Goal: Information Seeking & Learning: Compare options

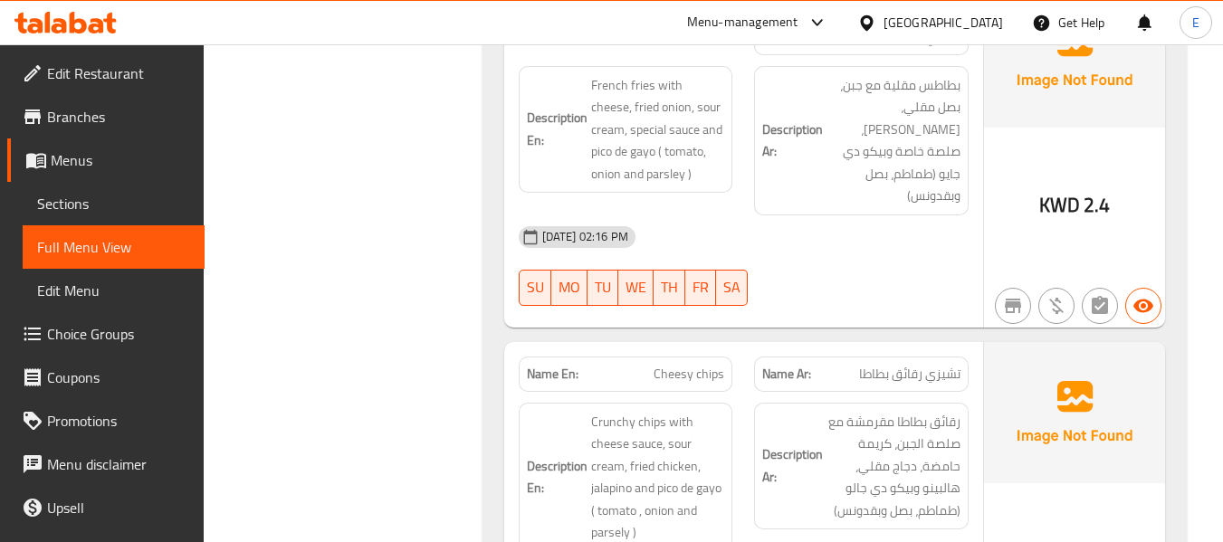
scroll to position [2354, 0]
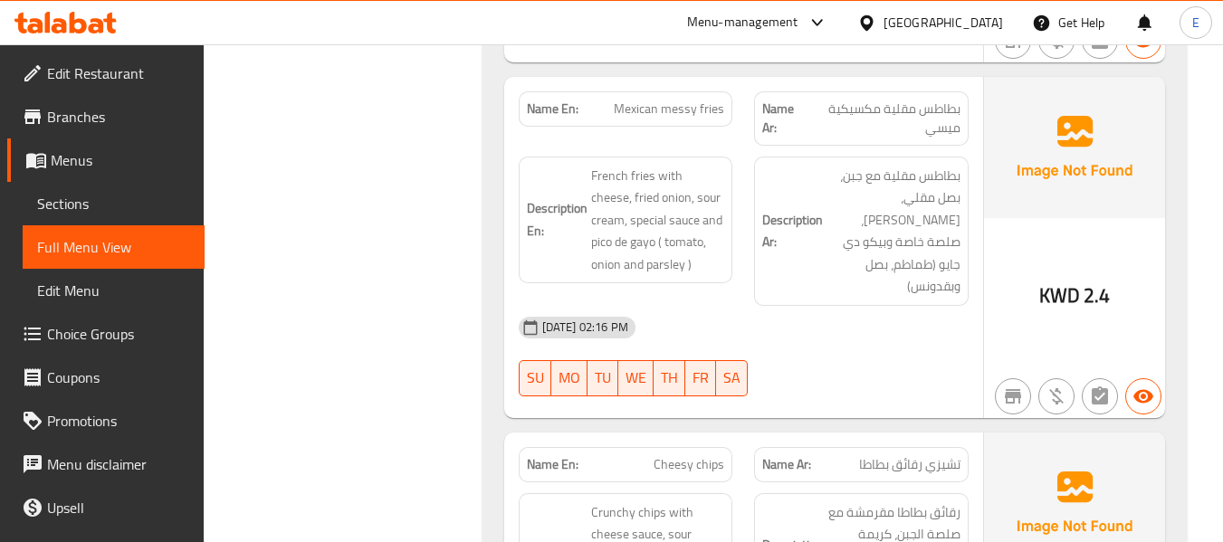
click at [658, 100] on span "Mexican messy fries" at bounding box center [669, 109] width 110 height 19
click at [875, 100] on span "بطاطس مقلية مكسيكية ميسي" at bounding box center [884, 119] width 154 height 38
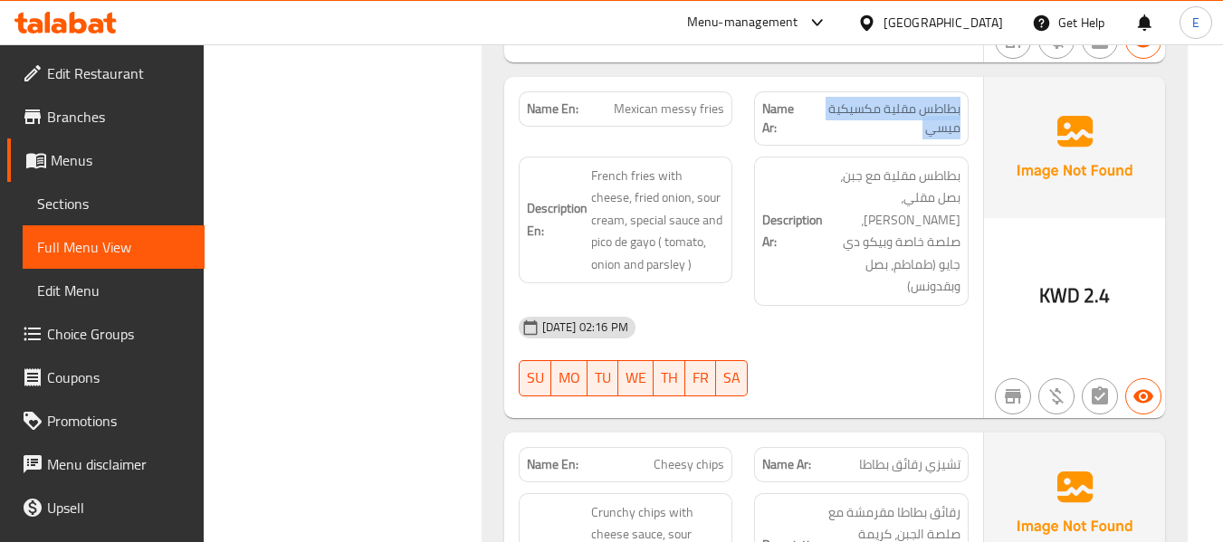
click at [875, 100] on span "بطاطس مقلية مكسيكية ميسي" at bounding box center [884, 119] width 154 height 38
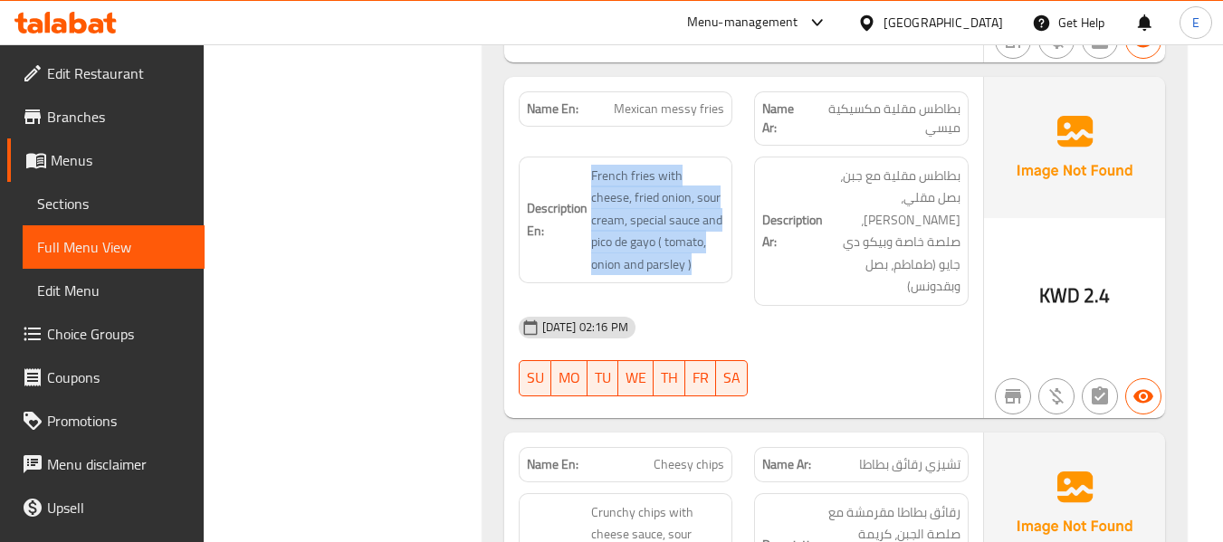
drag, startPoint x: 581, startPoint y: 126, endPoint x: 721, endPoint y: 224, distance: 170.3
click at [721, 224] on h6 "Description En: French fries with cheese, fried onion, sour cream, special sauc…" at bounding box center [626, 220] width 198 height 111
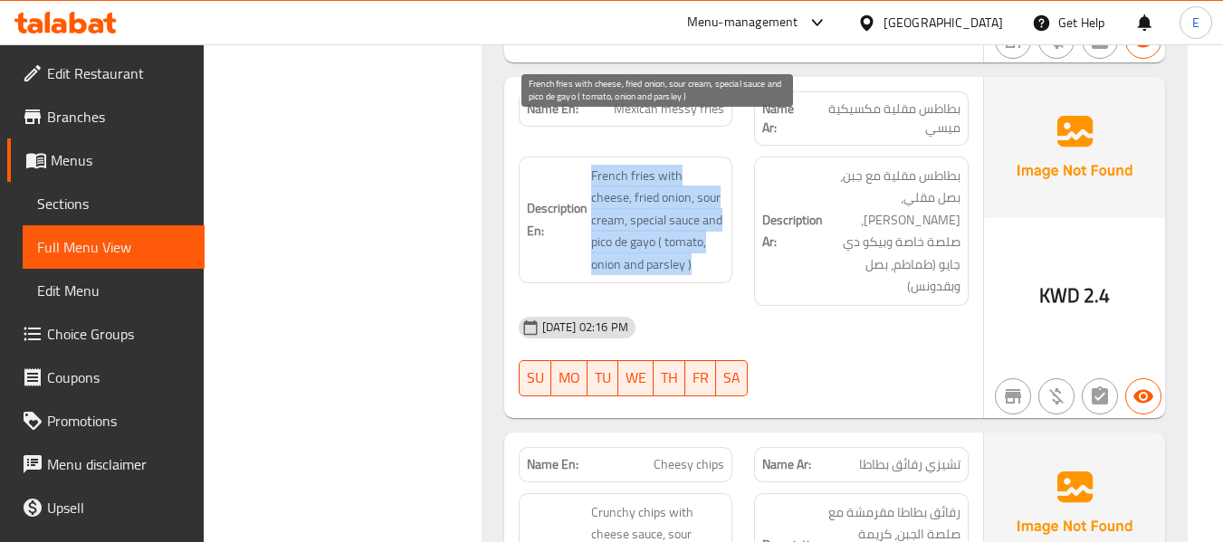
click at [721, 224] on span "French fries with cheese, fried onion, sour cream, special sauce and pico de ga…" at bounding box center [658, 220] width 134 height 111
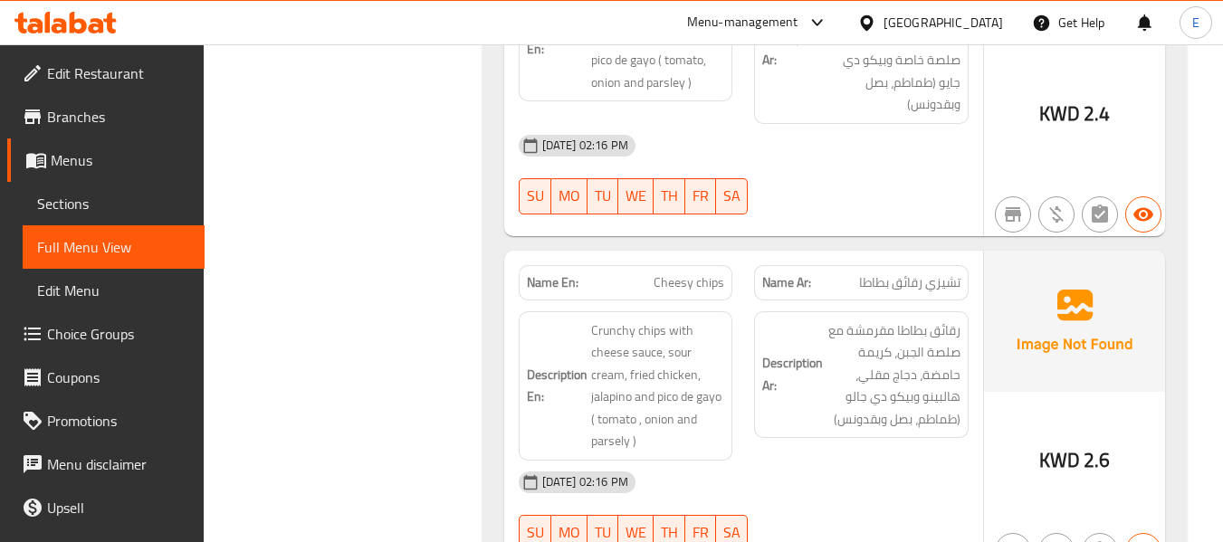
scroll to position [2626, 0]
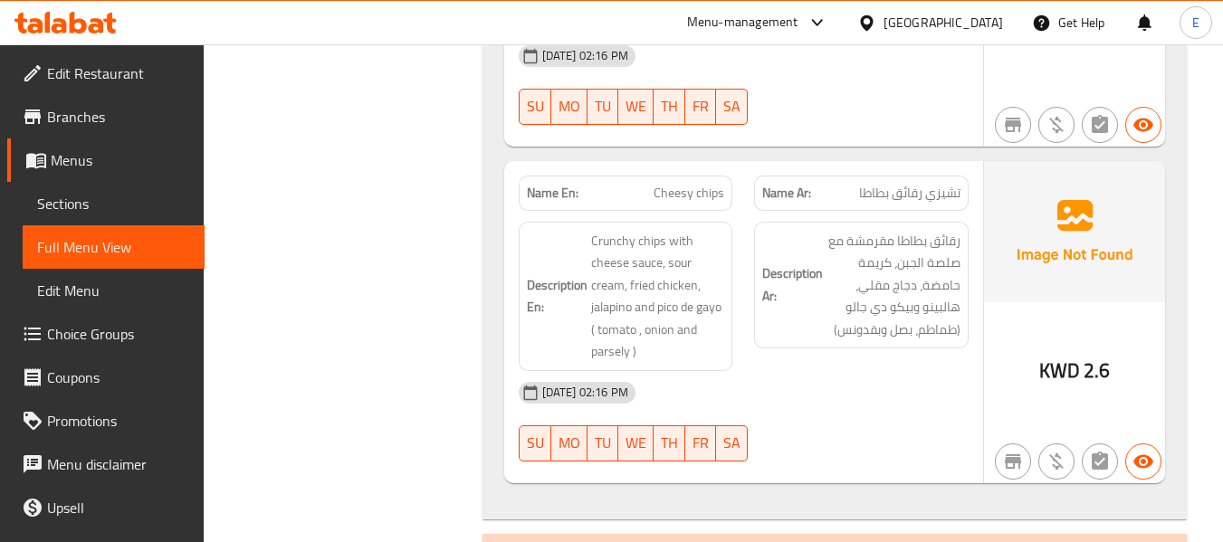
click at [1052, 353] on span "KWD" at bounding box center [1060, 370] width 41 height 35
click at [903, 184] on span "تشيزي رقائق بطاطا" at bounding box center [909, 193] width 101 height 19
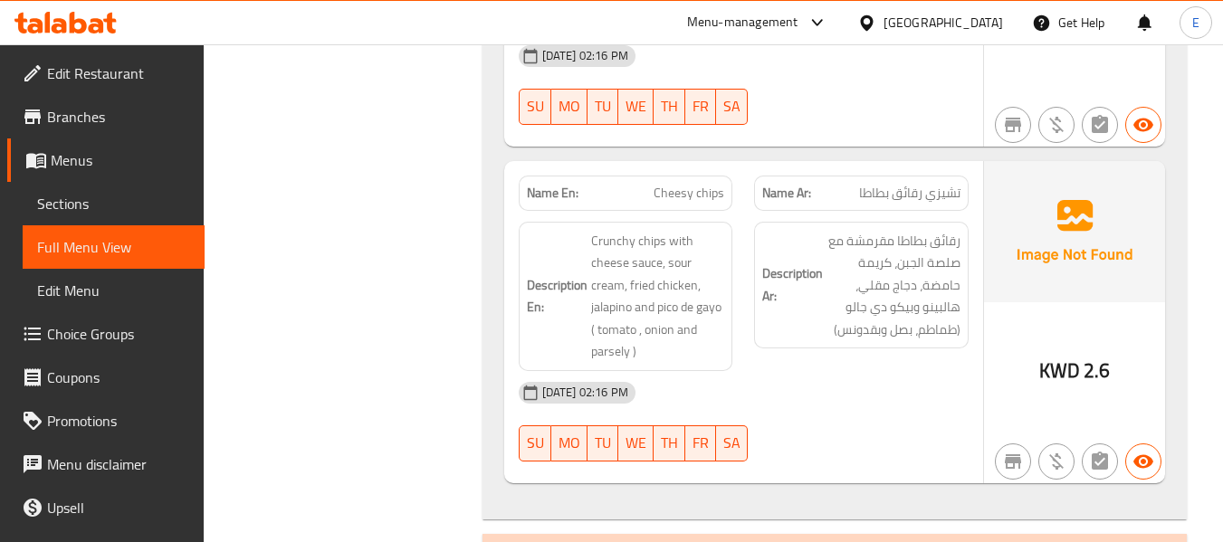
click at [694, 184] on span "Cheesy chips" at bounding box center [689, 193] width 71 height 19
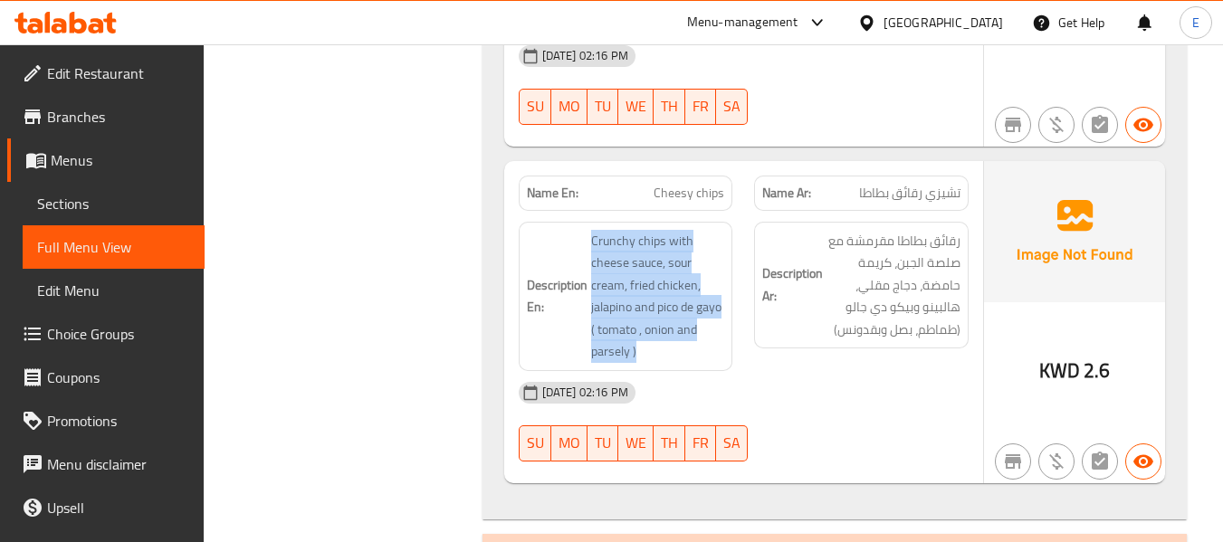
drag, startPoint x: 621, startPoint y: 168, endPoint x: 724, endPoint y: 279, distance: 151.2
click at [724, 279] on h6 "Description En: Crunchy chips with cheese sauce, sour cream, fried chicken, jal…" at bounding box center [626, 296] width 198 height 133
click at [724, 279] on span "Crunchy chips with cheese sauce, sour cream, fried chicken, jalapino and pico d…" at bounding box center [658, 296] width 134 height 133
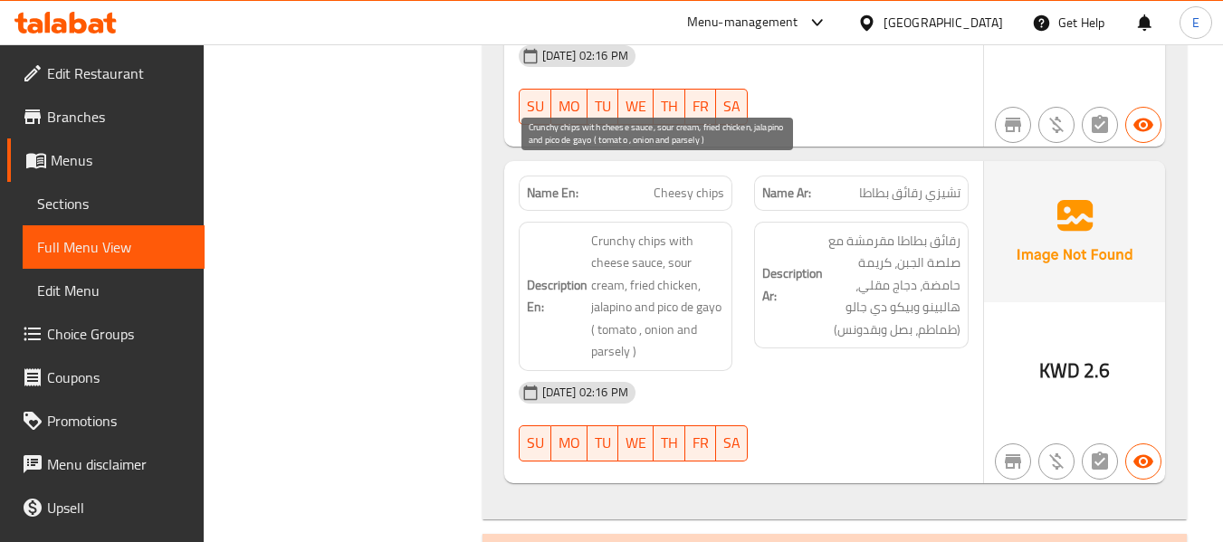
click at [724, 279] on span "Crunchy chips with cheese sauce, sour cream, fried chicken, jalapino and pico d…" at bounding box center [658, 296] width 134 height 133
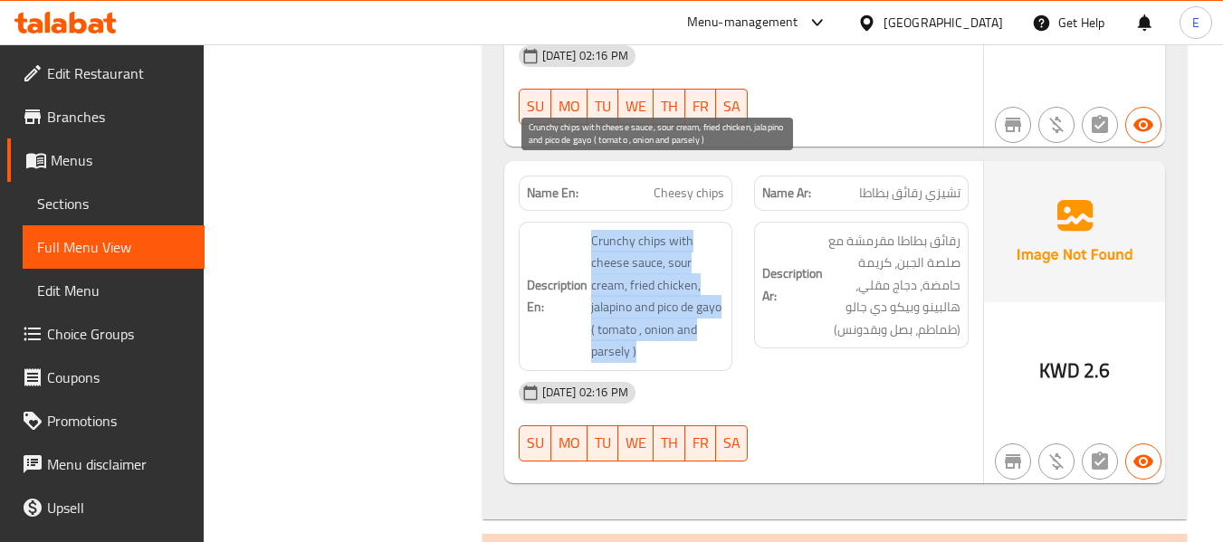
click at [724, 279] on span "Crunchy chips with cheese sauce, sour cream, fried chicken, jalapino and pico d…" at bounding box center [658, 296] width 134 height 133
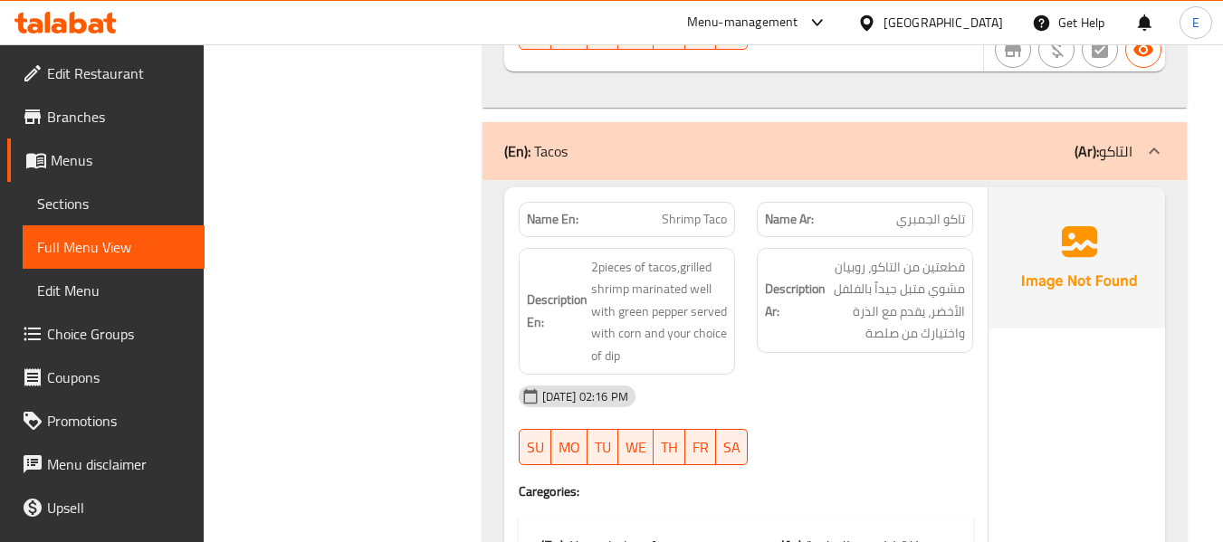
scroll to position [3079, 0]
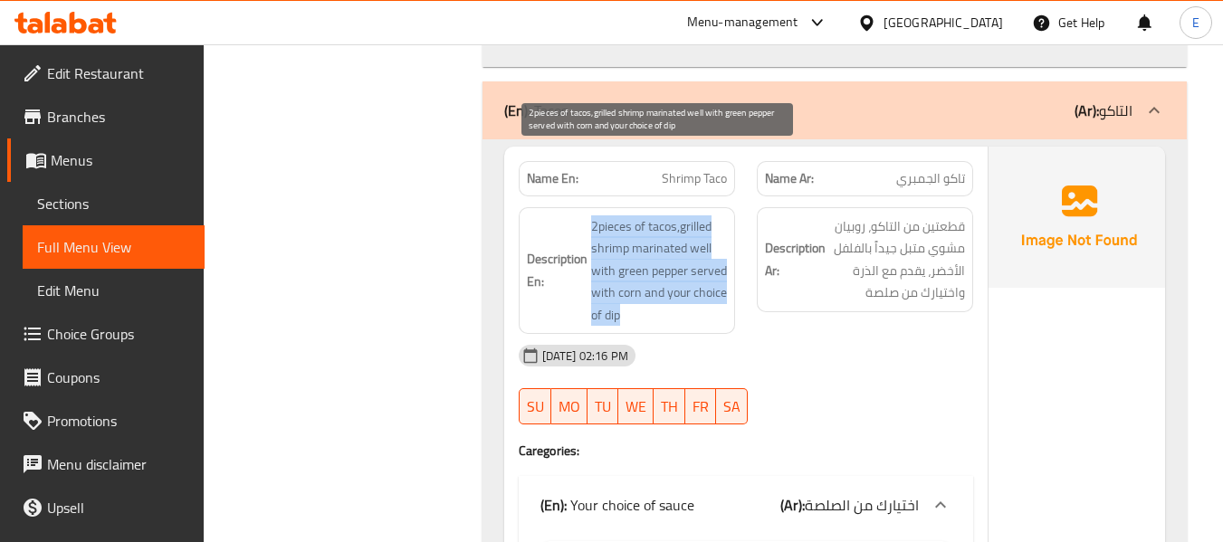
drag, startPoint x: 591, startPoint y: 158, endPoint x: 695, endPoint y: 250, distance: 138.6
click at [695, 250] on span "2pieces of tacos,grilled shrimp marinated well with green pepper served with co…" at bounding box center [659, 271] width 136 height 111
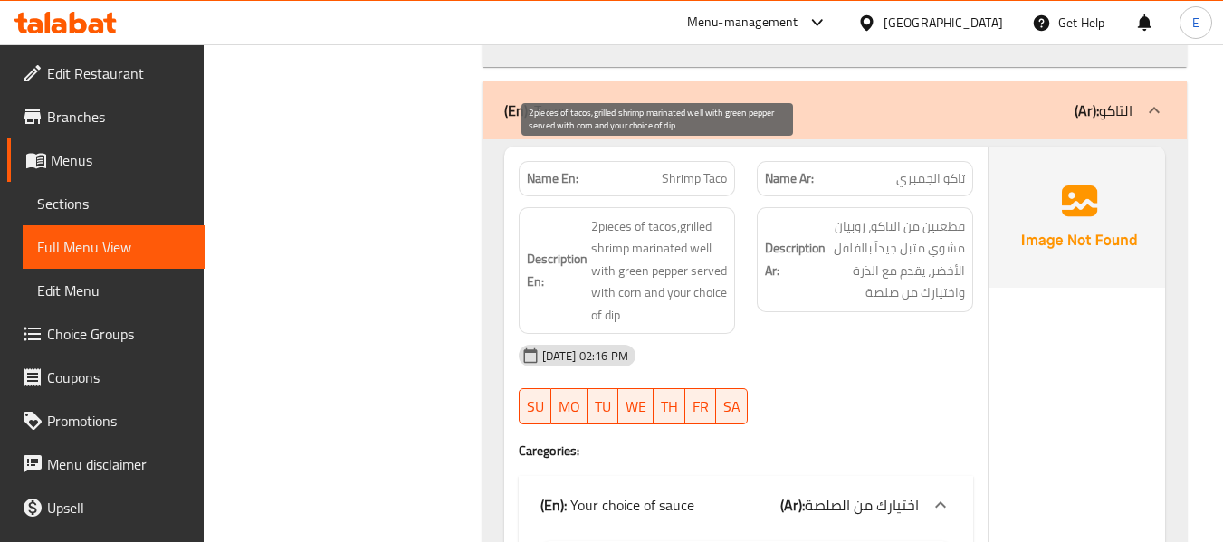
click at [695, 250] on span "2pieces of tacos,grilled shrimp marinated well with green pepper served with co…" at bounding box center [659, 271] width 136 height 111
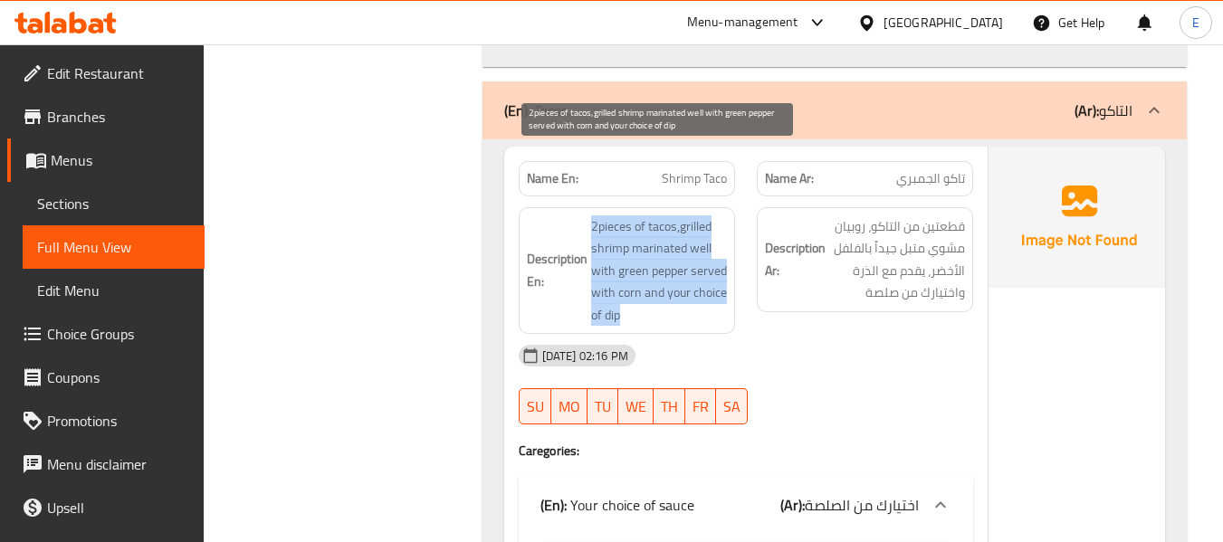
click at [695, 250] on span "2pieces of tacos,grilled shrimp marinated well with green pepper served with co…" at bounding box center [659, 271] width 136 height 111
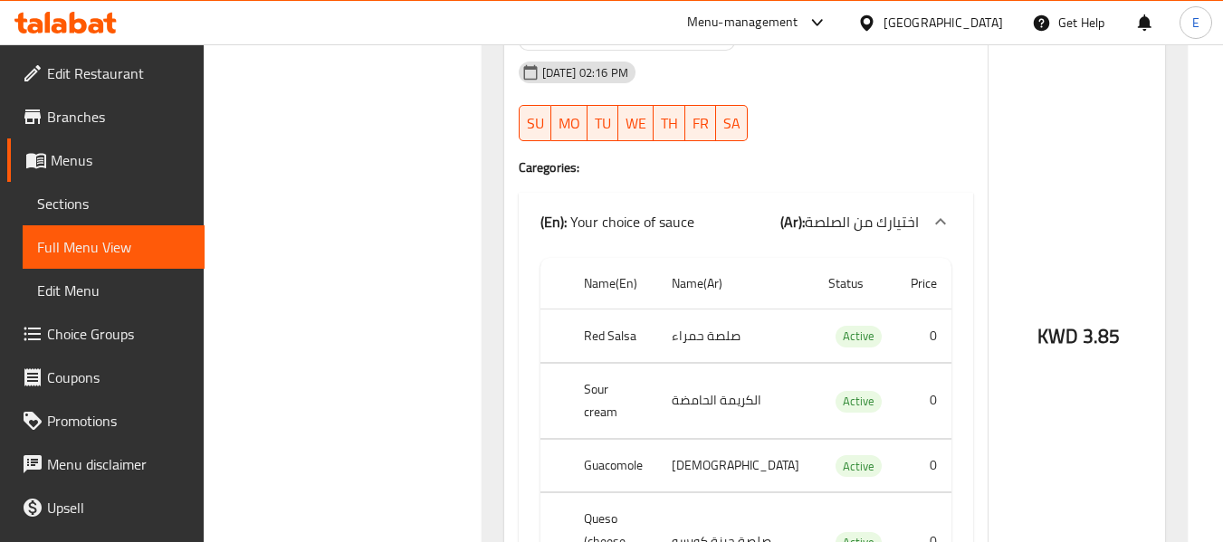
scroll to position [3441, 0]
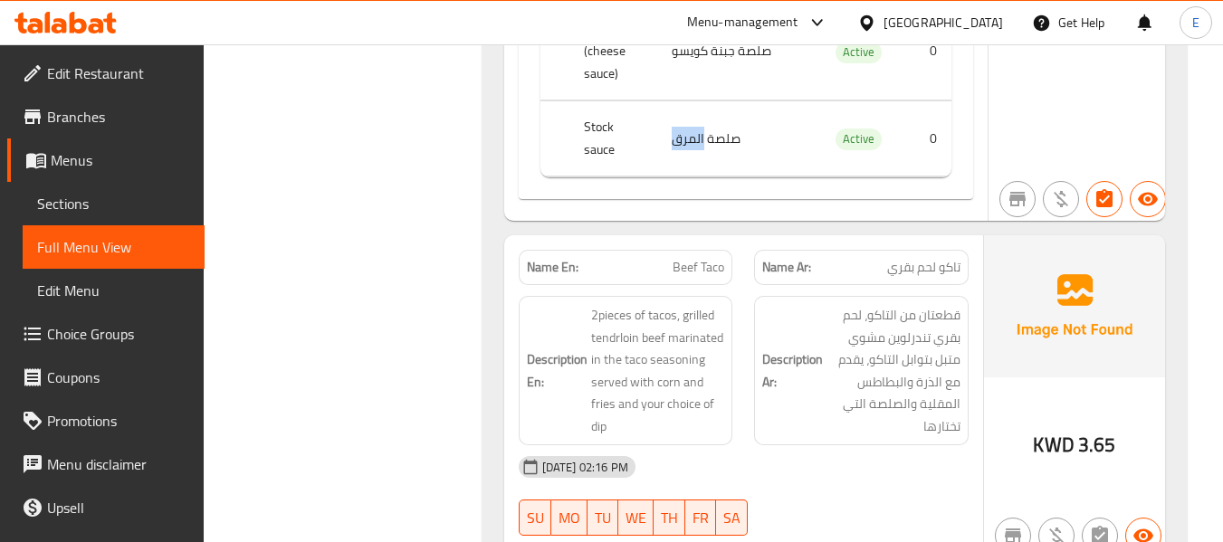
scroll to position [3894, 0]
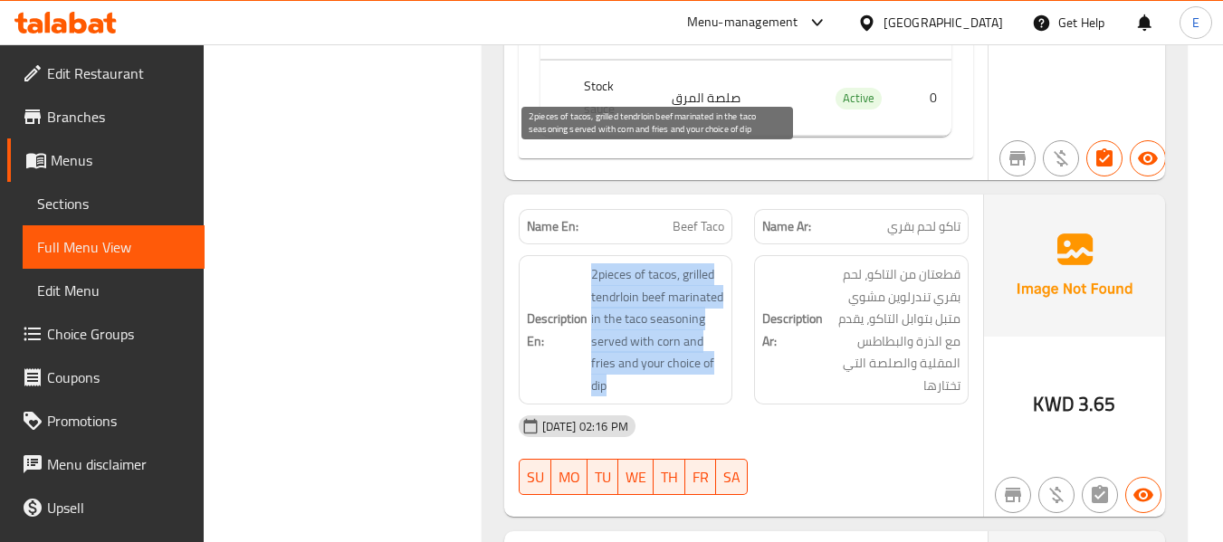
drag, startPoint x: 588, startPoint y: 159, endPoint x: 722, endPoint y: 273, distance: 175.4
click at [722, 273] on span "2pieces of tacos, grilled tendrloin beef marinated in the taco seasoning served…" at bounding box center [658, 330] width 134 height 133
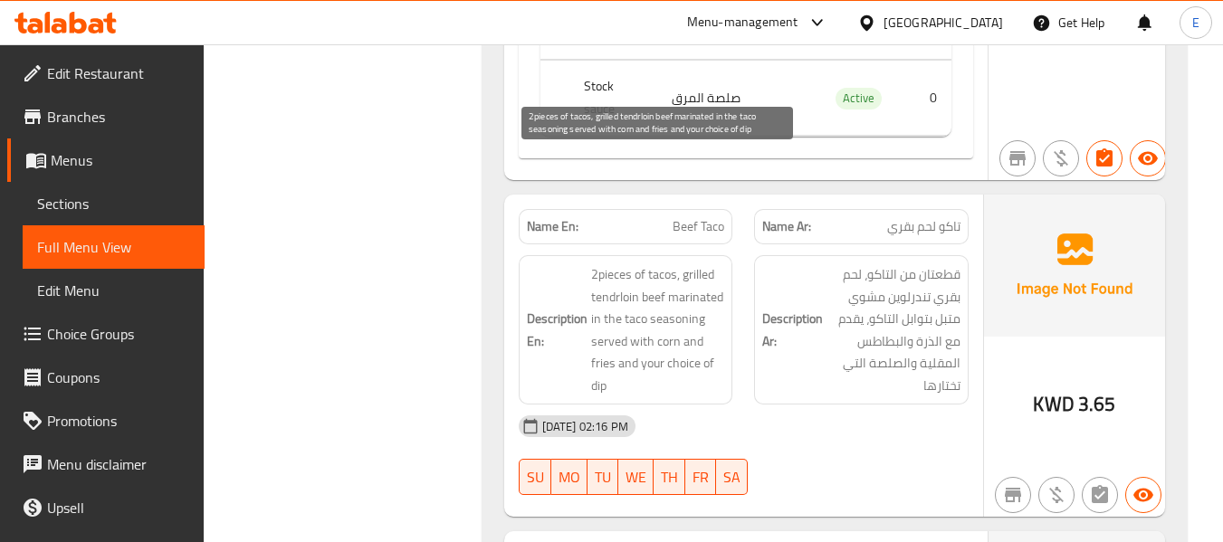
click at [722, 273] on span "2pieces of tacos, grilled tendrloin beef marinated in the taco seasoning served…" at bounding box center [658, 330] width 134 height 133
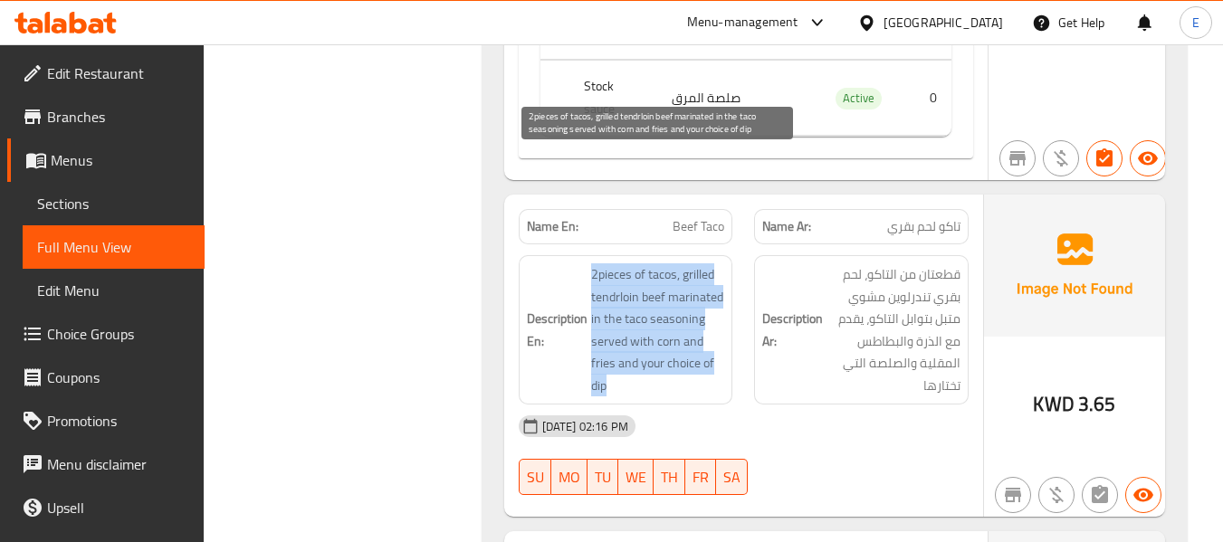
click at [722, 273] on span "2pieces of tacos, grilled tendrloin beef marinated in the taco seasoning served…" at bounding box center [658, 330] width 134 height 133
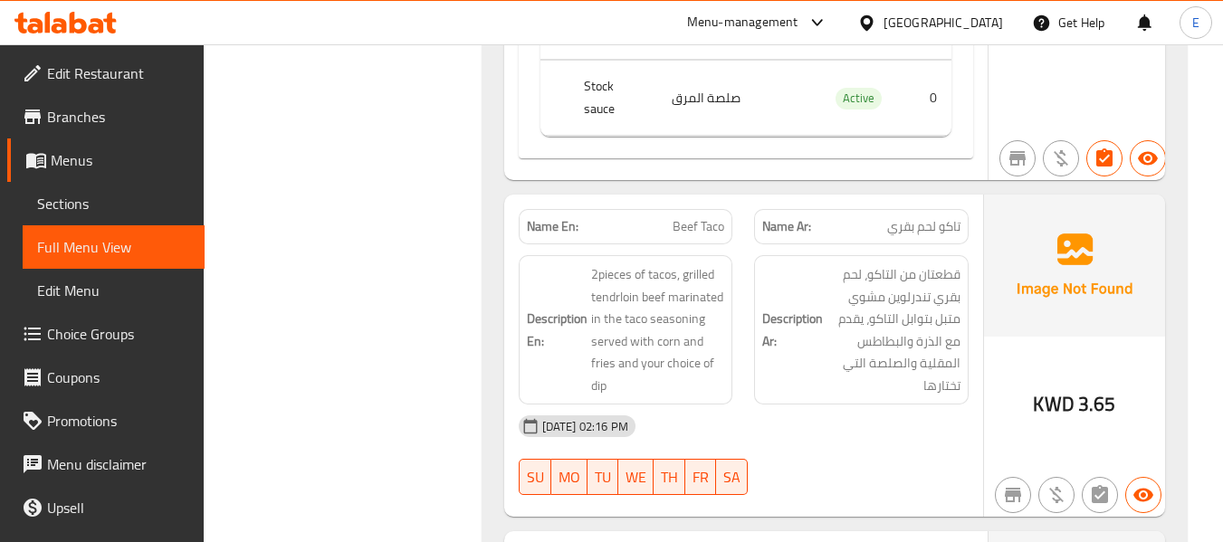
copy span "Beef Taco"
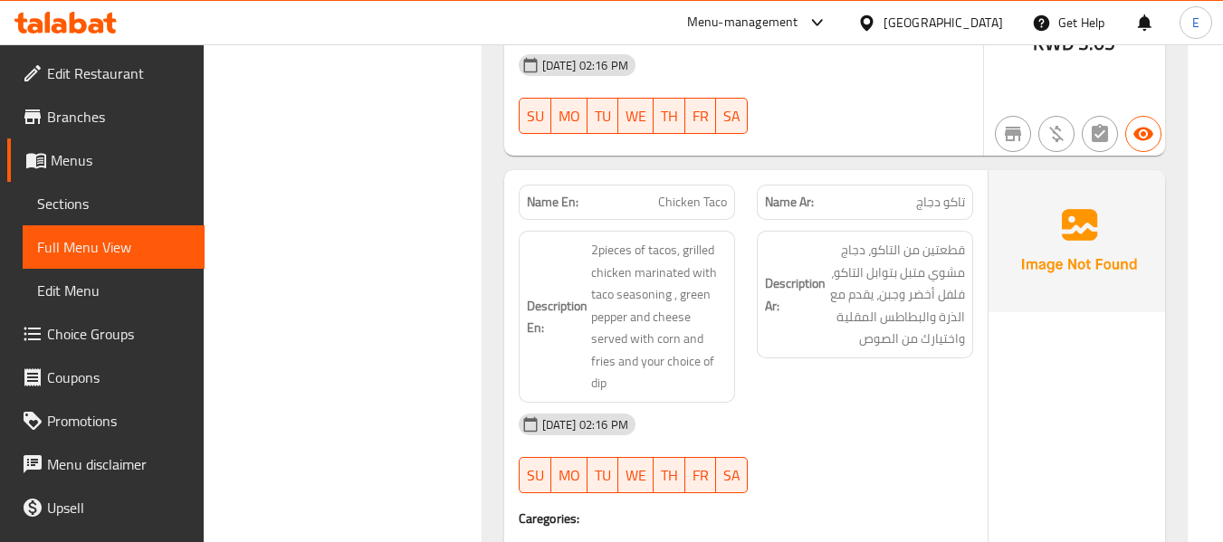
scroll to position [4256, 0]
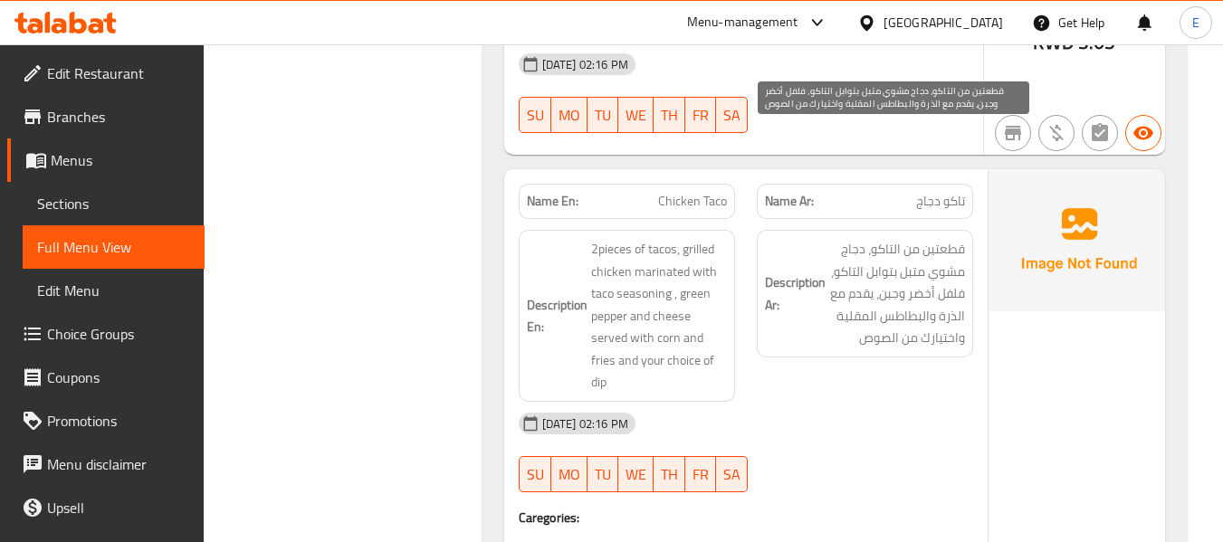
click at [894, 239] on span "قطعتين من التاكو، دجاج مشوي متبل بتوابل التاكو، فلفل أخضر وجبن، يقدم مع الذرة و…" at bounding box center [897, 293] width 136 height 111
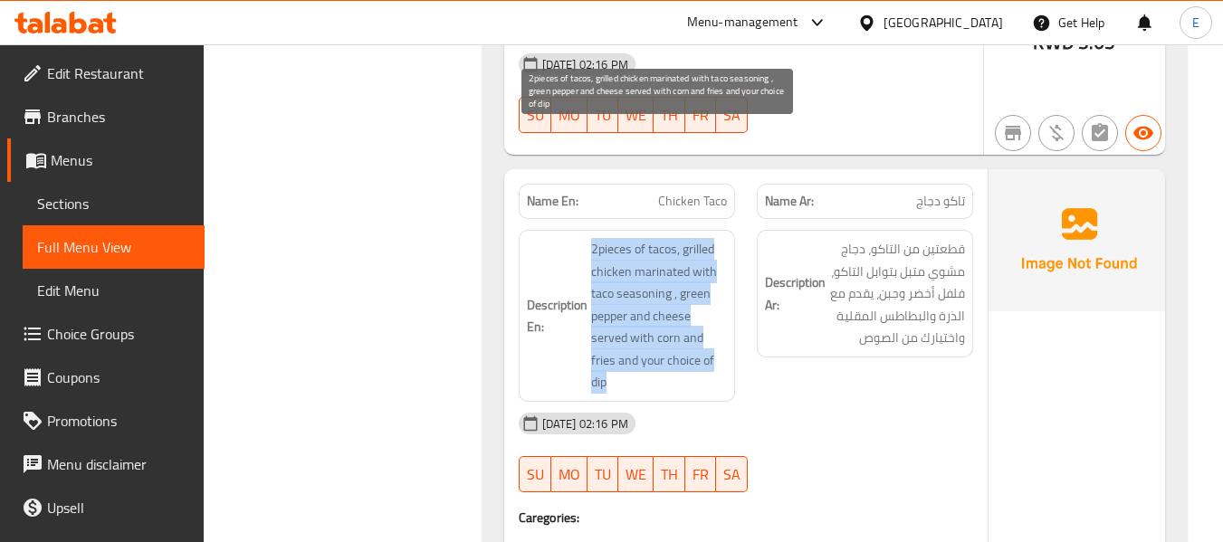
drag, startPoint x: 588, startPoint y: 136, endPoint x: 713, endPoint y: 267, distance: 181.3
click at [713, 267] on span "2pieces of tacos, grilled chicken marinated with taco seasoning , green pepper …" at bounding box center [659, 316] width 136 height 156
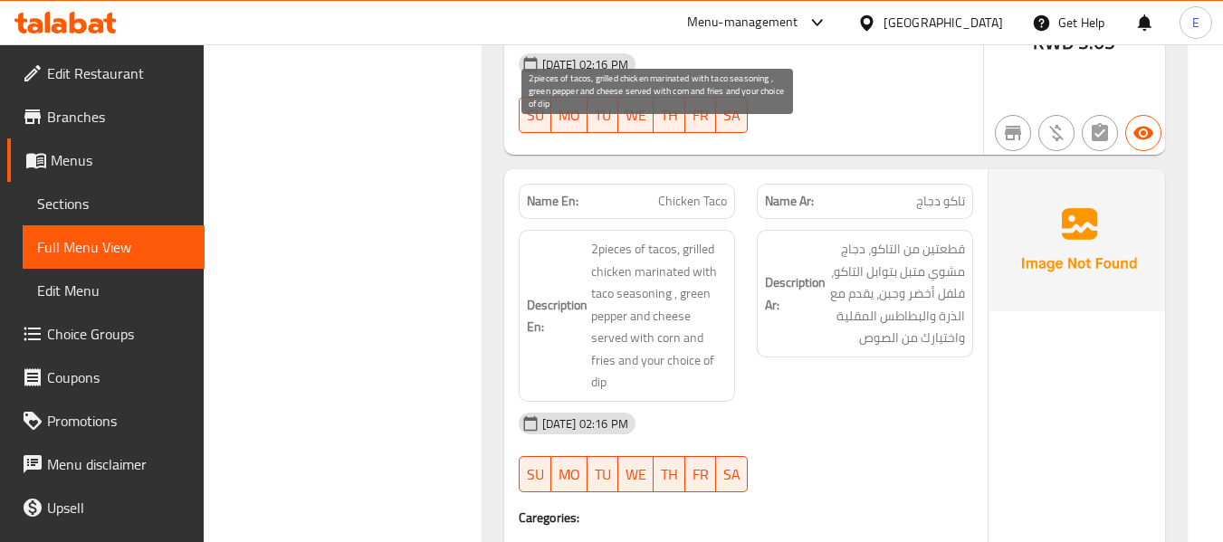
click at [713, 267] on span "2pieces of tacos, grilled chicken marinated with taco seasoning , green pepper …" at bounding box center [659, 316] width 136 height 156
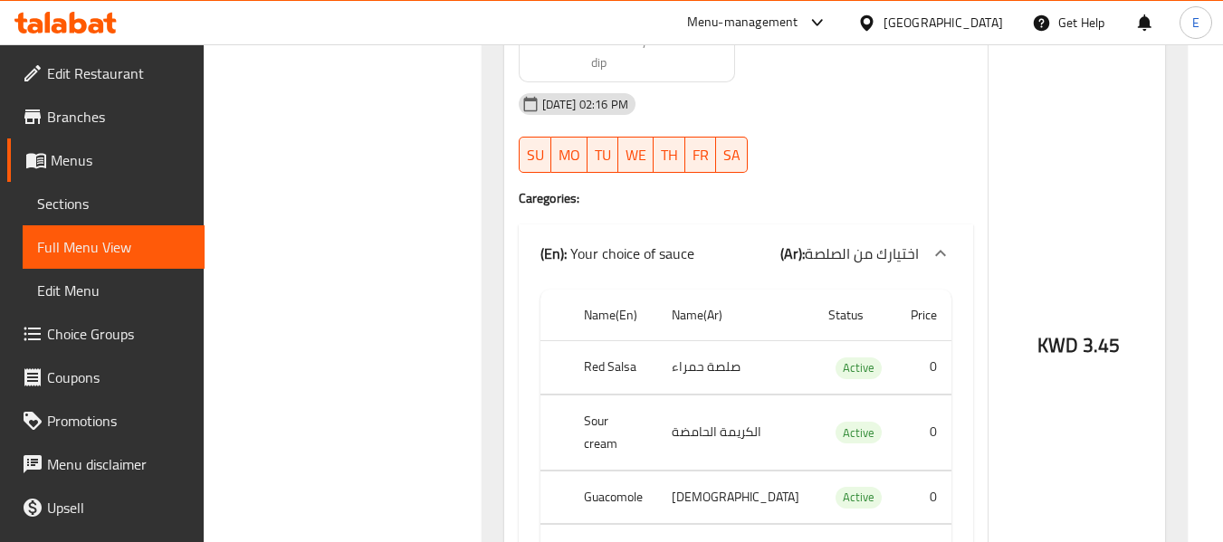
scroll to position [4618, 0]
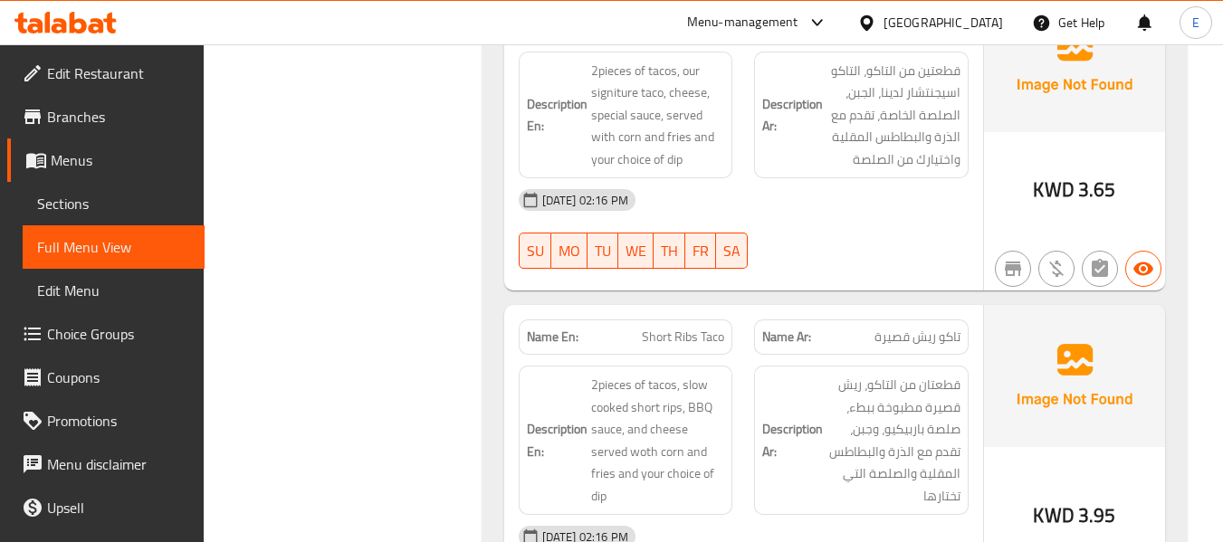
scroll to position [5433, 0]
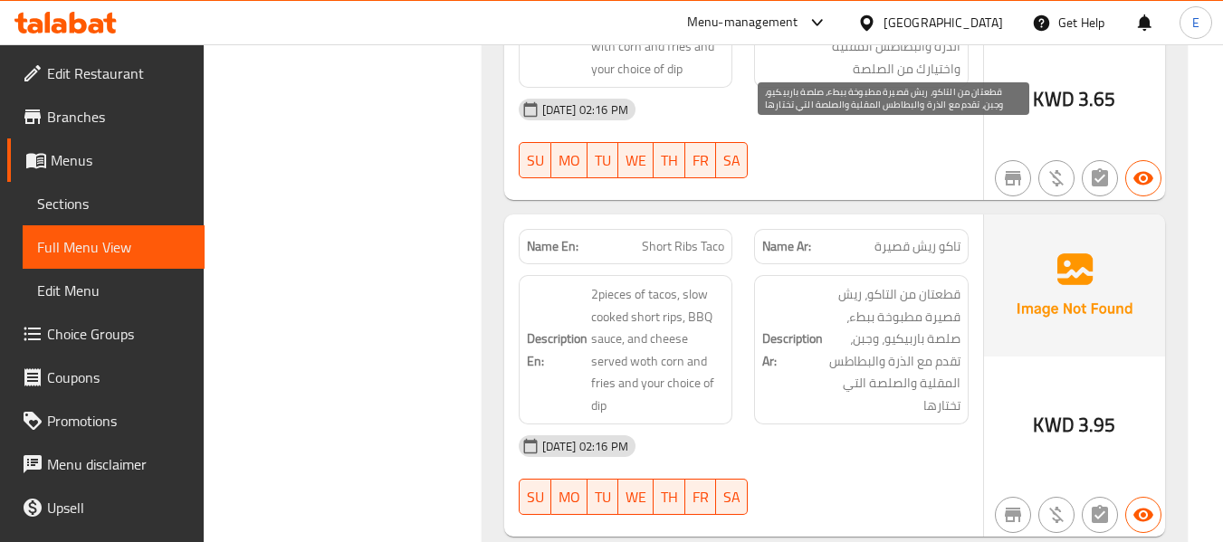
click at [889, 283] on span "قطعتان من التاكو، ريش قصيرة مطبوخة ببطء، صلصة باربيكيو، وجبن، تقدم مع الذرة وال…" at bounding box center [894, 349] width 134 height 133
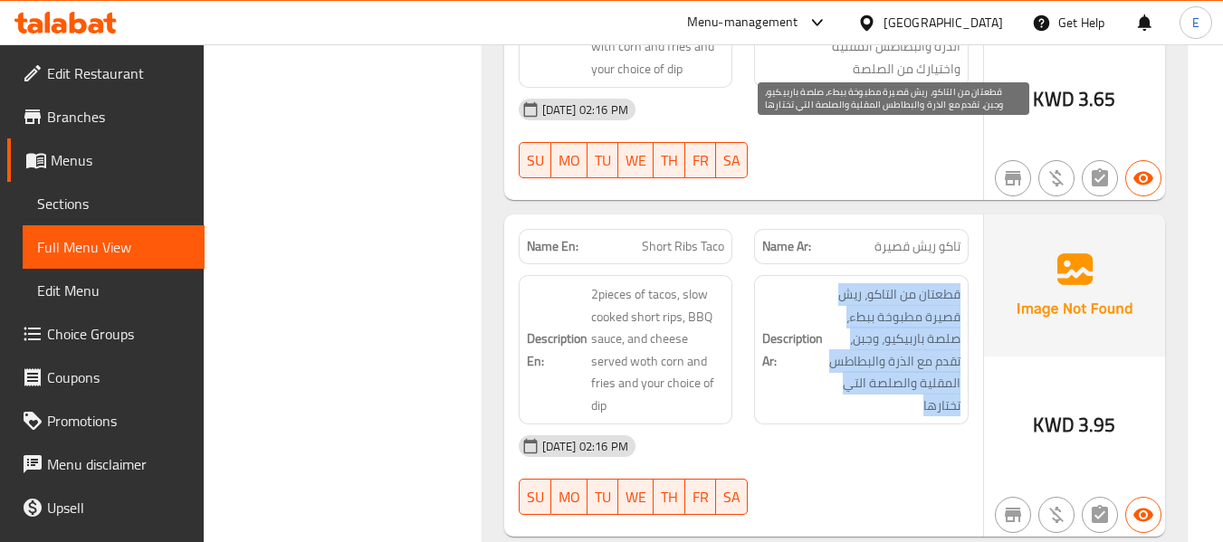
click at [889, 283] on span "قطعتان من التاكو، ريش قصيرة مطبوخة ببطء، صلصة باربيكيو، وجبن، تقدم مع الذرة وال…" at bounding box center [894, 349] width 134 height 133
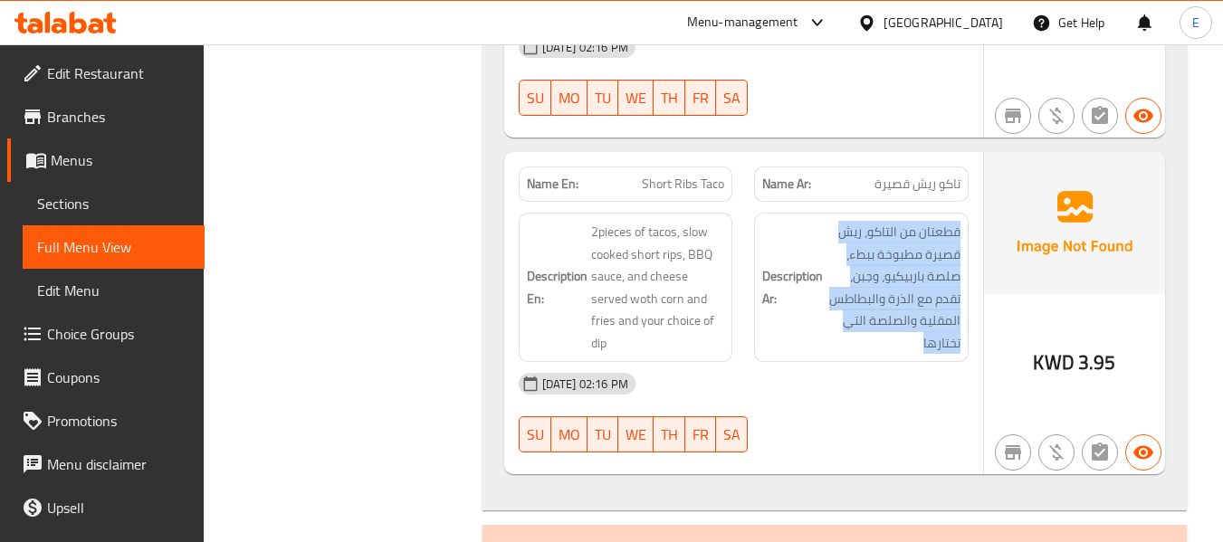
scroll to position [5524, 0]
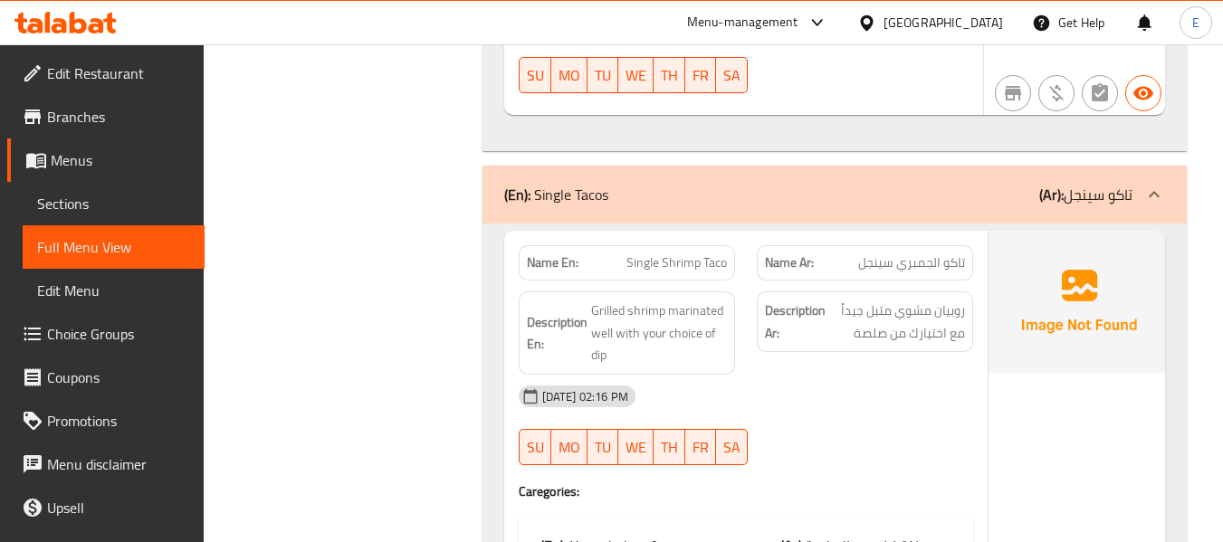
scroll to position [5886, 0]
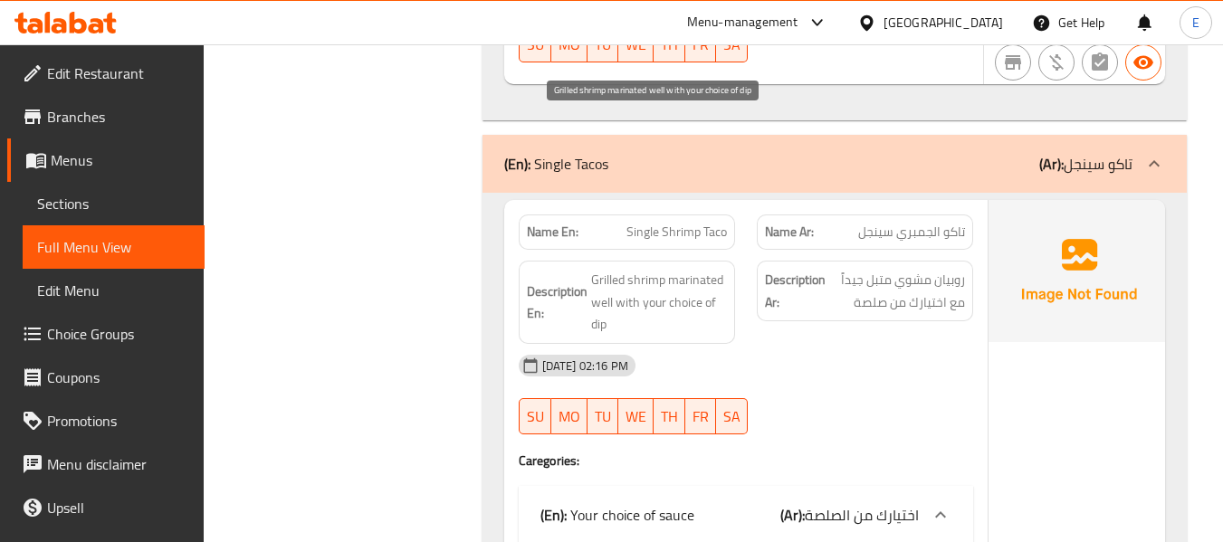
click at [628, 269] on span "Grilled shrimp marinated well with your choice of dip" at bounding box center [659, 302] width 136 height 67
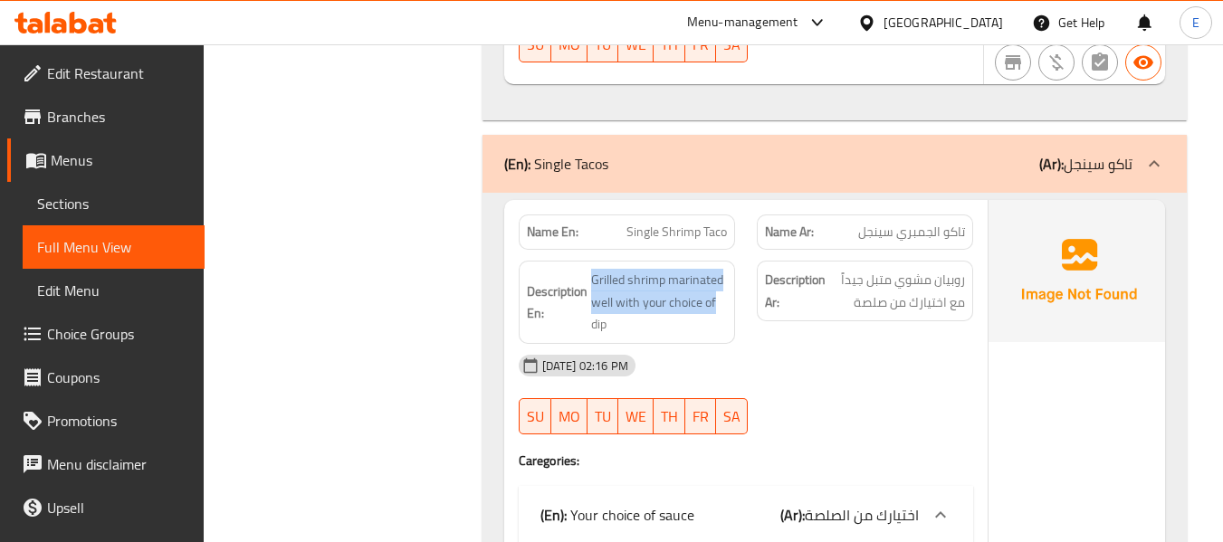
drag, startPoint x: 589, startPoint y: 116, endPoint x: 739, endPoint y: 149, distance: 152.9
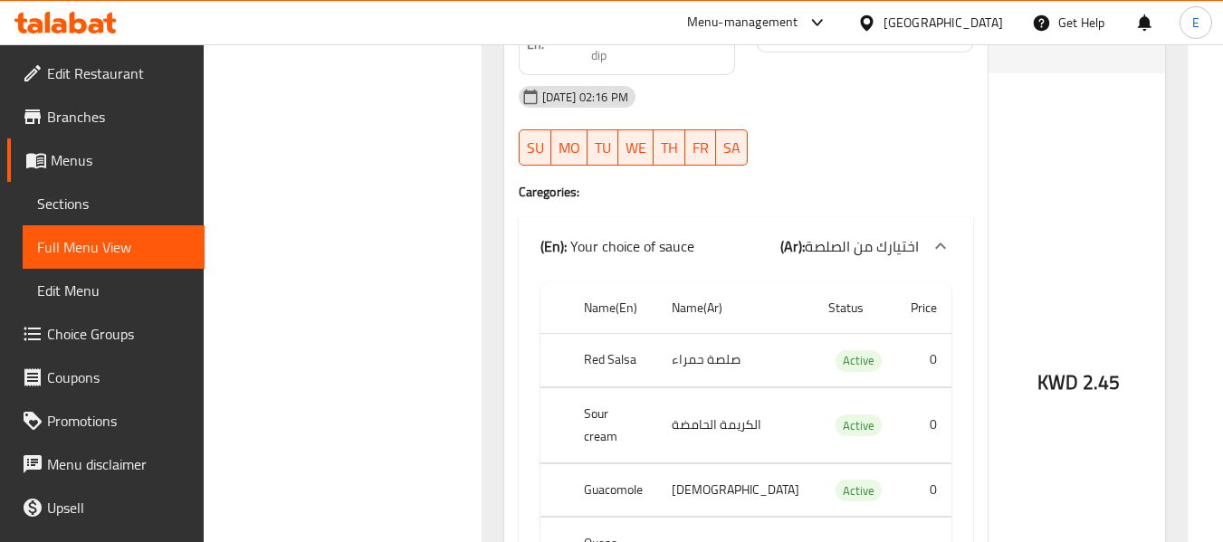
scroll to position [6157, 0]
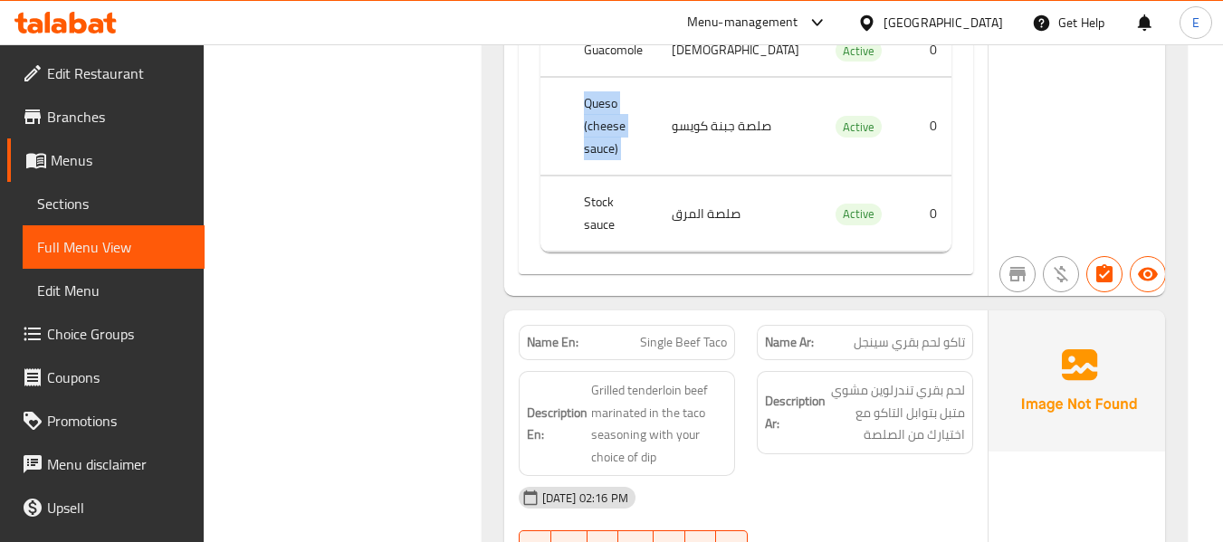
scroll to position [6610, 0]
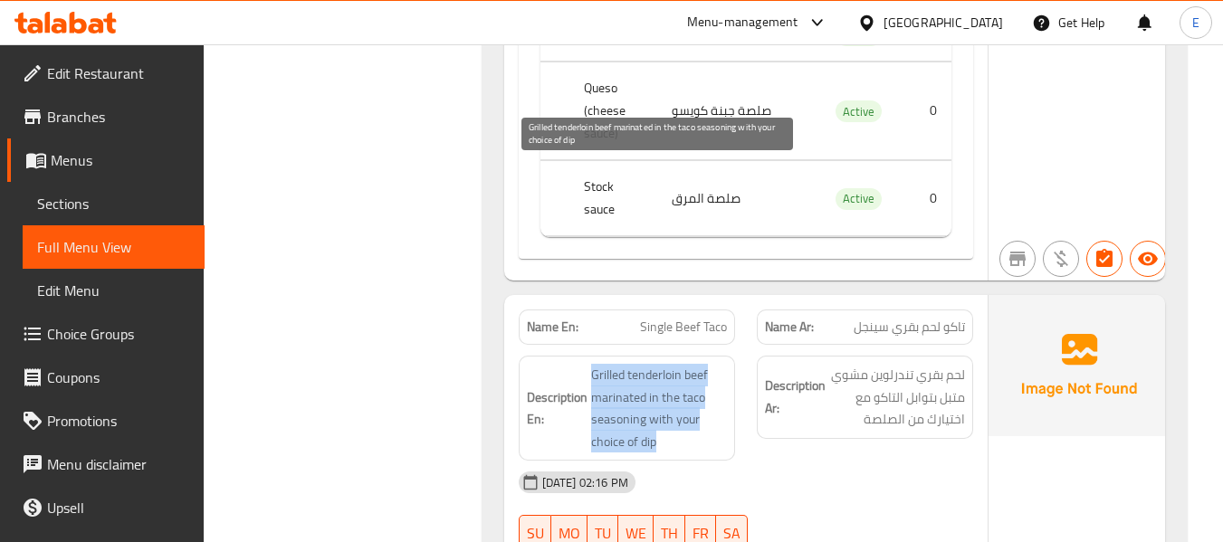
drag, startPoint x: 586, startPoint y: 163, endPoint x: 710, endPoint y: 241, distance: 146.5
click at [710, 364] on span "Grilled tenderloin beef marinated in the taco seasoning with your choice of dip" at bounding box center [659, 408] width 136 height 89
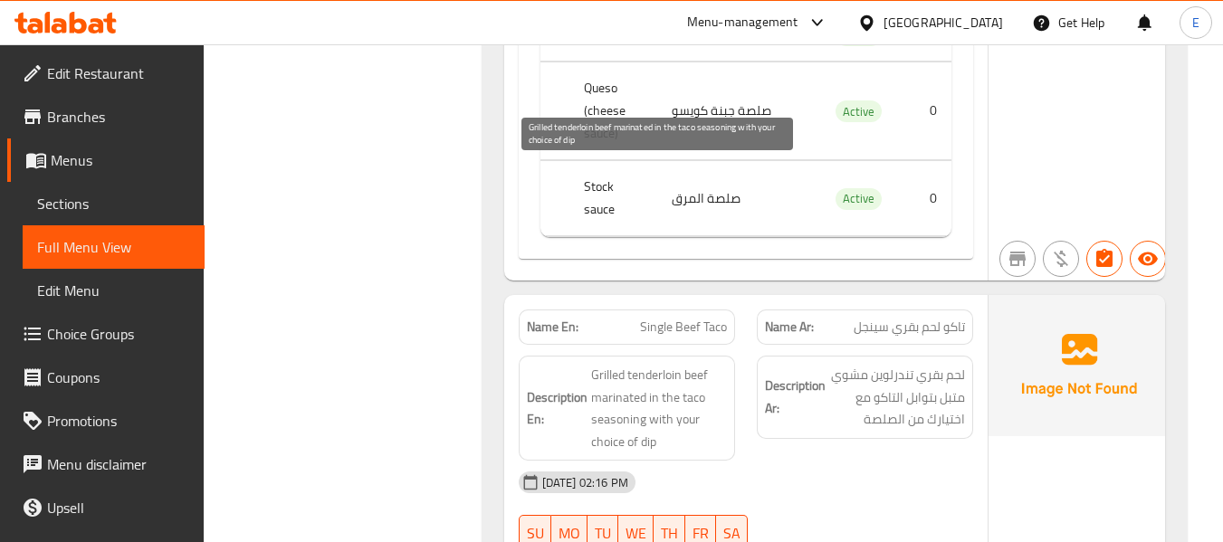
click at [710, 364] on span "Grilled tenderloin beef marinated in the taco seasoning with your choice of dip" at bounding box center [659, 408] width 136 height 89
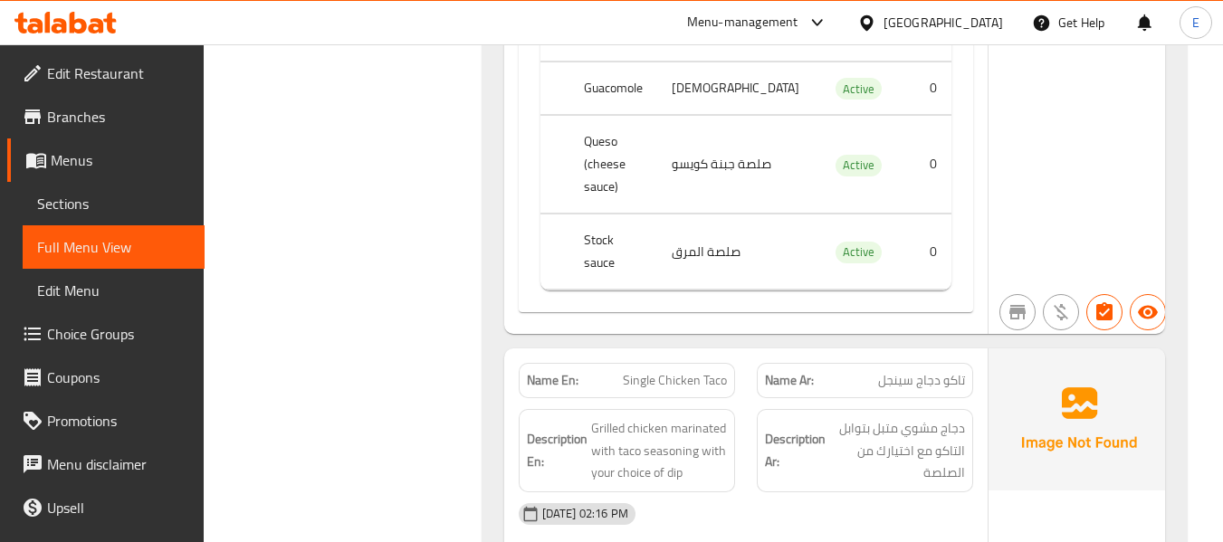
scroll to position [7425, 0]
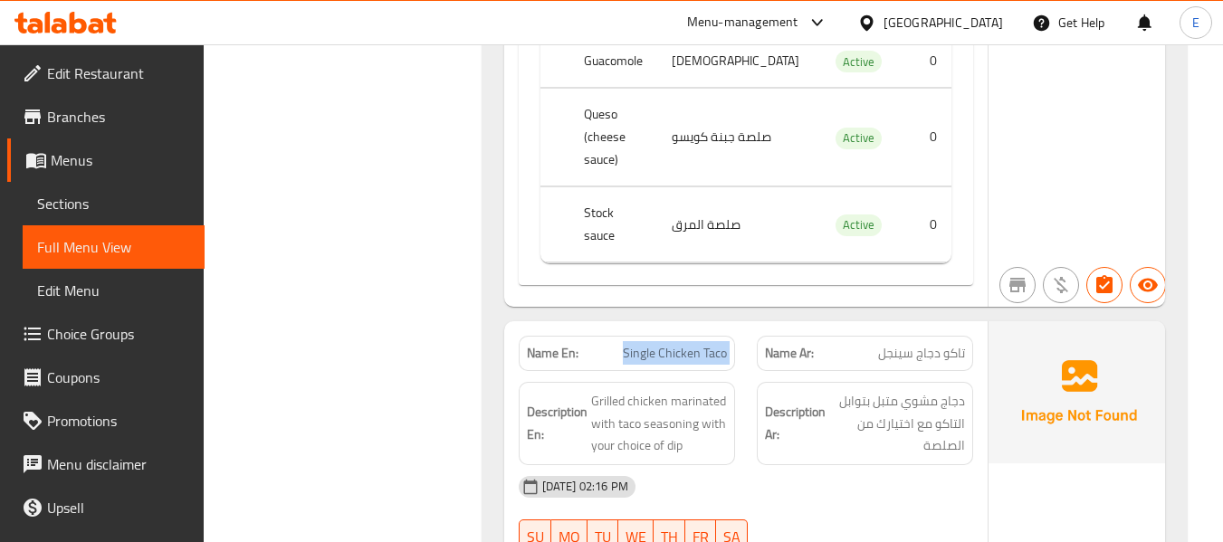
drag, startPoint x: 836, startPoint y: 233, endPoint x: 637, endPoint y: 134, distance: 222.3
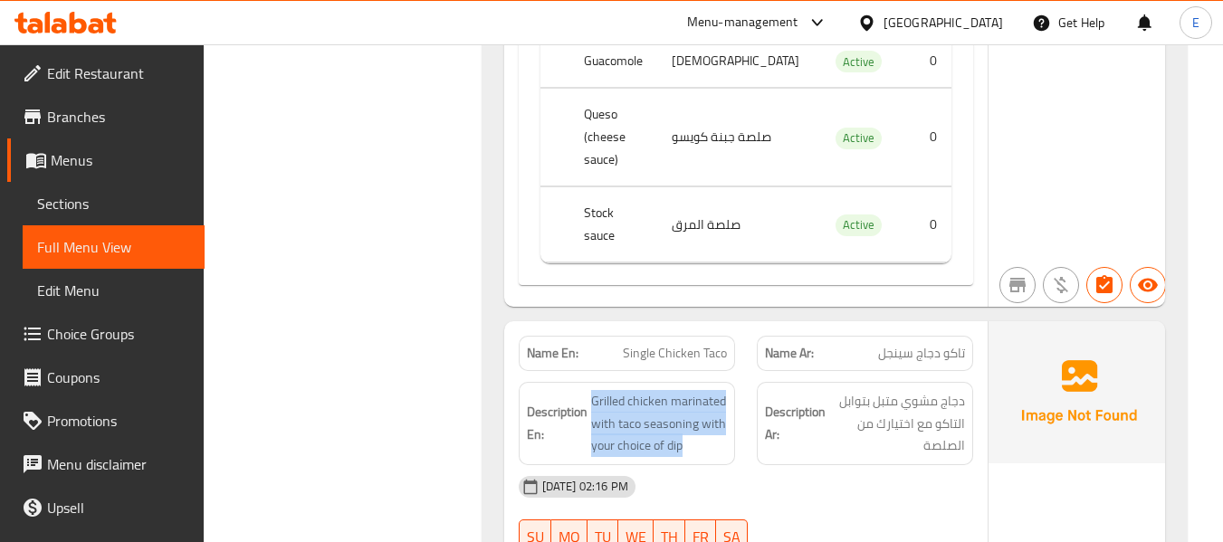
drag, startPoint x: 618, startPoint y: 144, endPoint x: 734, endPoint y: 209, distance: 133.8
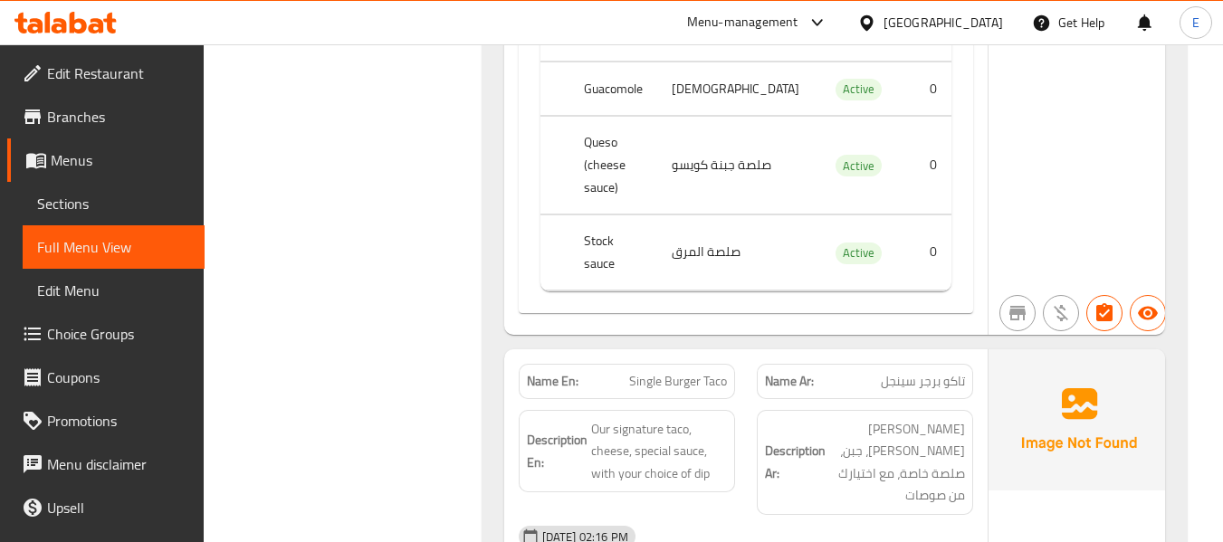
scroll to position [8240, 0]
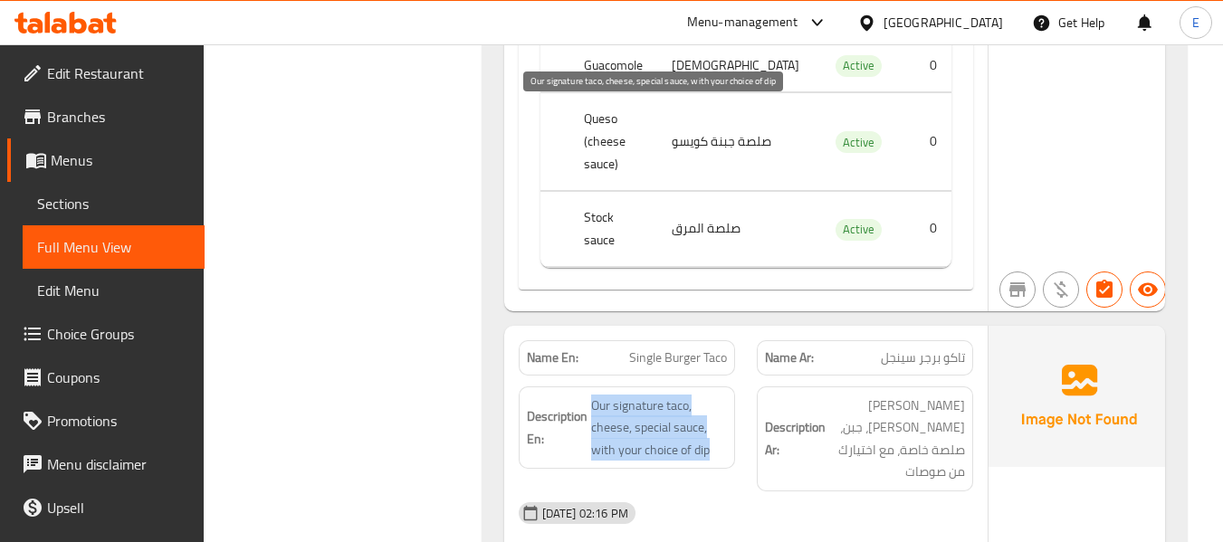
drag, startPoint x: 586, startPoint y: 106, endPoint x: 720, endPoint y: 155, distance: 142.7
click at [720, 395] on span "Our signature taco, cheese, special sauce, with your choice of dip" at bounding box center [659, 428] width 136 height 67
click at [721, 395] on span "Our signature taco, cheese, special sauce, with your choice of dip" at bounding box center [659, 428] width 136 height 67
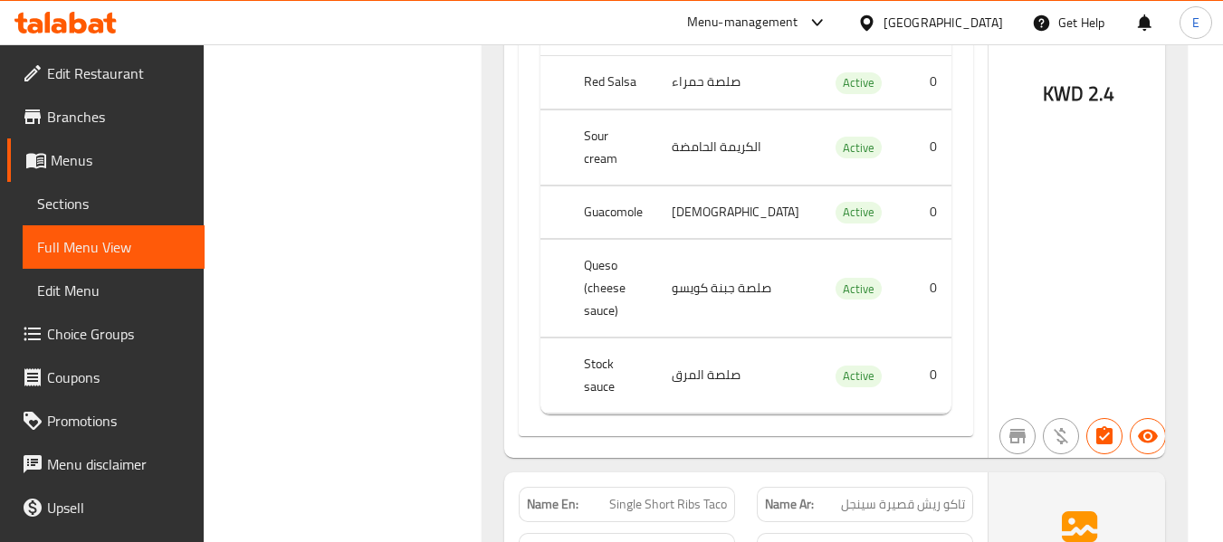
scroll to position [8964, 0]
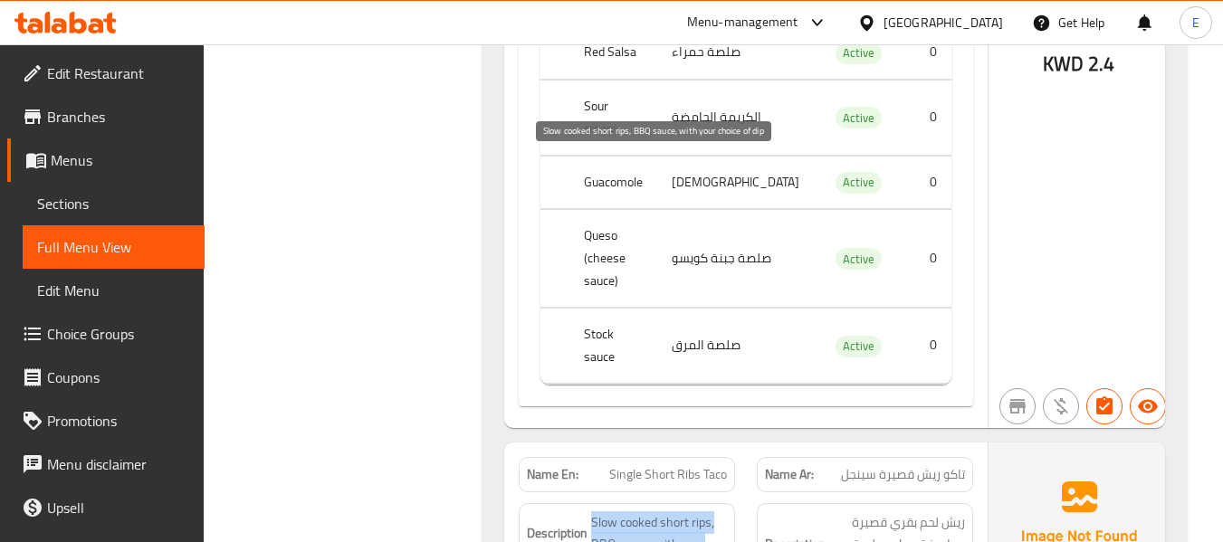
drag, startPoint x: 584, startPoint y: 166, endPoint x: 714, endPoint y: 217, distance: 140.2
click at [714, 512] on span "Slow cooked short rips, BBQ sauce, with your choice of dip" at bounding box center [659, 545] width 136 height 67
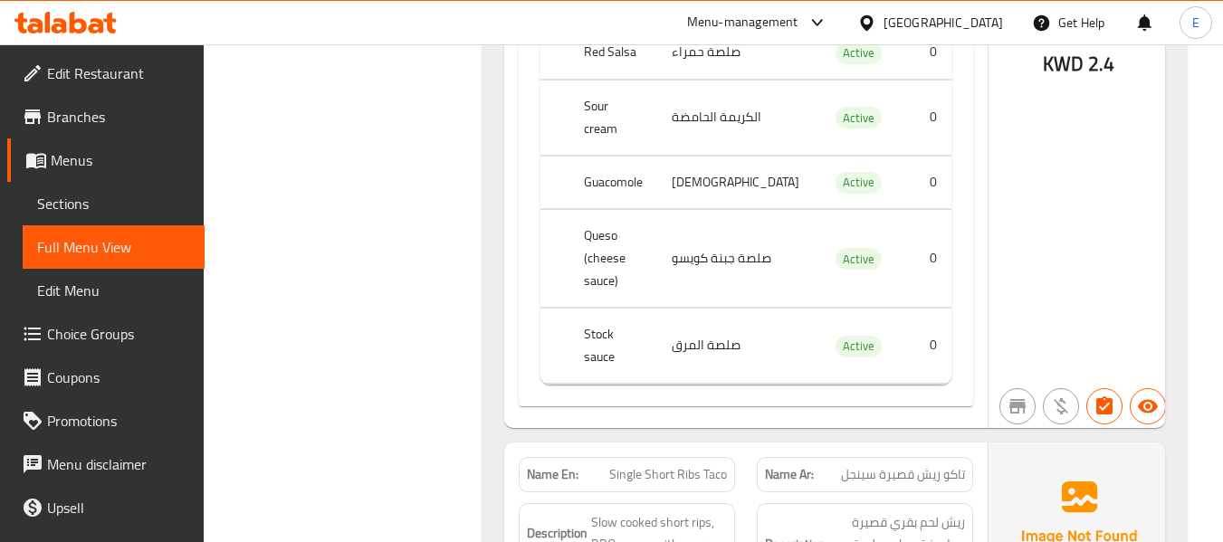
copy span "Single Short Ribs Taco"
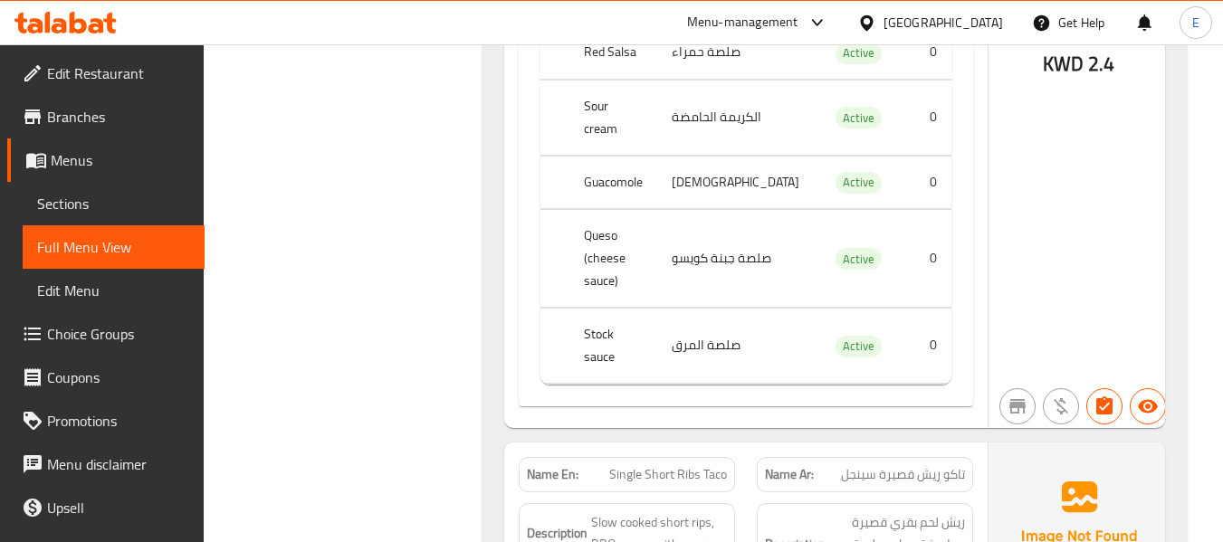
drag, startPoint x: 589, startPoint y: 160, endPoint x: 733, endPoint y: 162, distance: 143.1
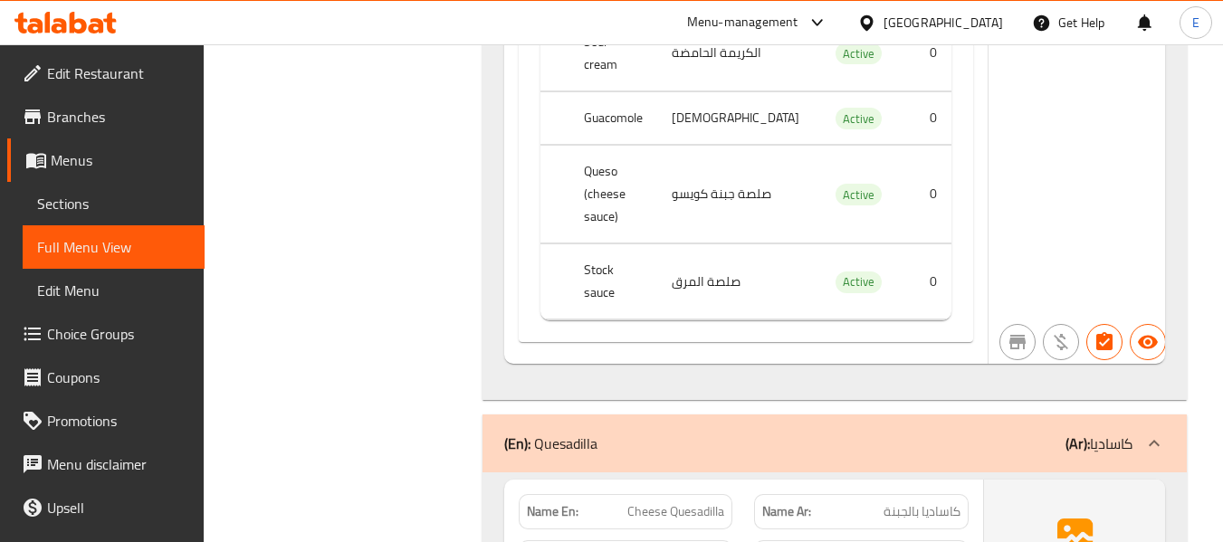
scroll to position [9779, 0]
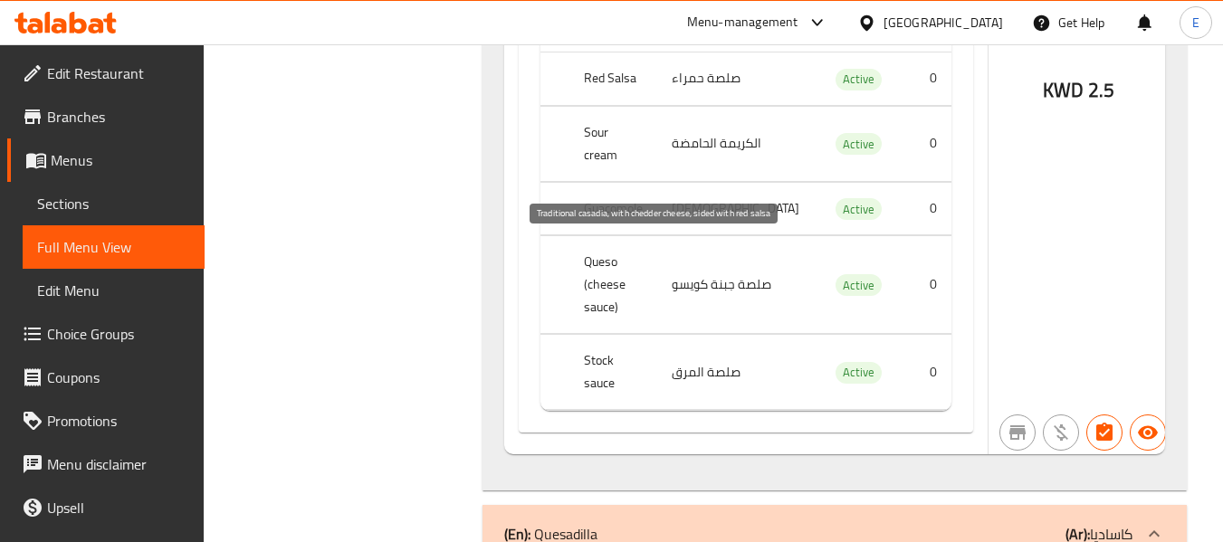
drag, startPoint x: 583, startPoint y: 232, endPoint x: 716, endPoint y: 294, distance: 147.0
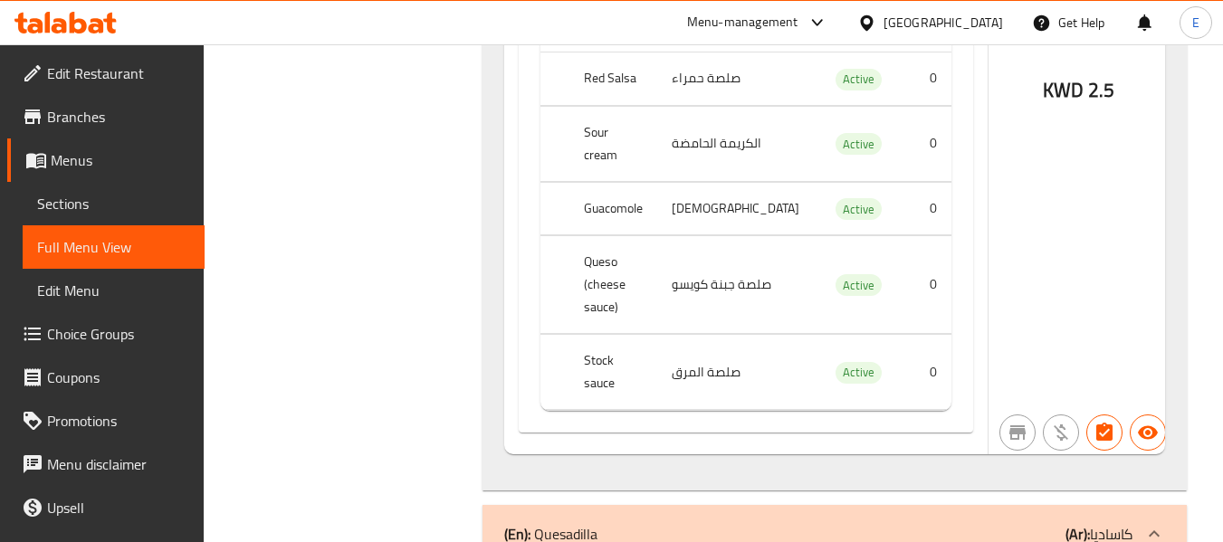
drag, startPoint x: 586, startPoint y: 236, endPoint x: 709, endPoint y: 304, distance: 140.6
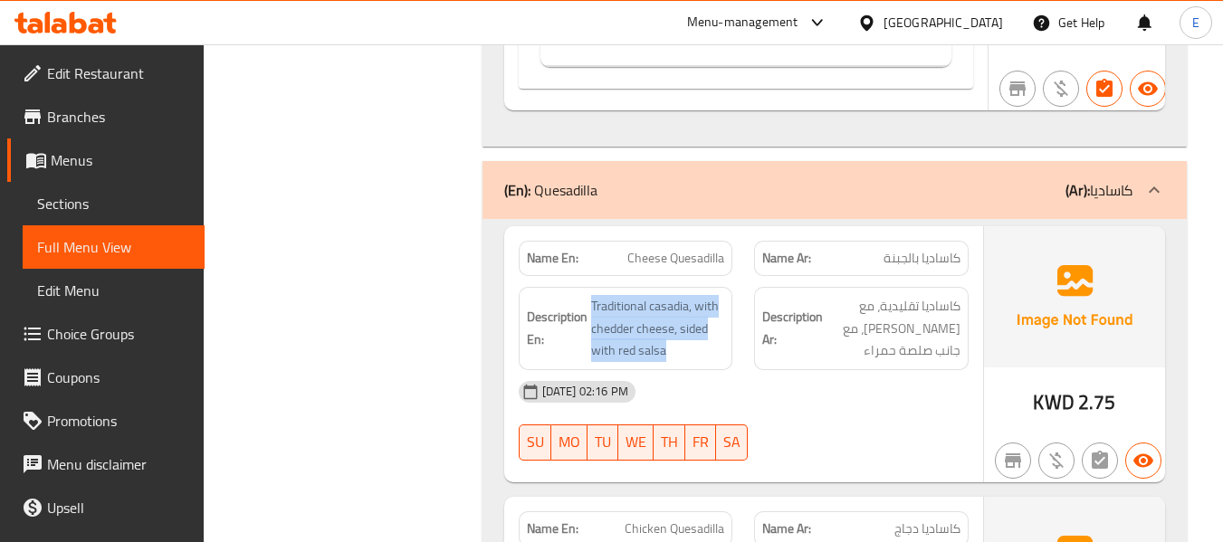
scroll to position [10142, 0]
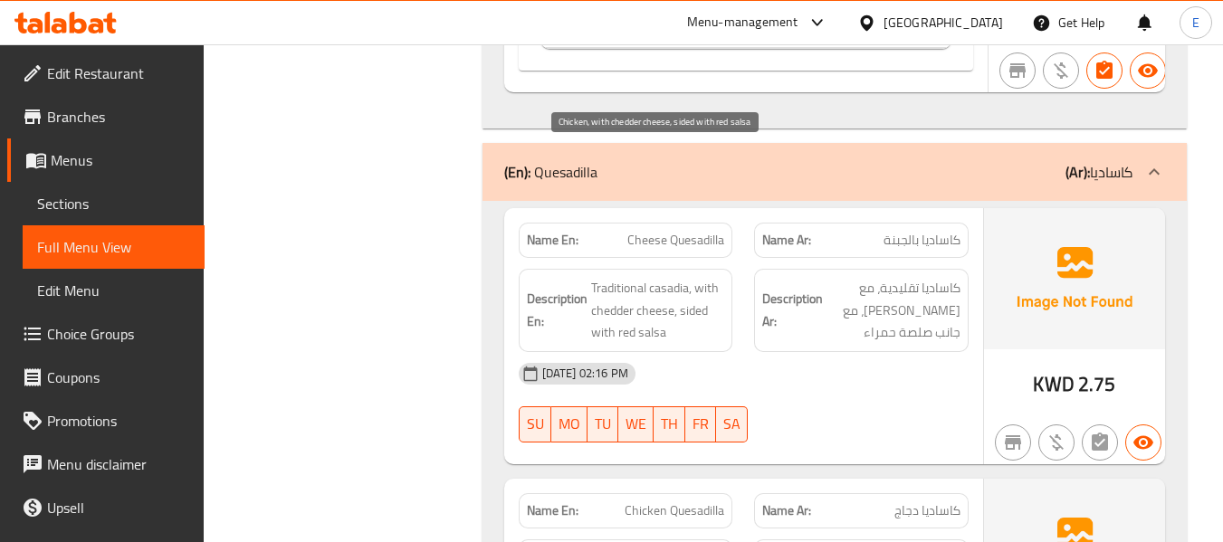
drag, startPoint x: 613, startPoint y: 146, endPoint x: 704, endPoint y: 195, distance: 102.9
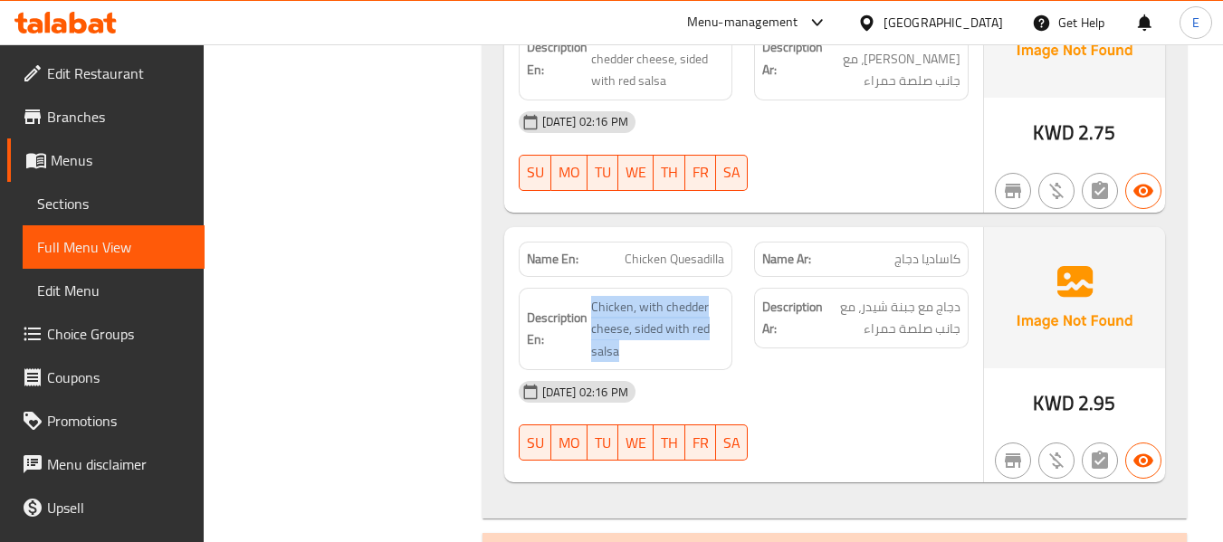
scroll to position [10413, 0]
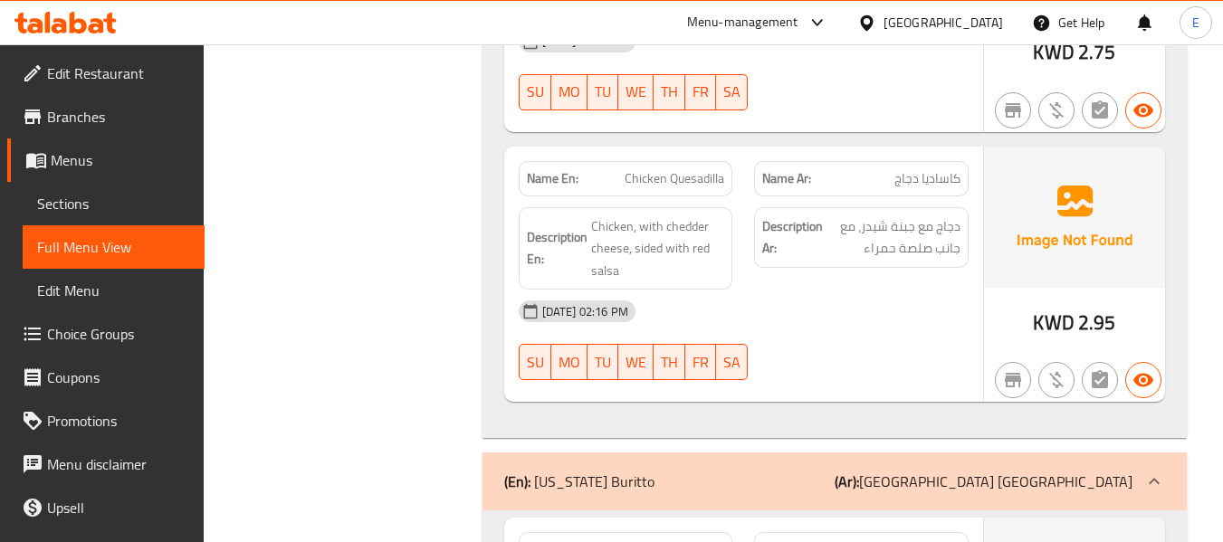
scroll to position [10504, 0]
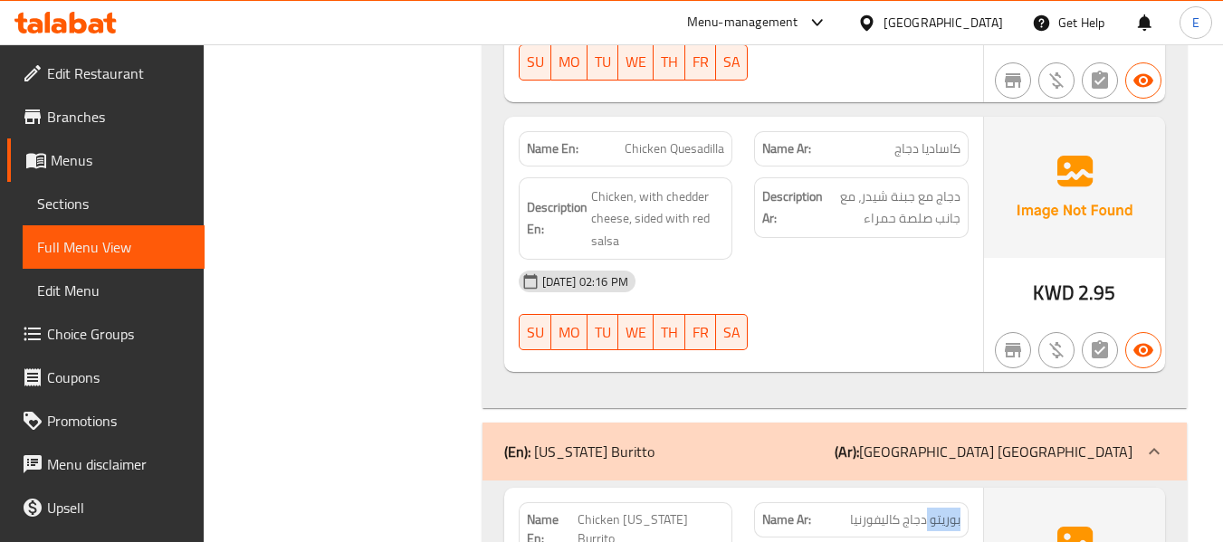
drag, startPoint x: 590, startPoint y: 155, endPoint x: 729, endPoint y: 208, distance: 148.5
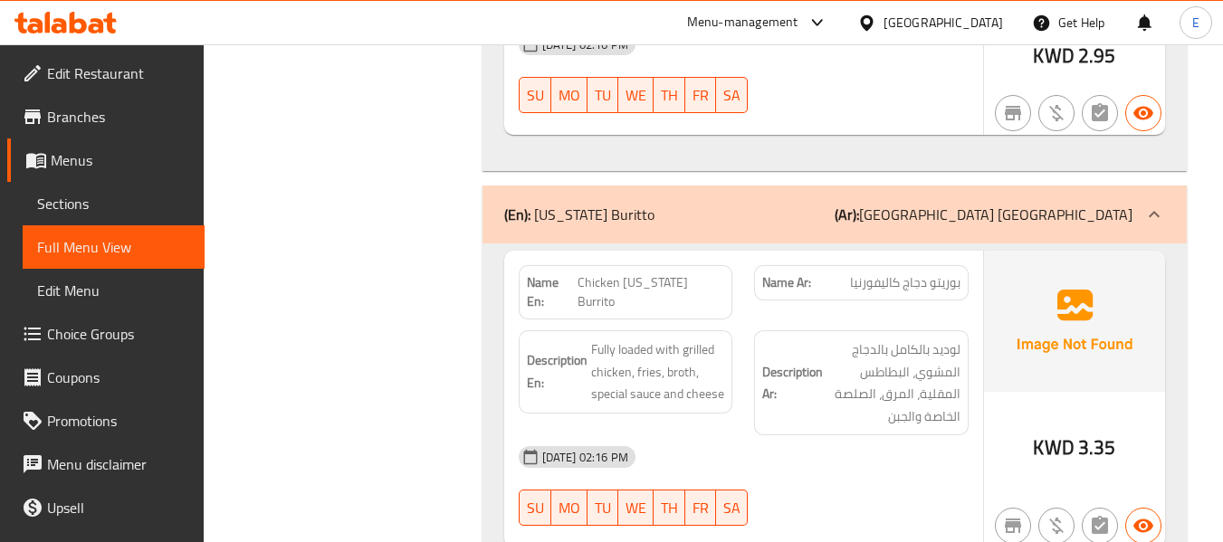
scroll to position [10775, 0]
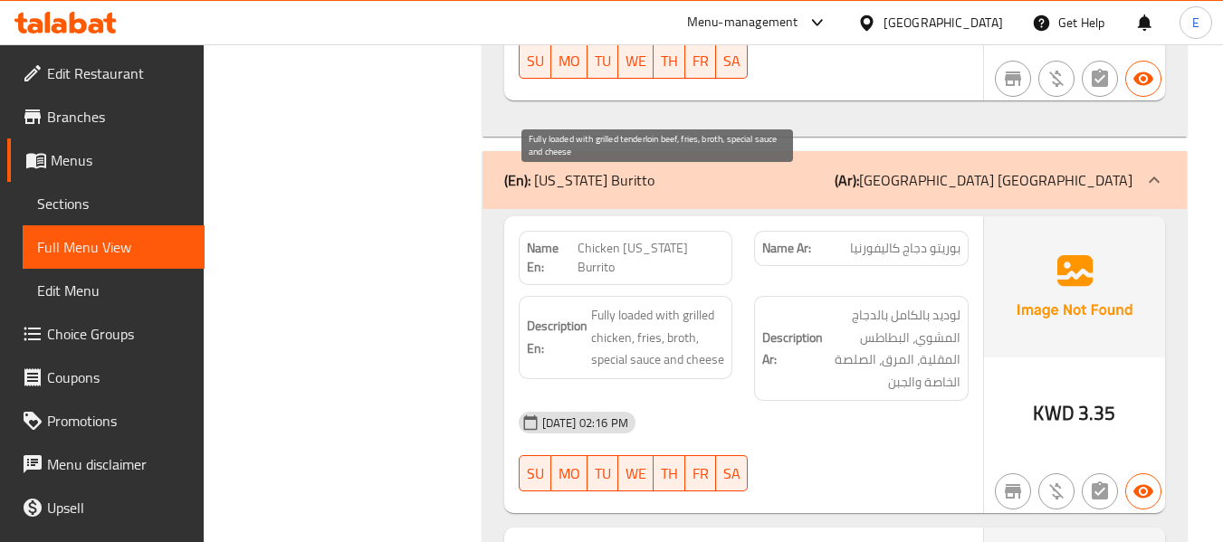
drag, startPoint x: 580, startPoint y: 175, endPoint x: 721, endPoint y: 244, distance: 156.7
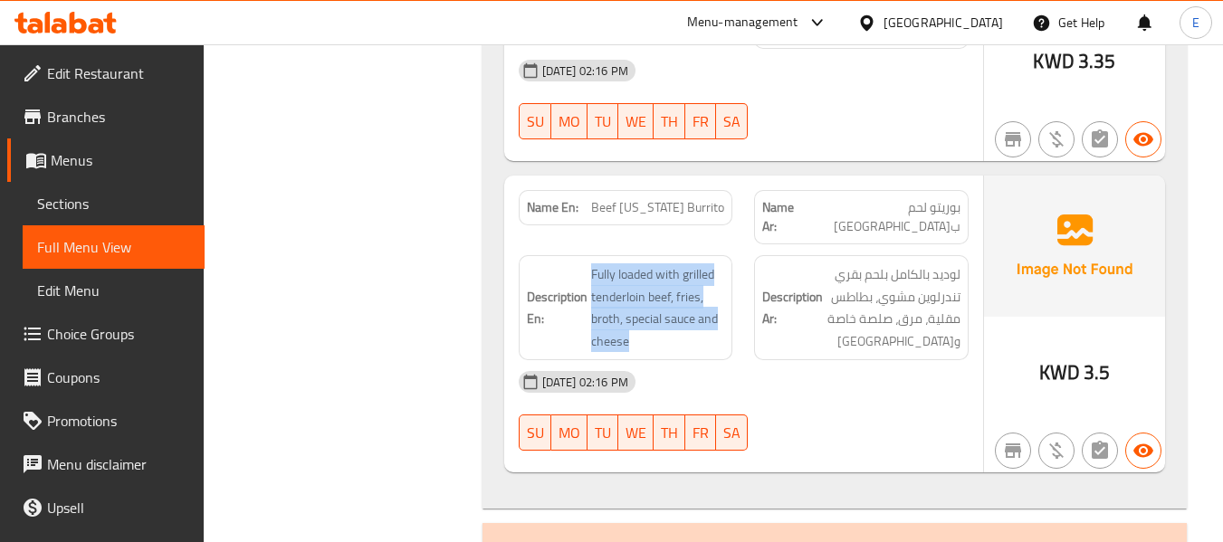
scroll to position [11138, 0]
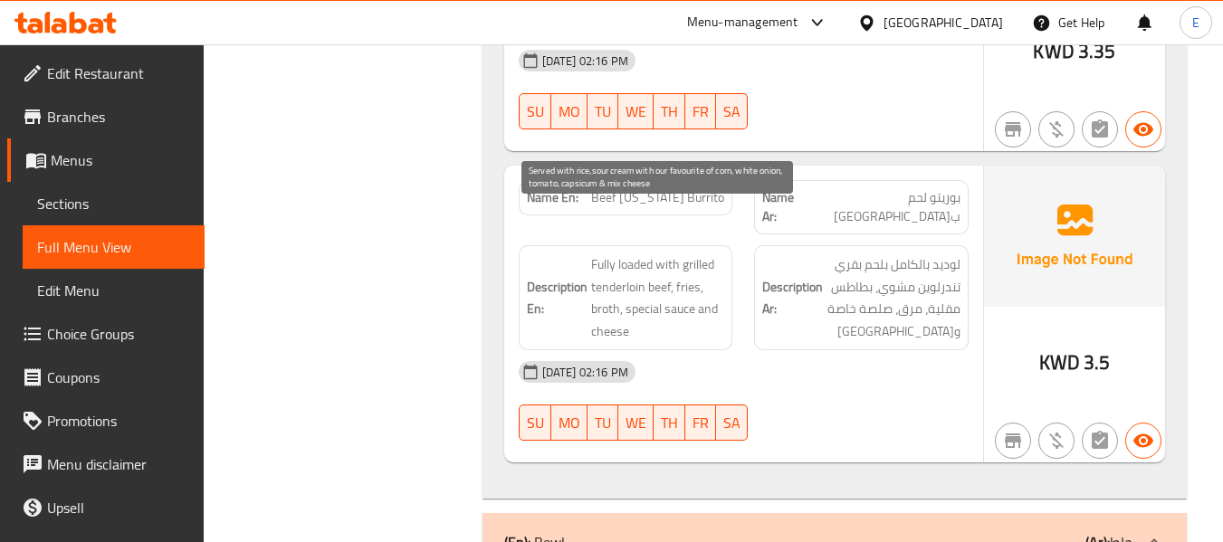
drag, startPoint x: 584, startPoint y: 216, endPoint x: 714, endPoint y: 306, distance: 158.2
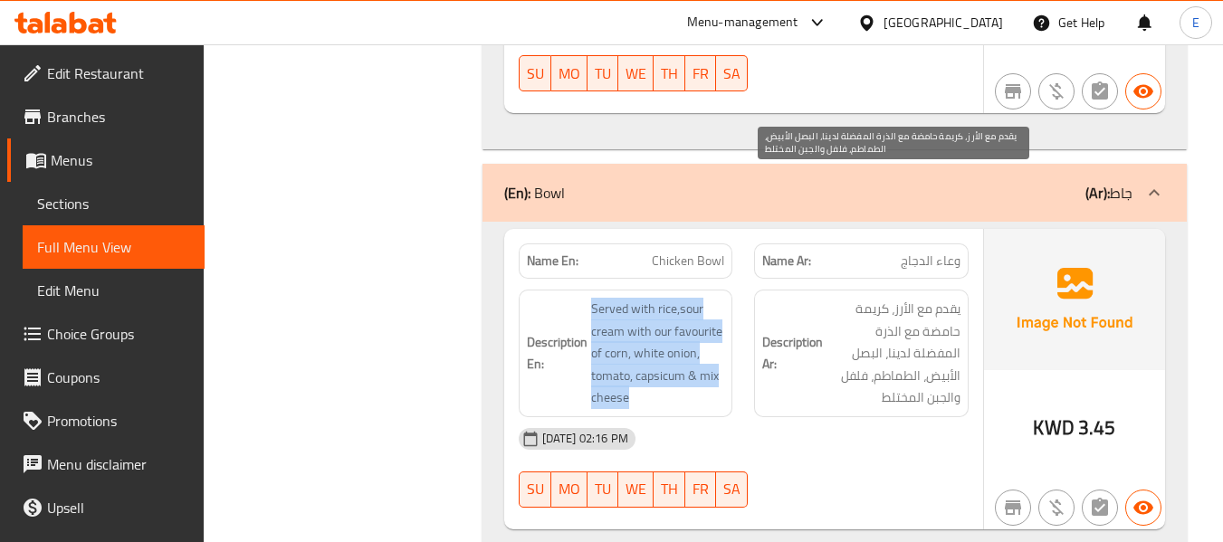
scroll to position [11500, 0]
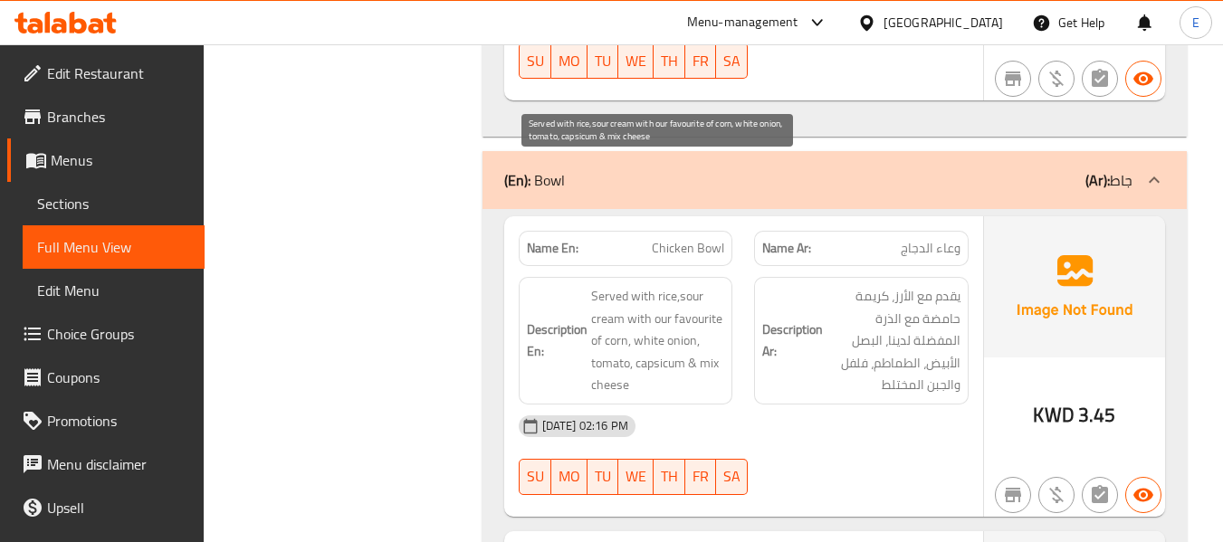
drag, startPoint x: 592, startPoint y: 161, endPoint x: 720, endPoint y: 261, distance: 161.9
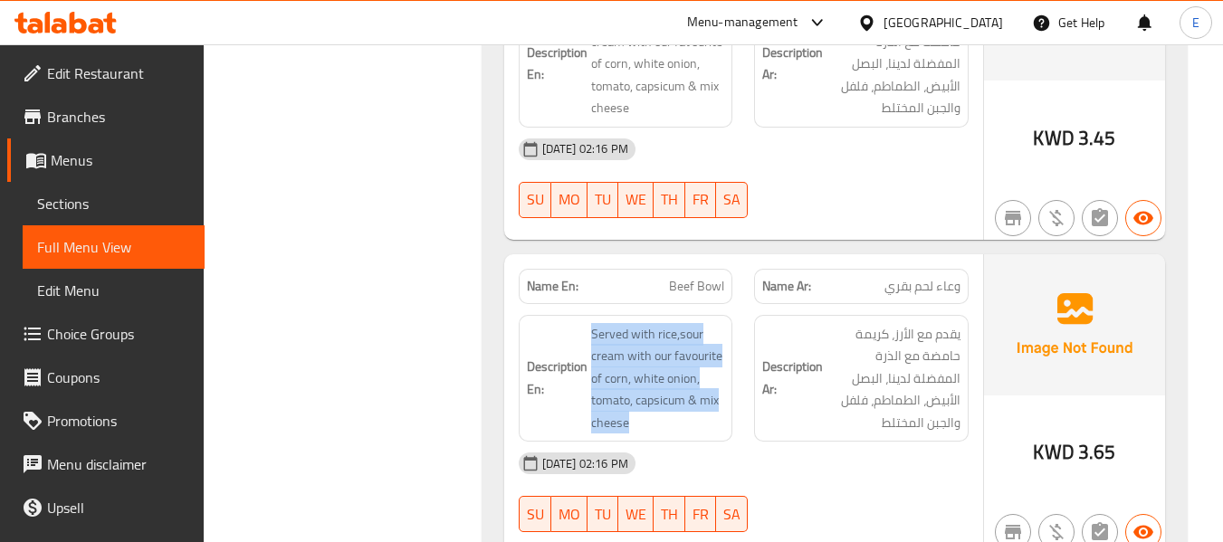
scroll to position [11862, 0]
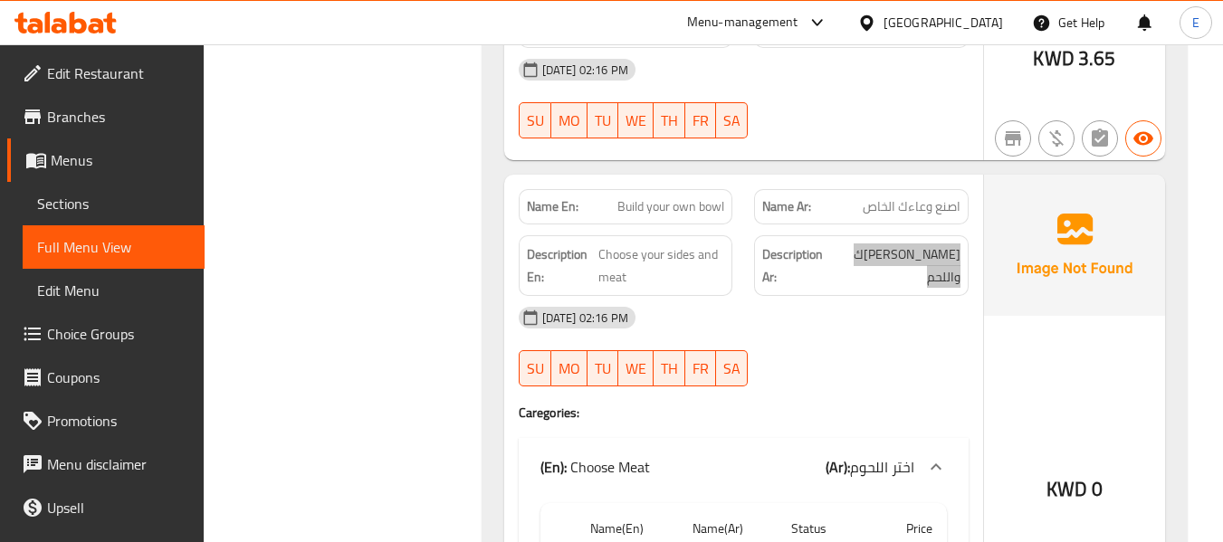
scroll to position [12134, 0]
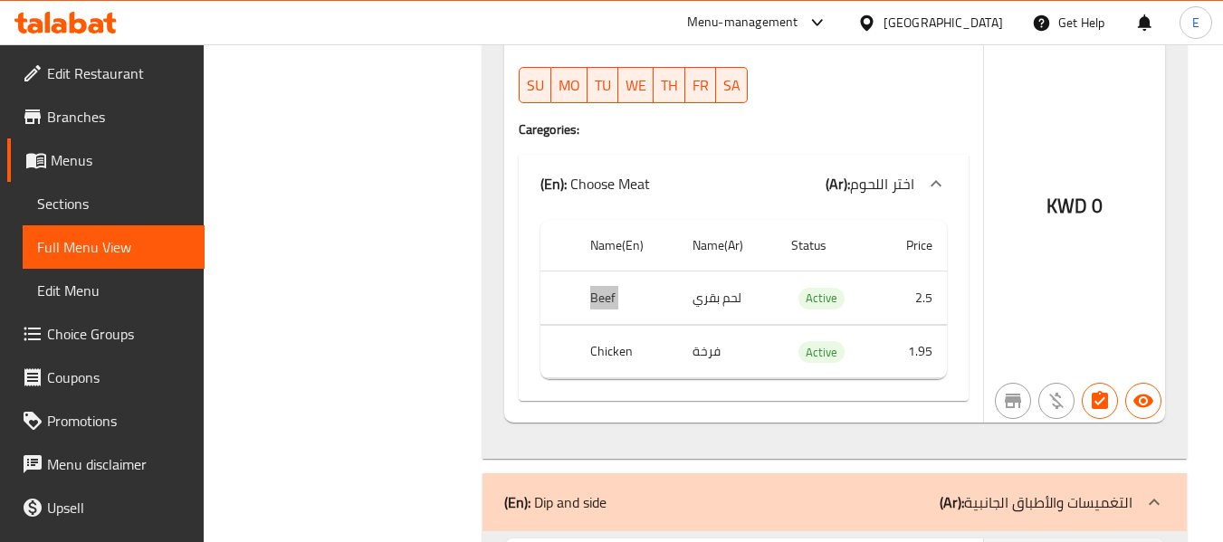
scroll to position [12496, 0]
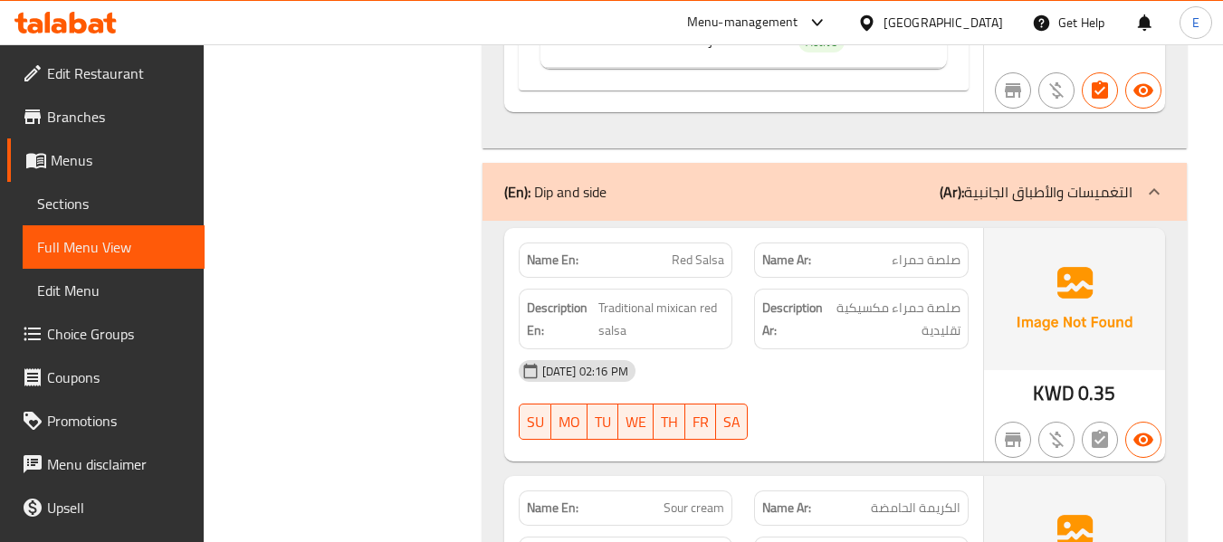
scroll to position [12768, 0]
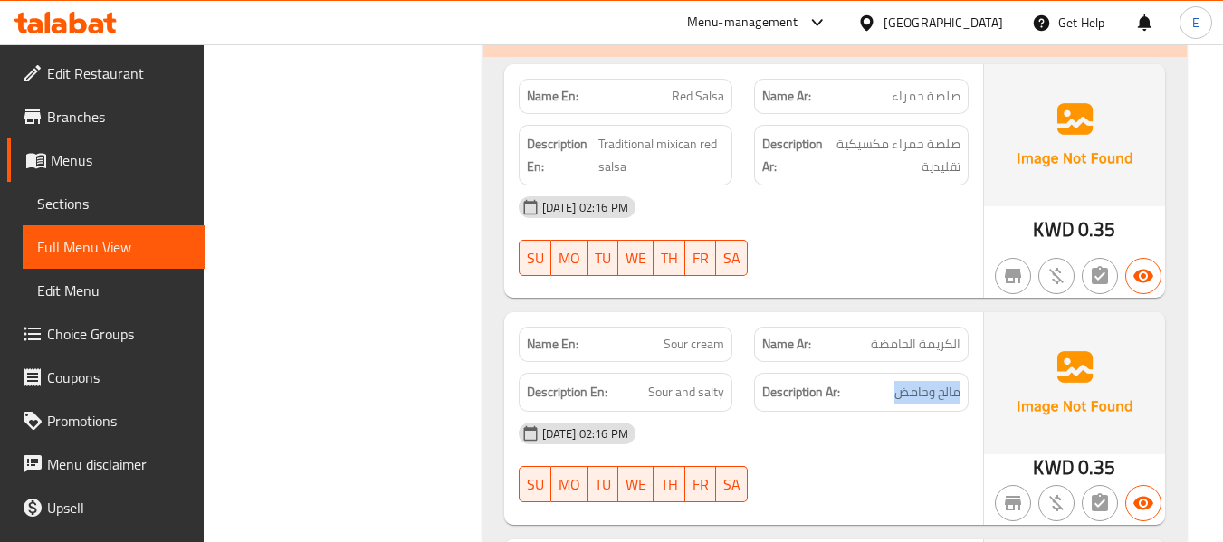
scroll to position [12949, 0]
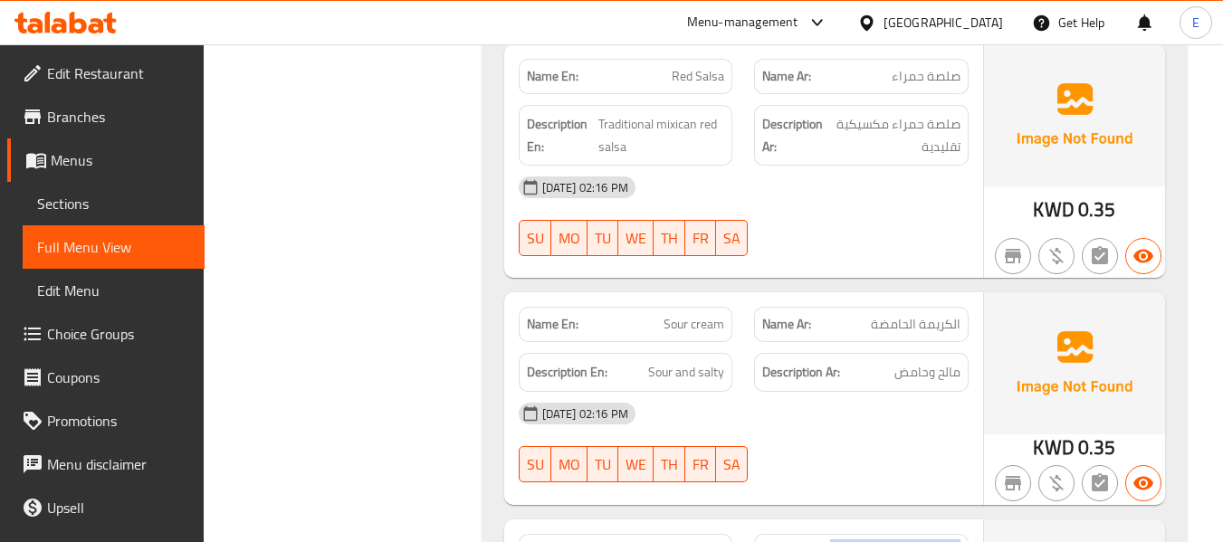
drag, startPoint x: 586, startPoint y: 158, endPoint x: 722, endPoint y: 187, distance: 138.7
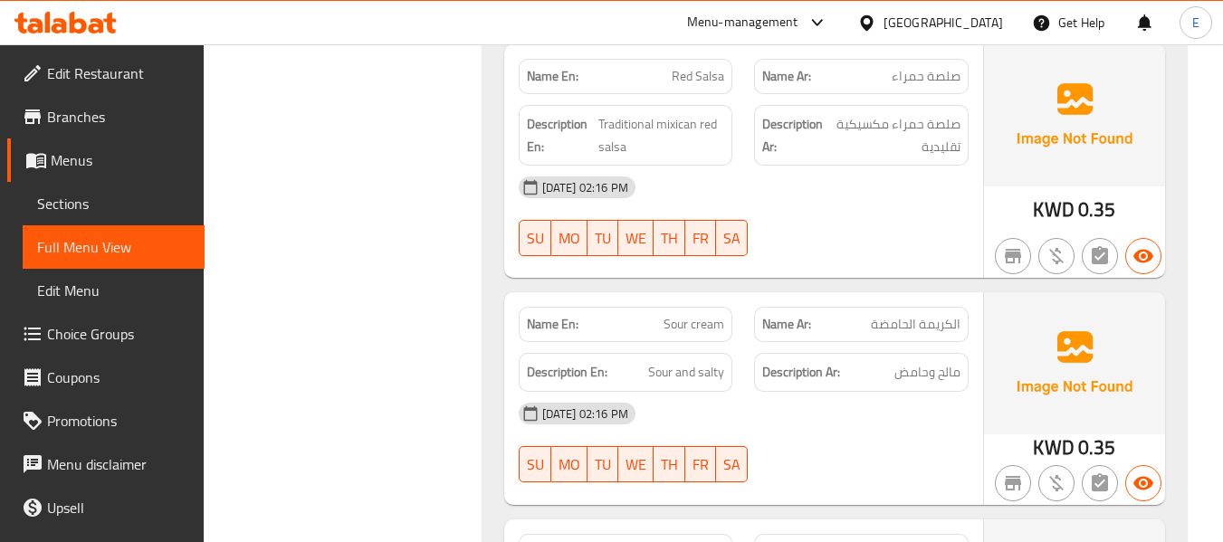
copy span "Guacomole"
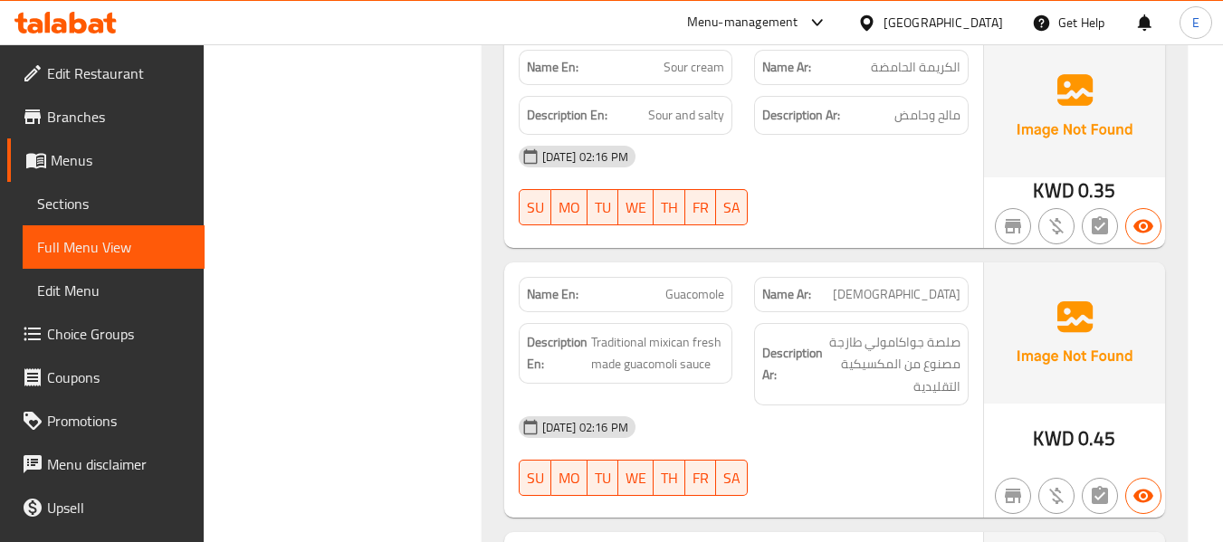
scroll to position [13220, 0]
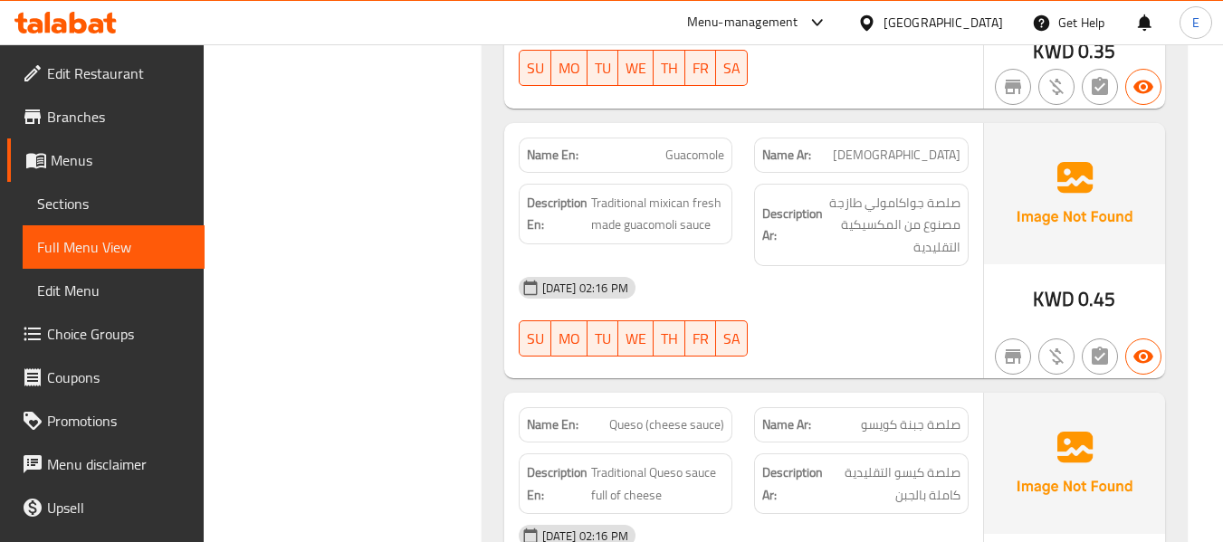
scroll to position [13401, 0]
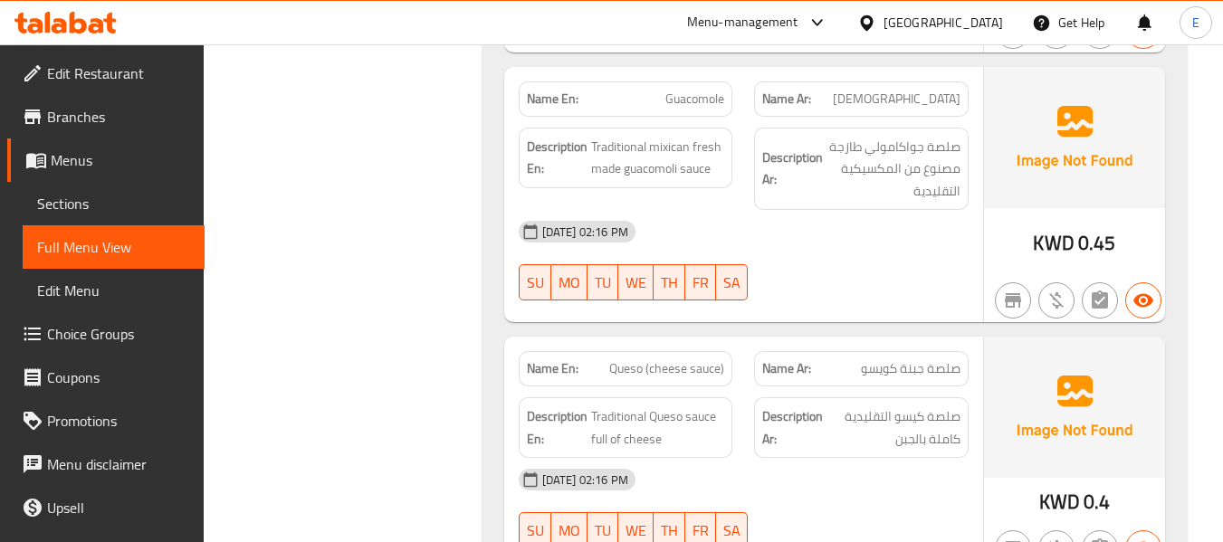
drag, startPoint x: 593, startPoint y: 217, endPoint x: 723, endPoint y: 251, distance: 133.8
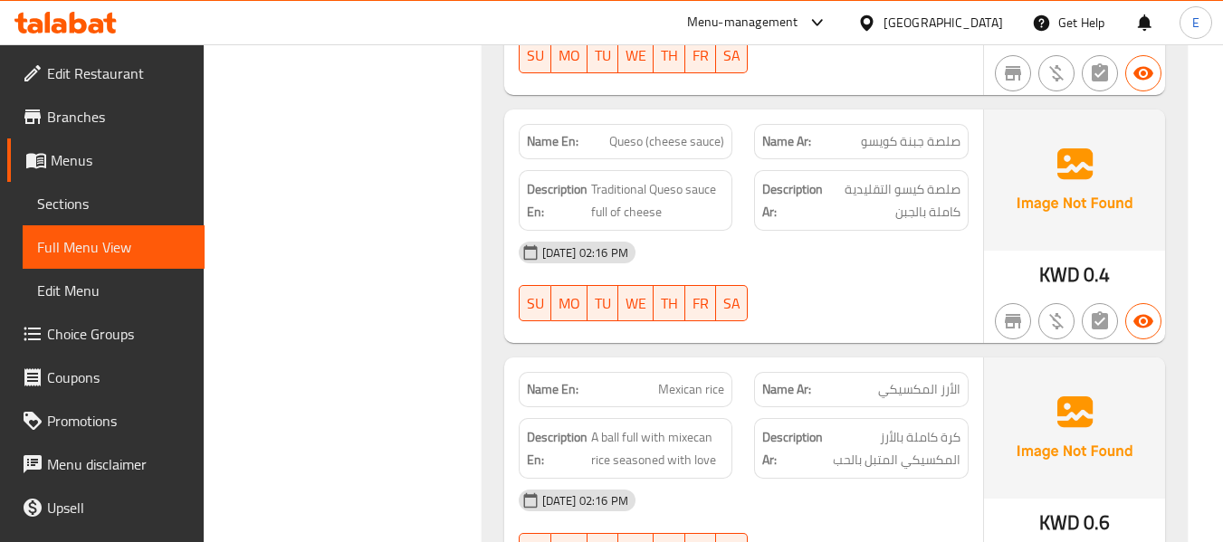
scroll to position [13673, 0]
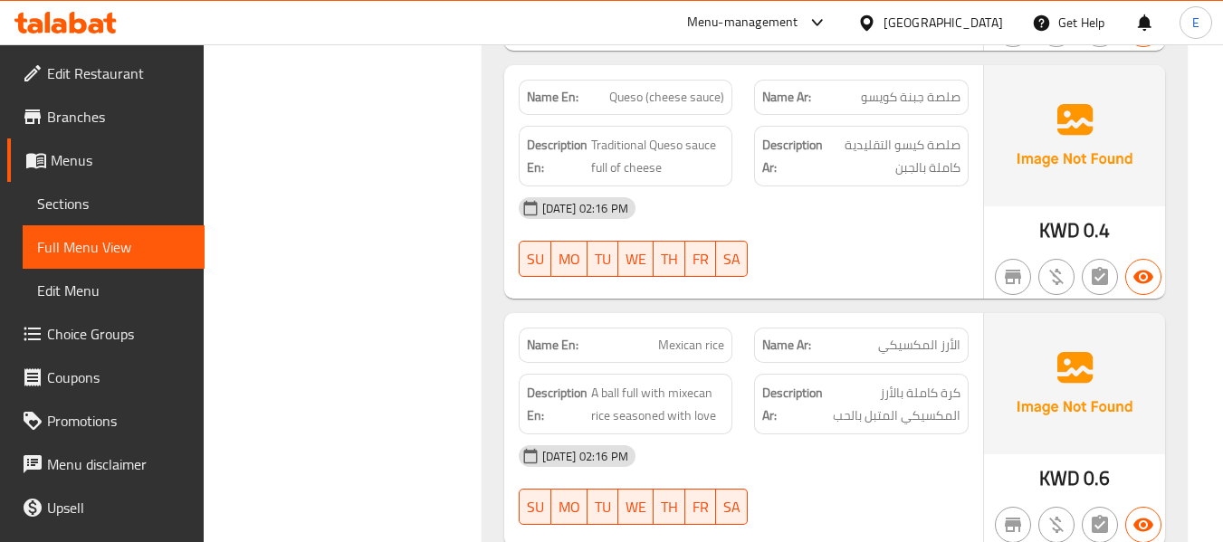
drag, startPoint x: 588, startPoint y: 196, endPoint x: 713, endPoint y: 225, distance: 128.1
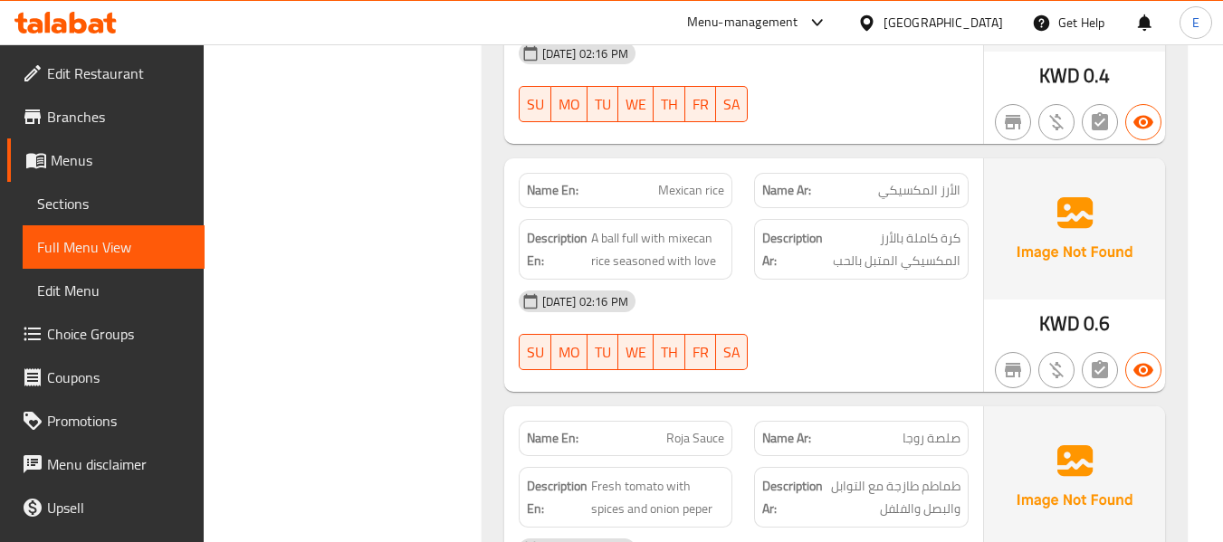
scroll to position [13945, 0]
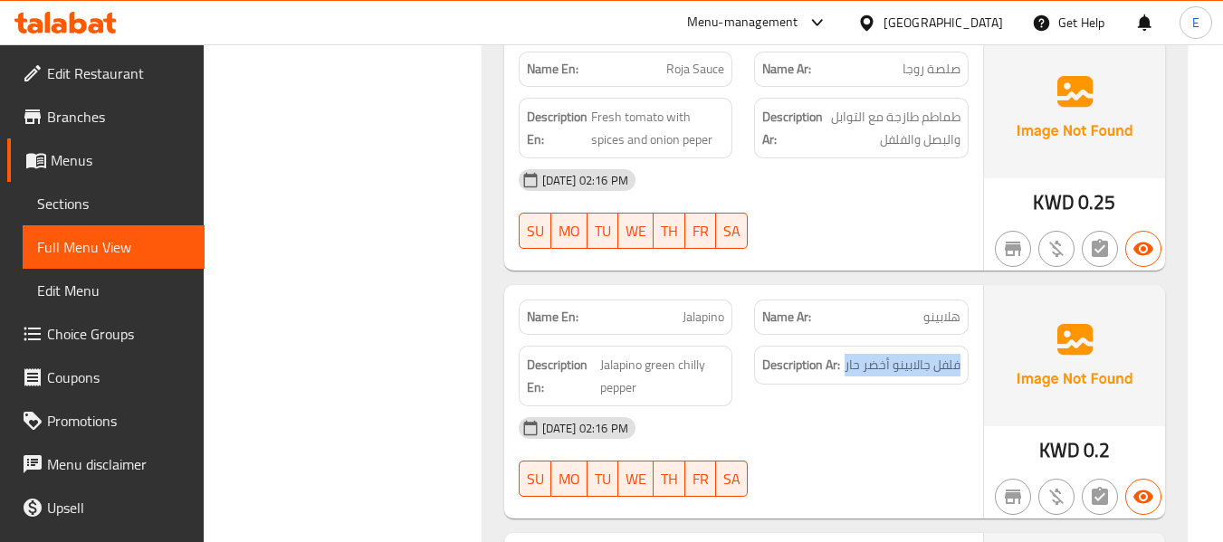
scroll to position [14216, 0]
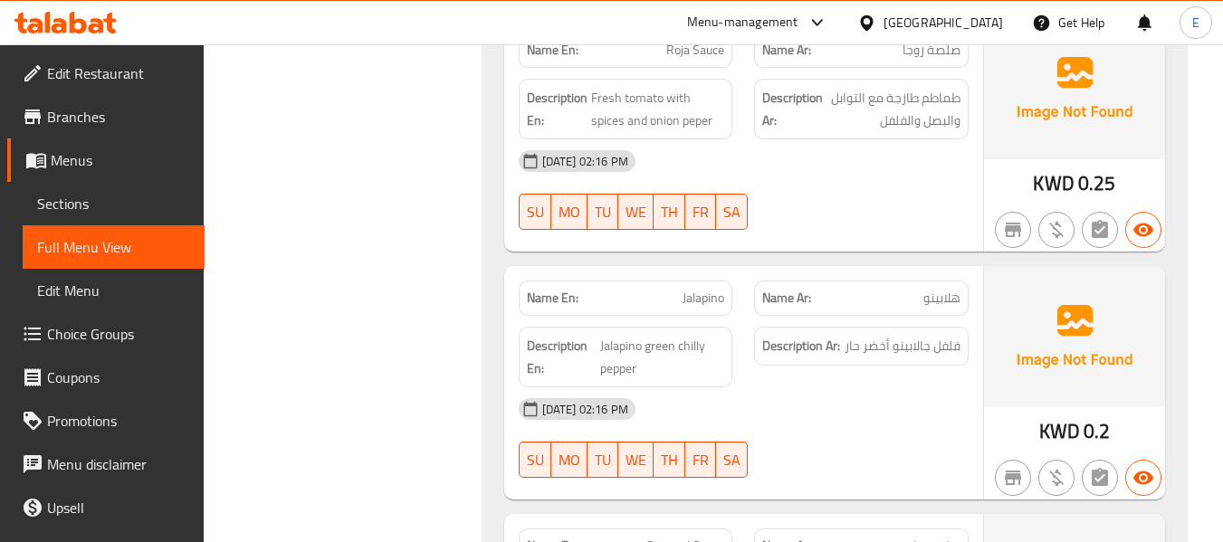
click at [707, 529] on div "Name En: Speacial Sauce" at bounding box center [626, 546] width 215 height 35
click at [693, 529] on div "Name En: Speacial Sauce" at bounding box center [626, 546] width 215 height 35
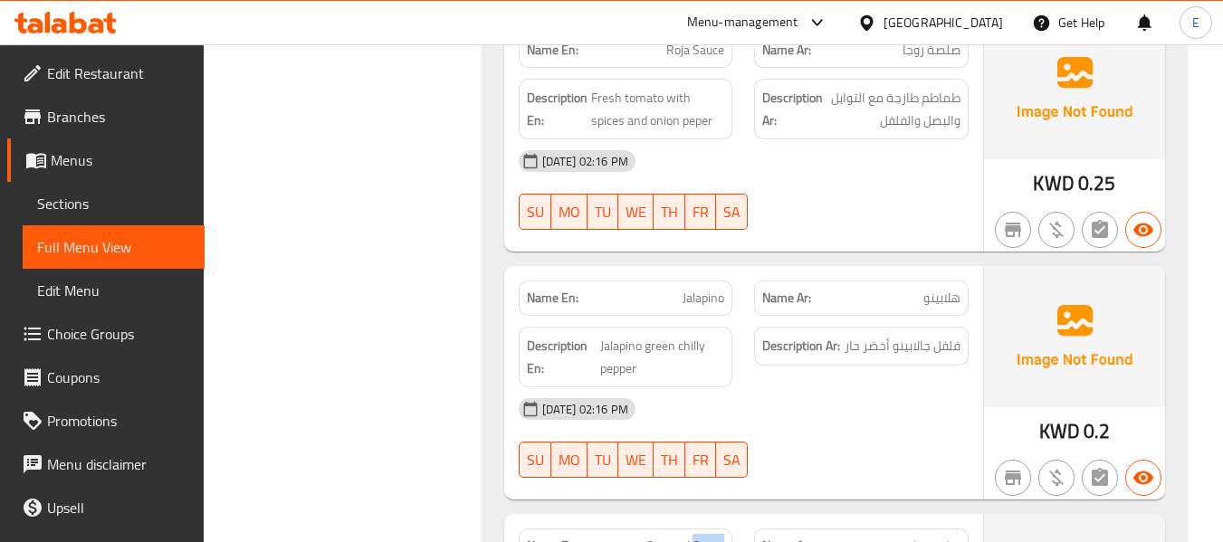
click at [693, 529] on div "Name En: Speacial Sauce" at bounding box center [626, 546] width 215 height 35
click at [974, 518] on div "Name Ar: صلصة خاصة" at bounding box center [861, 546] width 236 height 57
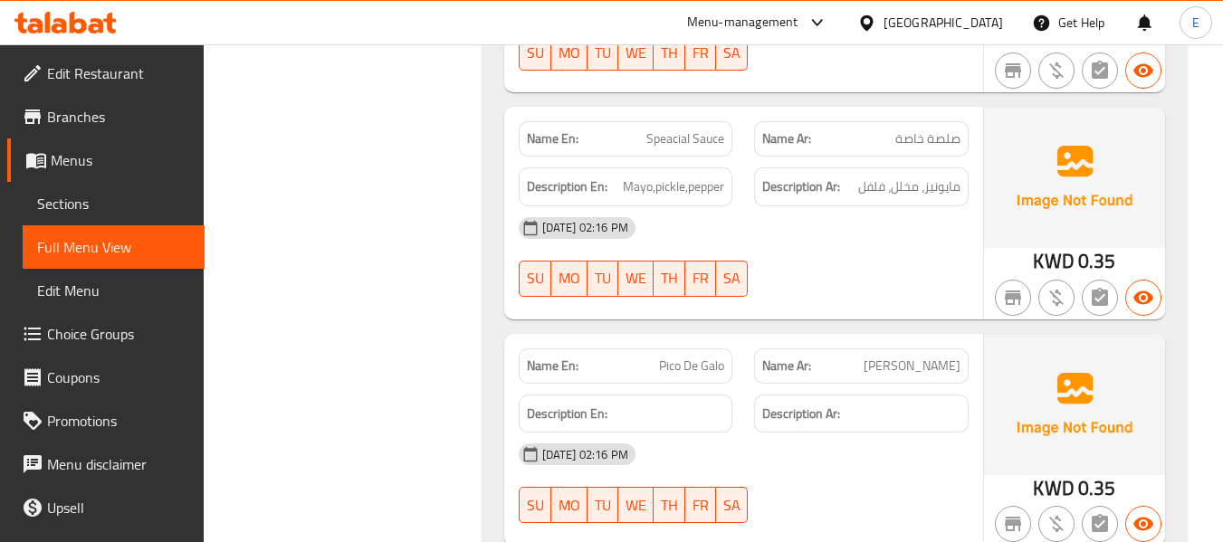
scroll to position [14669, 0]
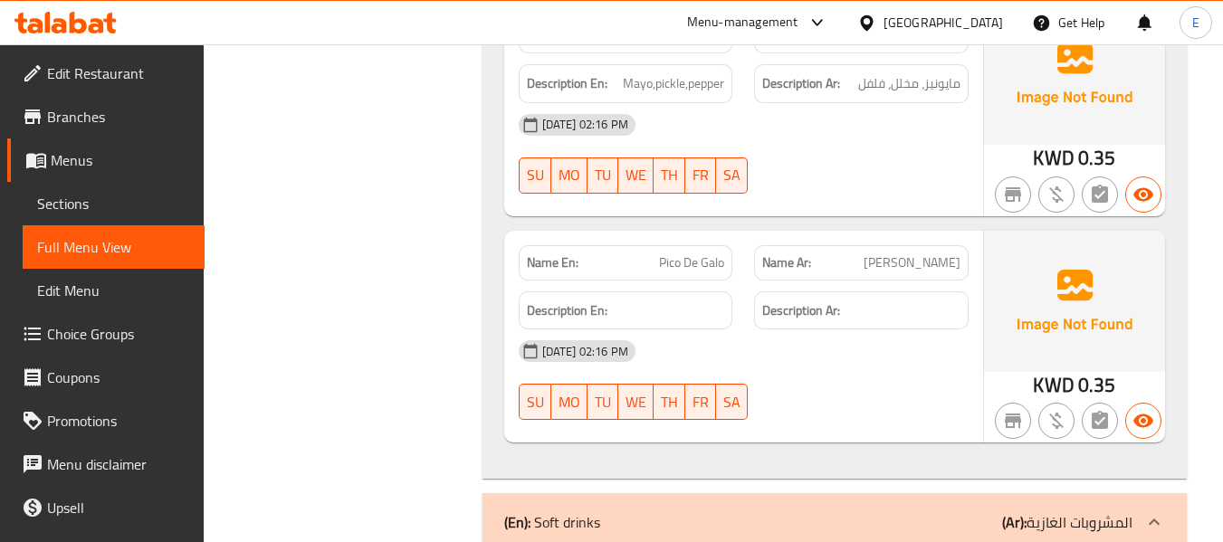
scroll to position [14760, 0]
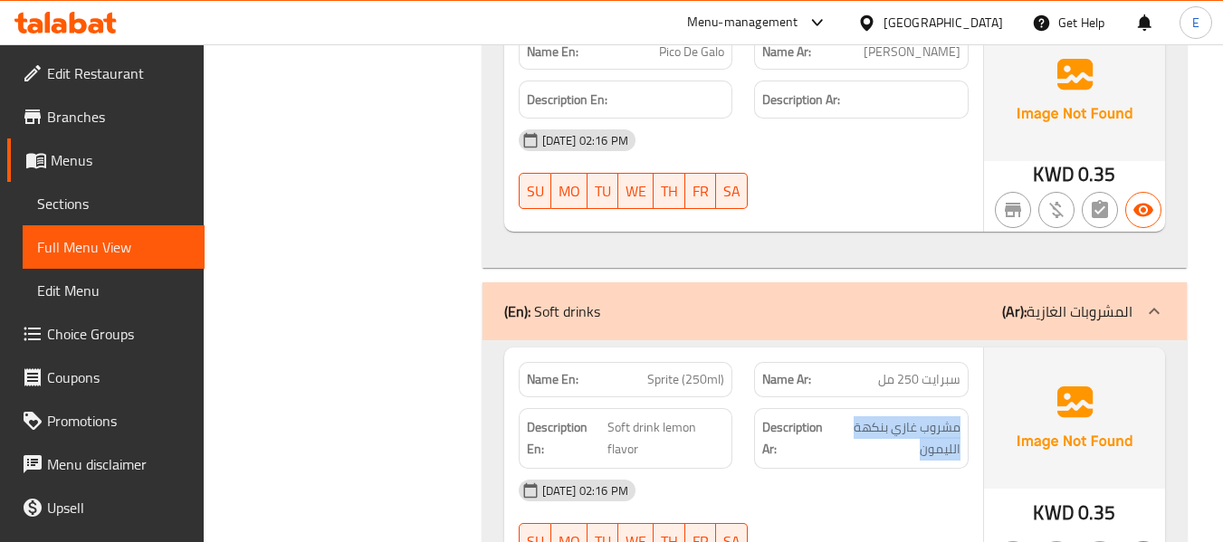
scroll to position [14941, 0]
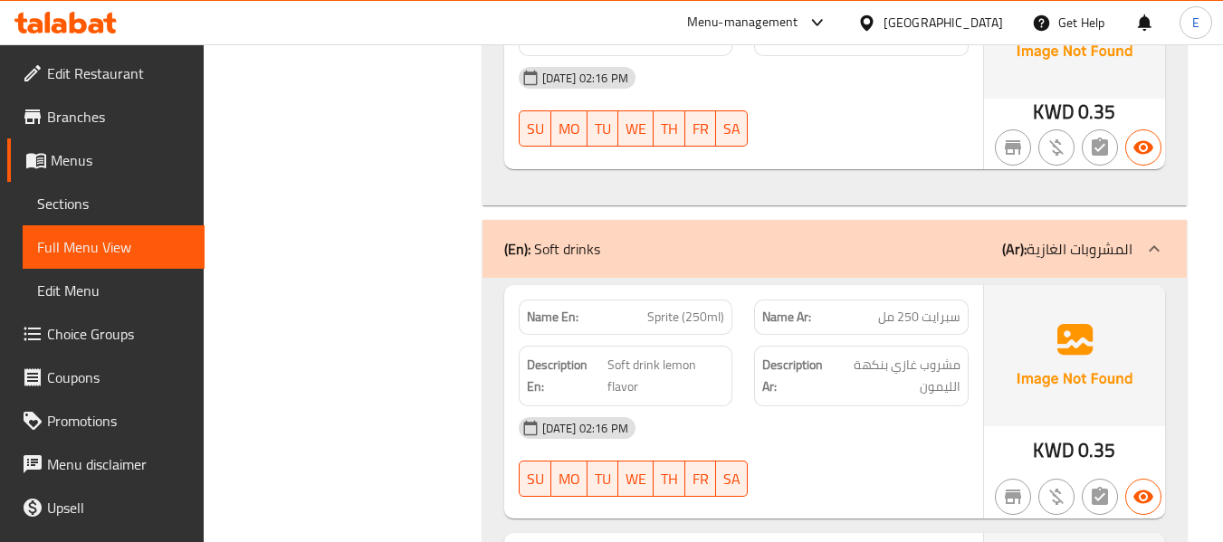
scroll to position [15031, 0]
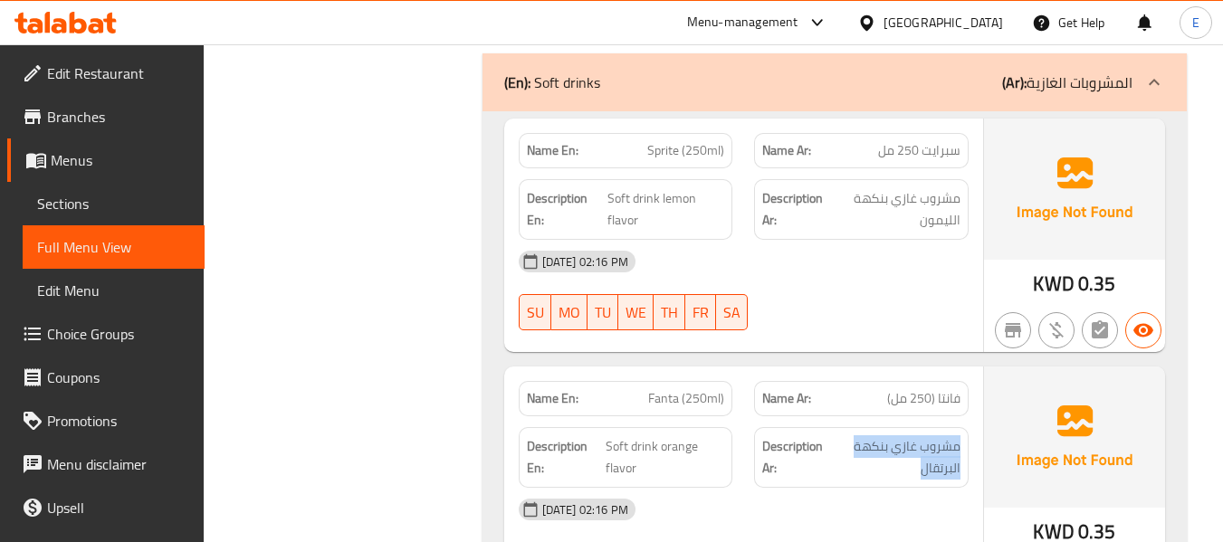
scroll to position [15212, 0]
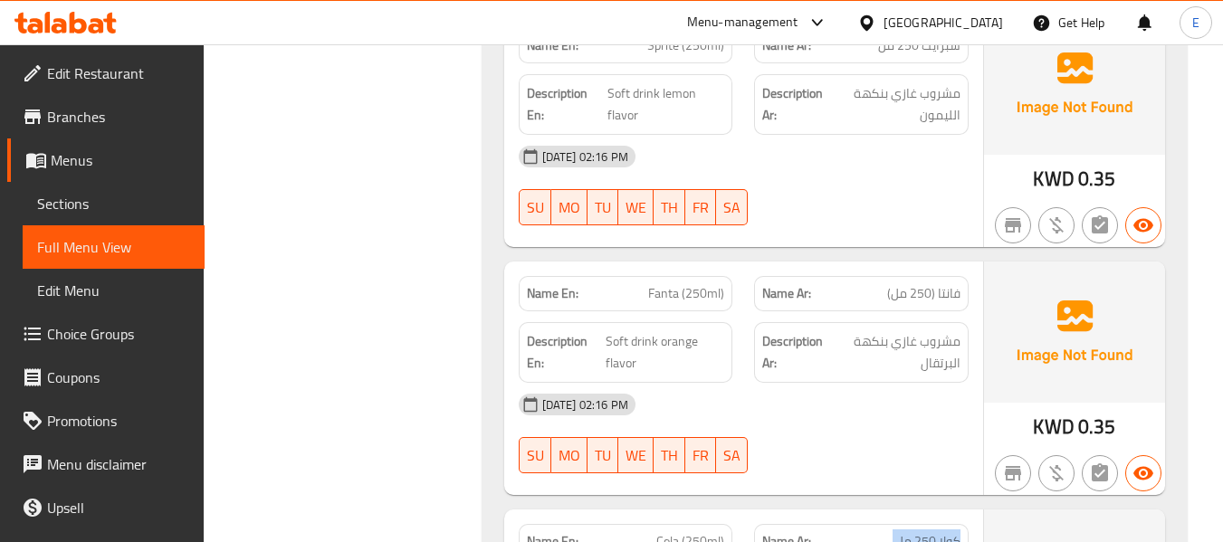
scroll to position [15303, 0]
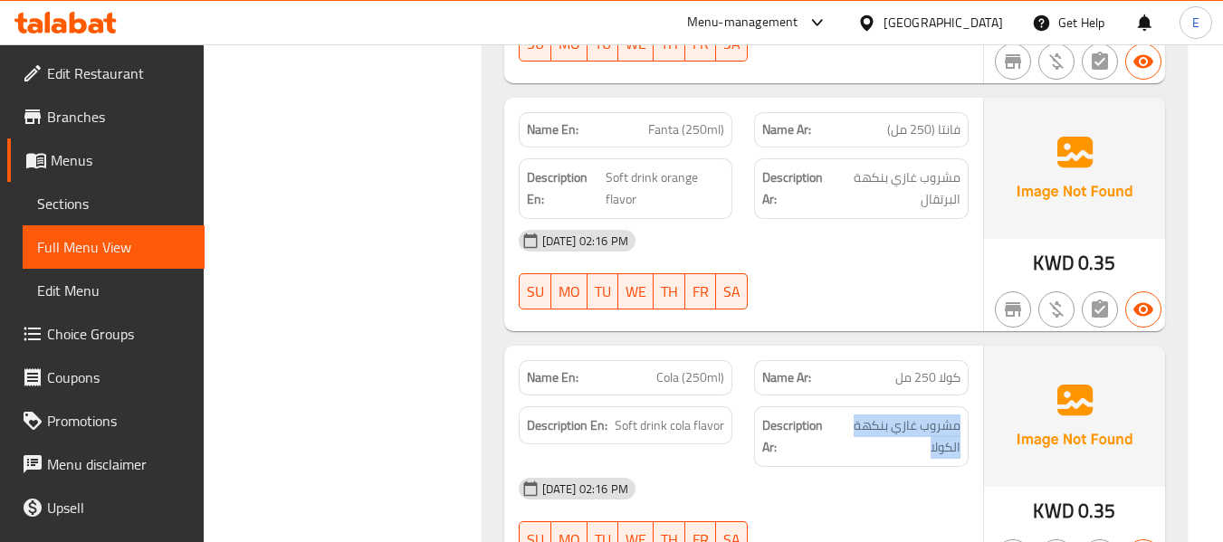
scroll to position [15484, 0]
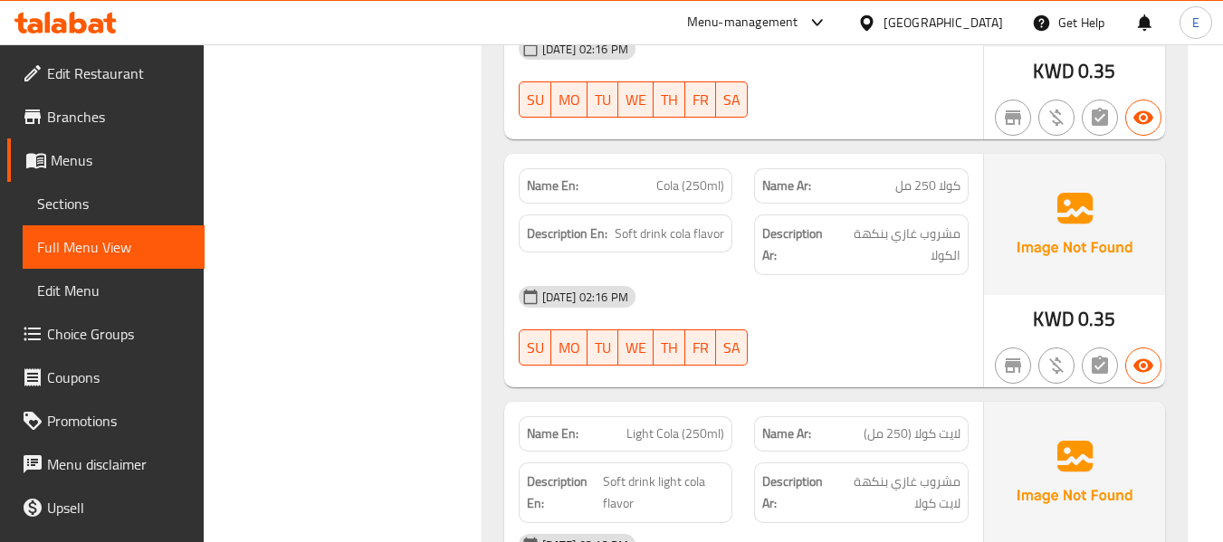
scroll to position [15665, 0]
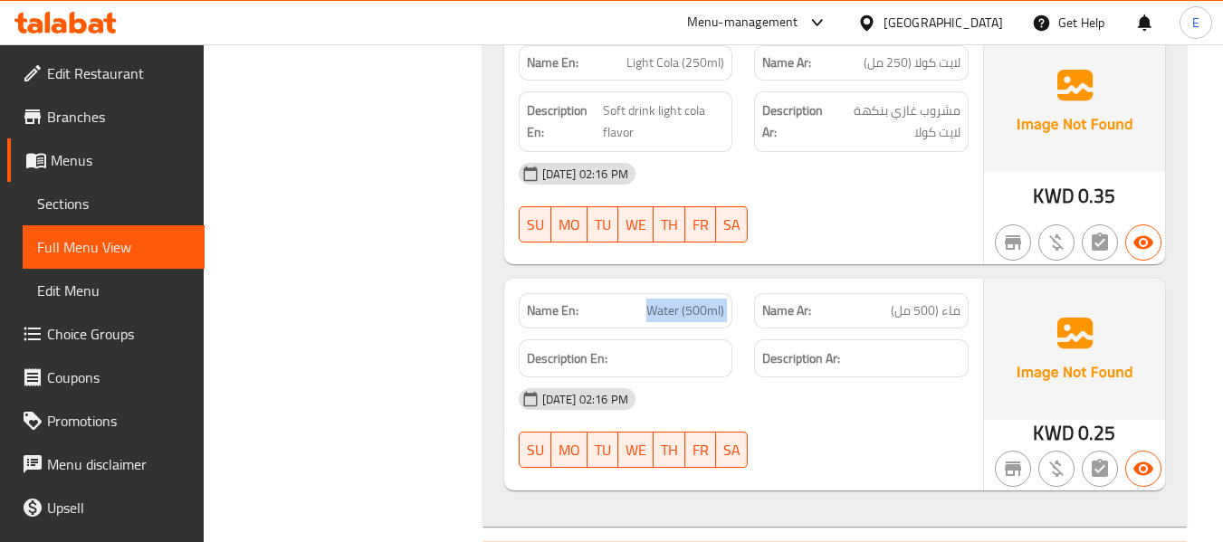
scroll to position [16027, 0]
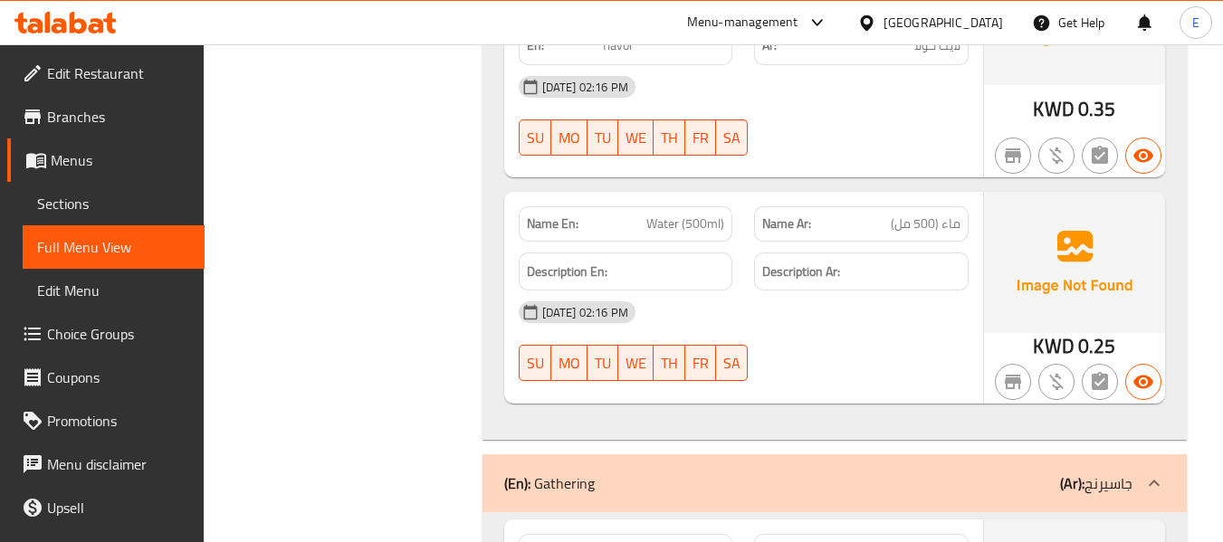
scroll to position [16118, 0]
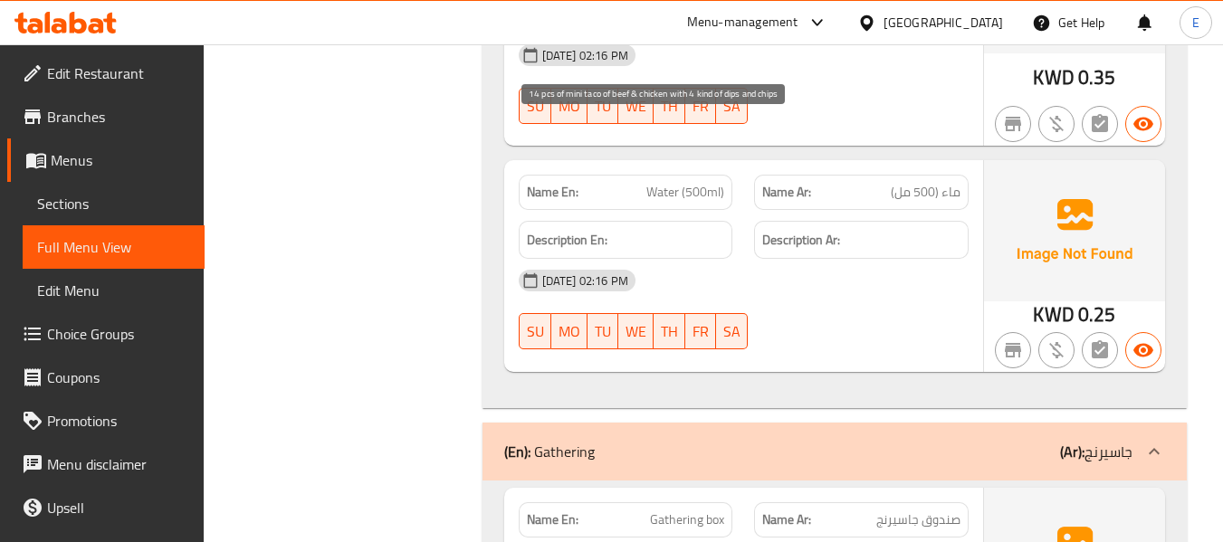
drag, startPoint x: 594, startPoint y: 124, endPoint x: 708, endPoint y: 168, distance: 122.4
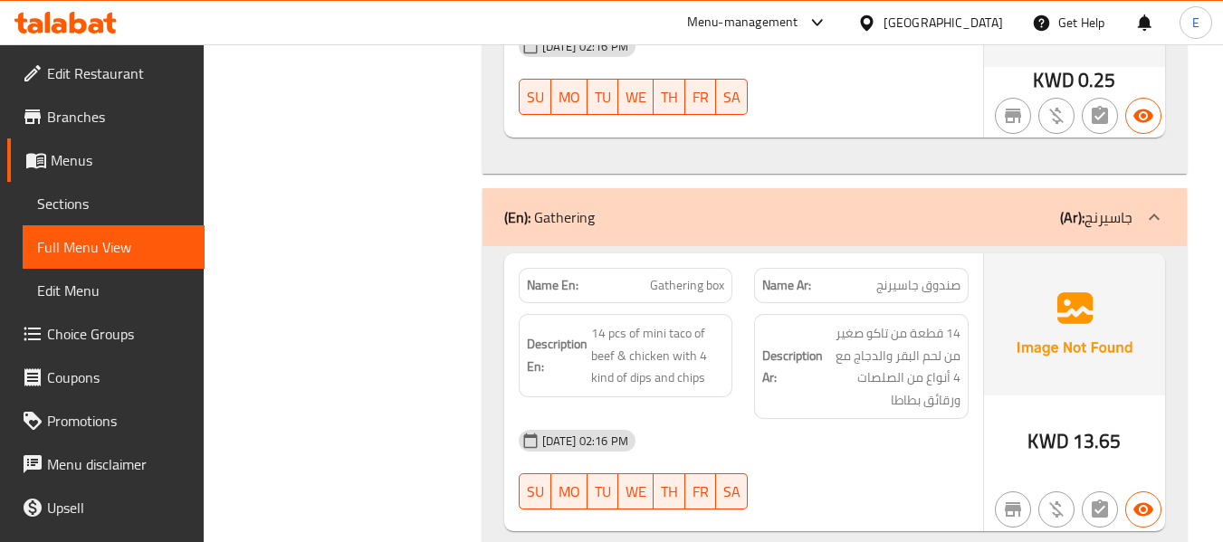
scroll to position [16390, 0]
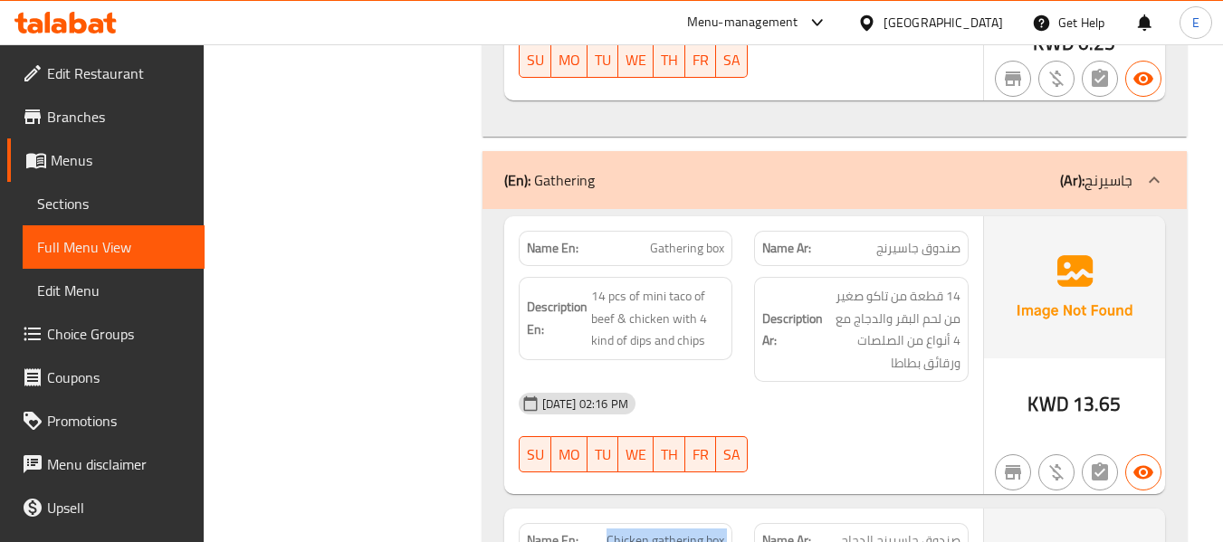
drag, startPoint x: 582, startPoint y: 137, endPoint x: 736, endPoint y: 184, distance: 161.0
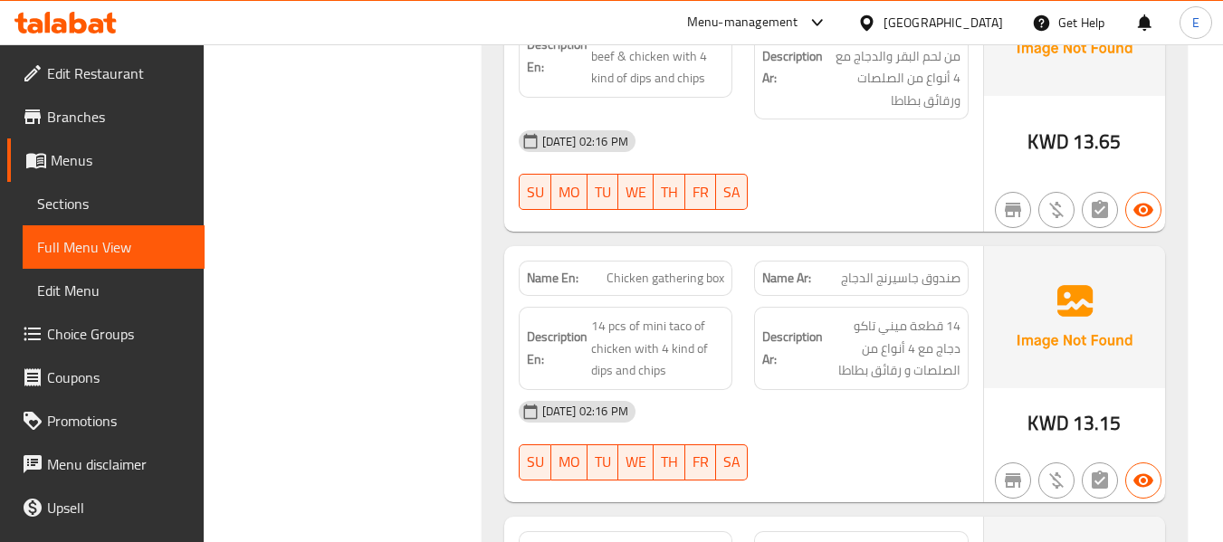
scroll to position [16661, 0]
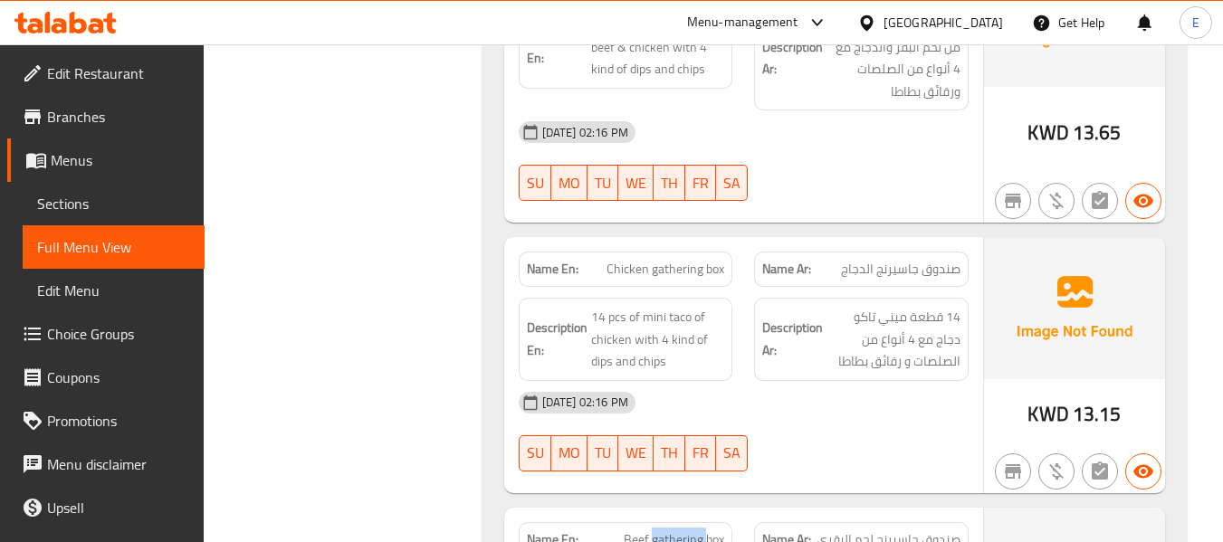
copy span "gathering"
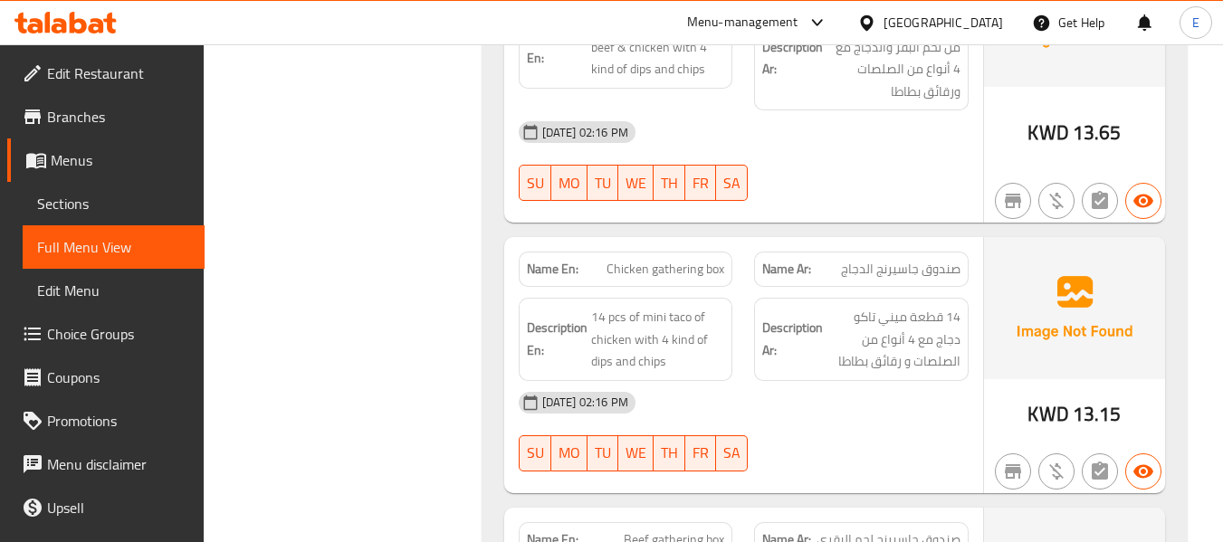
drag, startPoint x: 619, startPoint y: 137, endPoint x: 723, endPoint y: 192, distance: 117.9
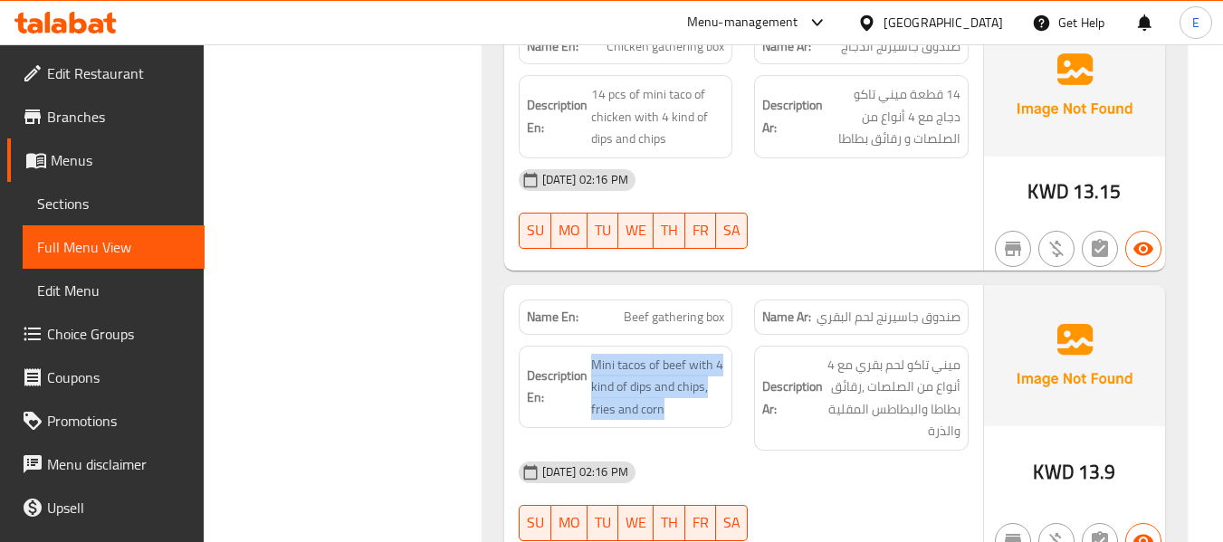
scroll to position [16933, 0]
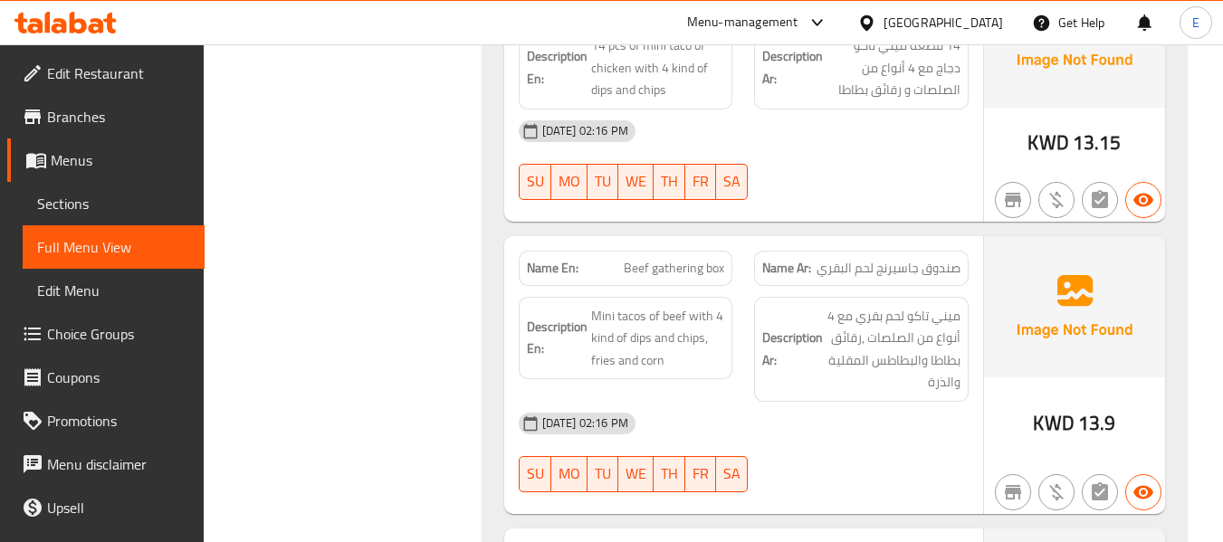
drag, startPoint x: 583, startPoint y: 178, endPoint x: 721, endPoint y: 229, distance: 146.7
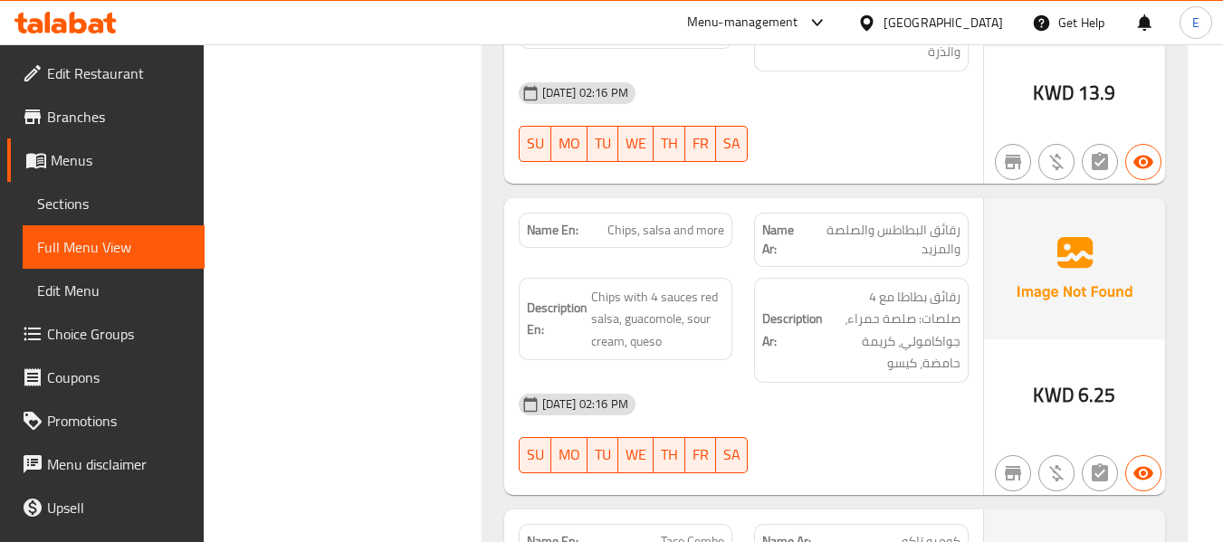
scroll to position [17295, 0]
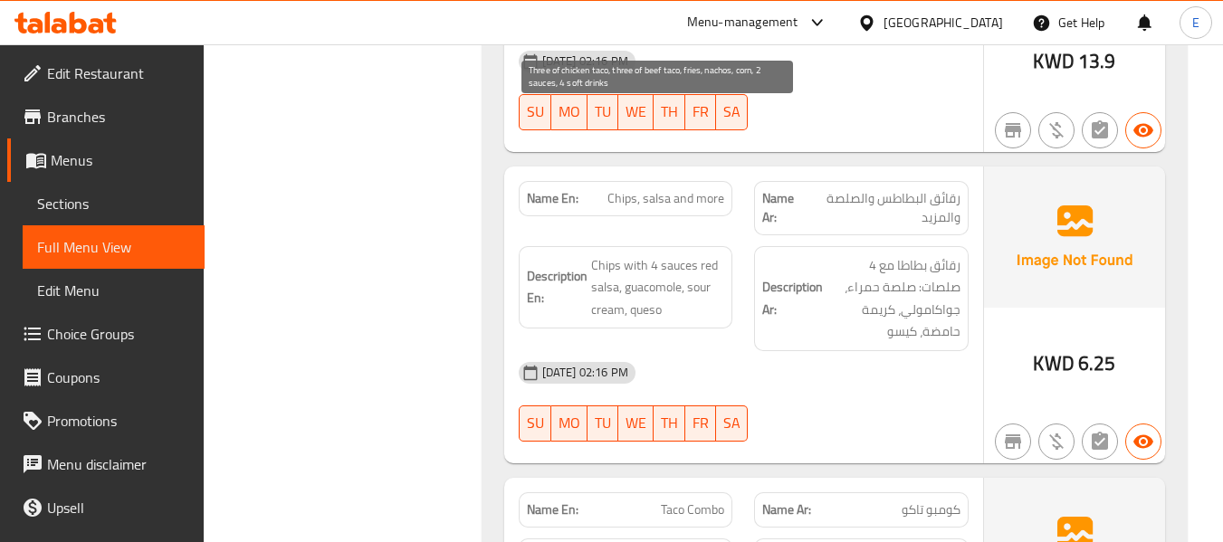
drag, startPoint x: 587, startPoint y: 110, endPoint x: 723, endPoint y: 183, distance: 154.4
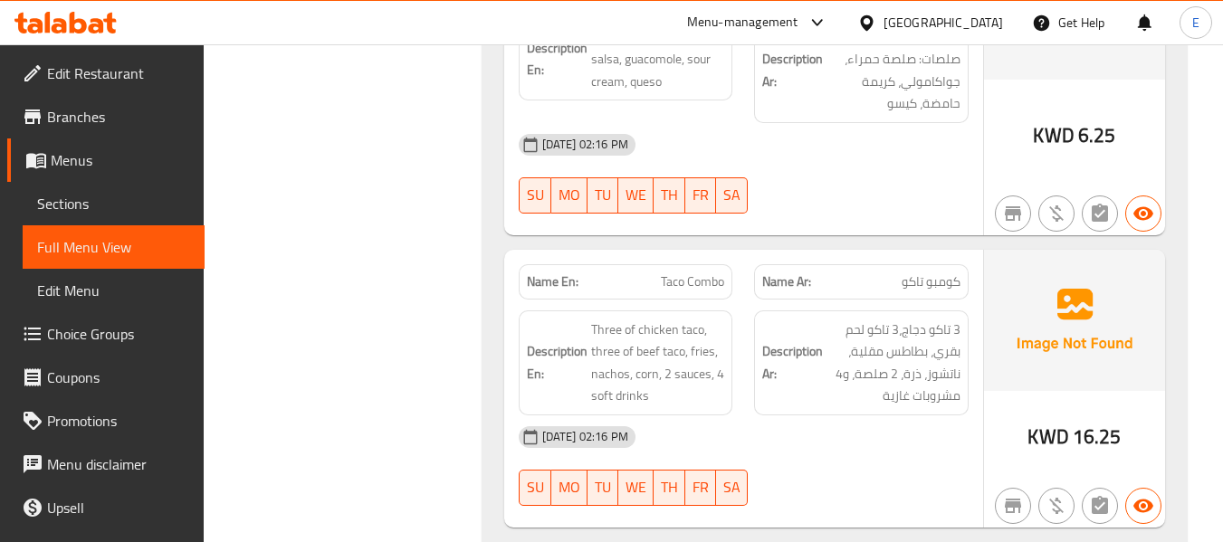
scroll to position [17567, 0]
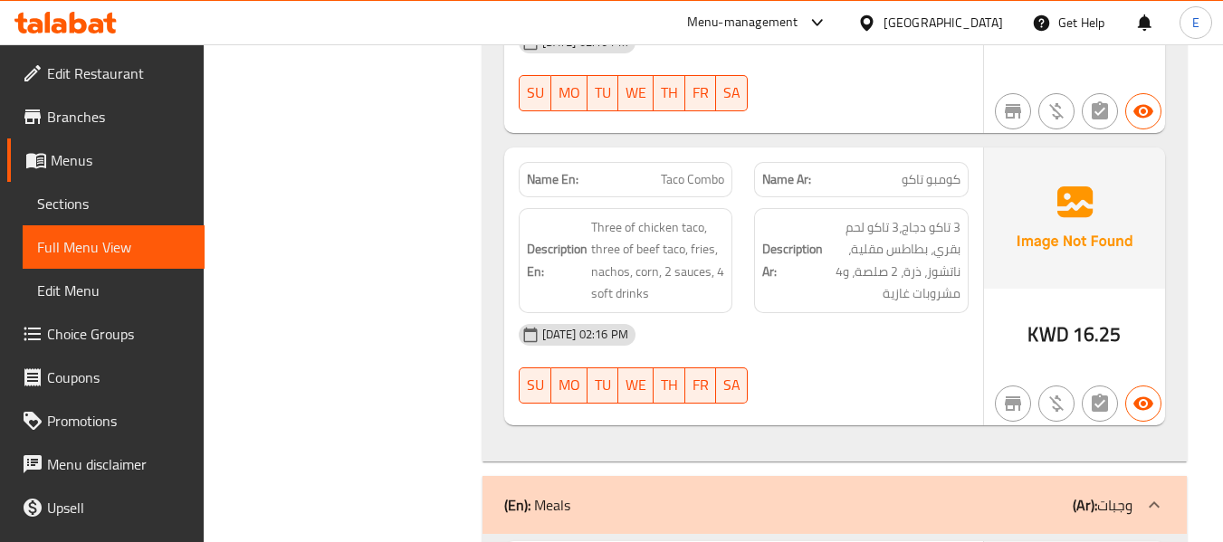
scroll to position [17657, 0]
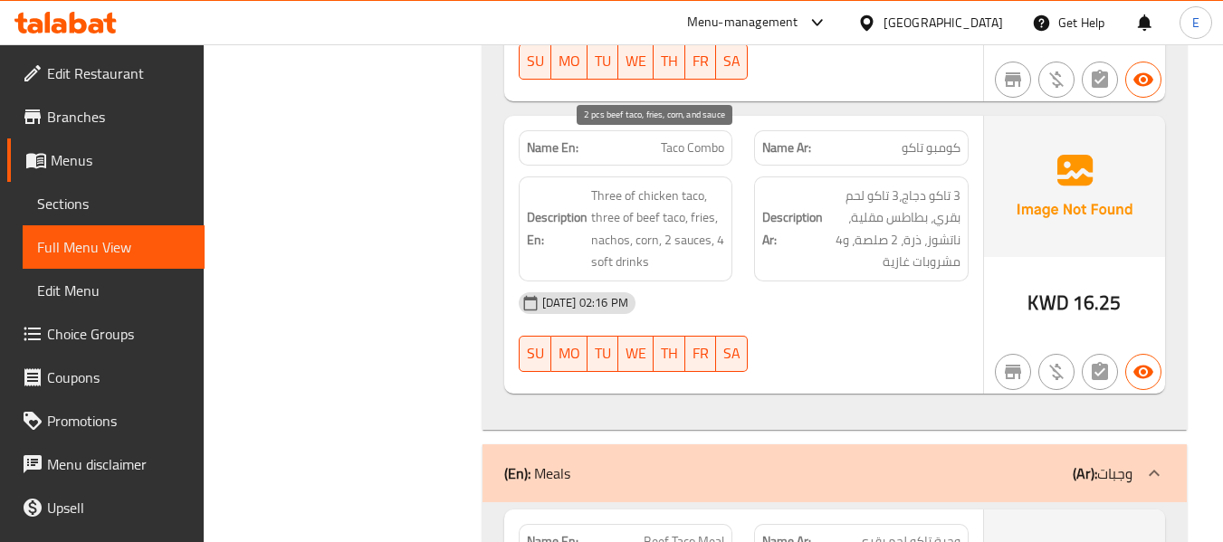
drag, startPoint x: 589, startPoint y: 144, endPoint x: 713, endPoint y: 173, distance: 126.5
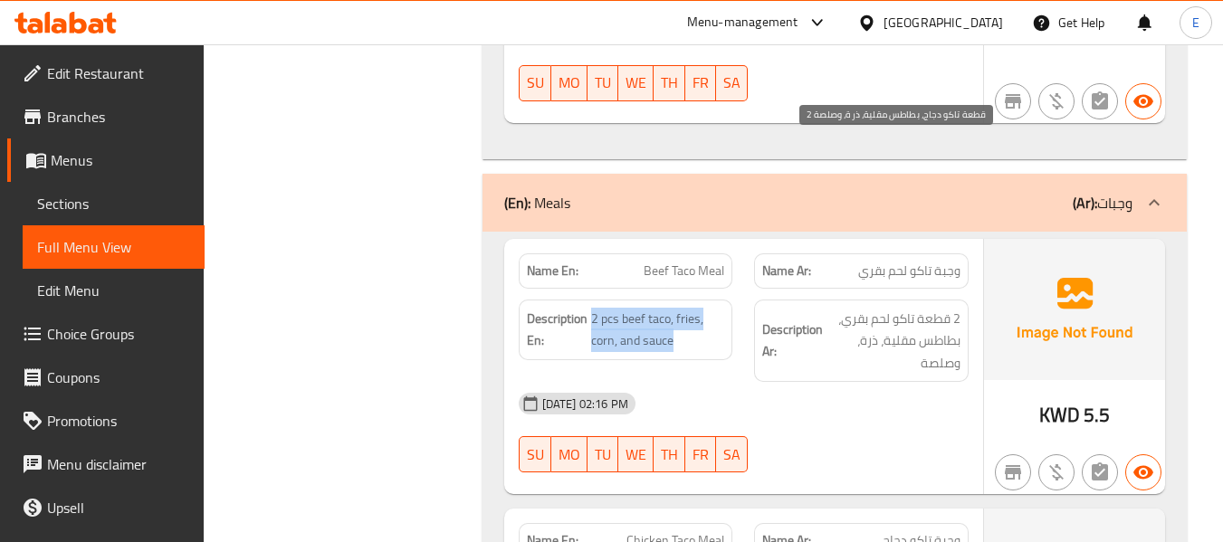
scroll to position [17929, 0]
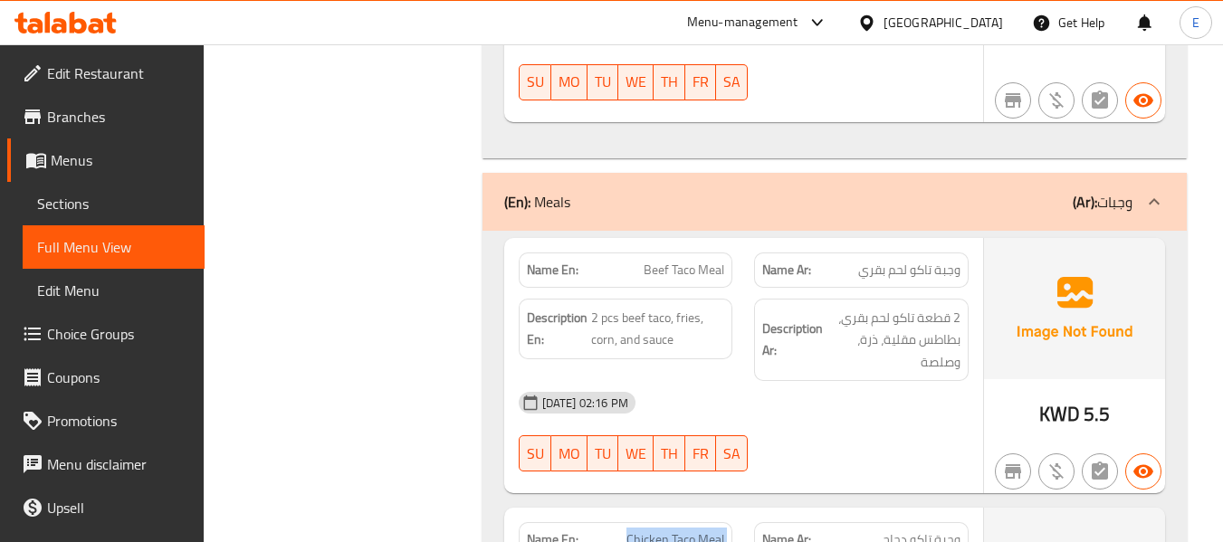
drag, startPoint x: 592, startPoint y: 143, endPoint x: 728, endPoint y: 162, distance: 137.1
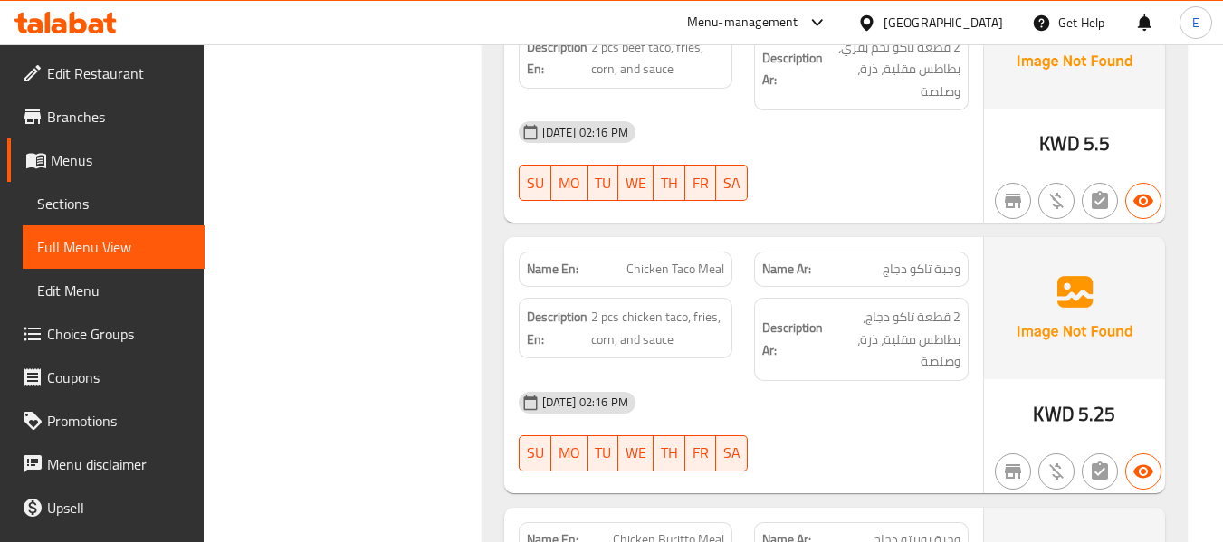
scroll to position [18201, 0]
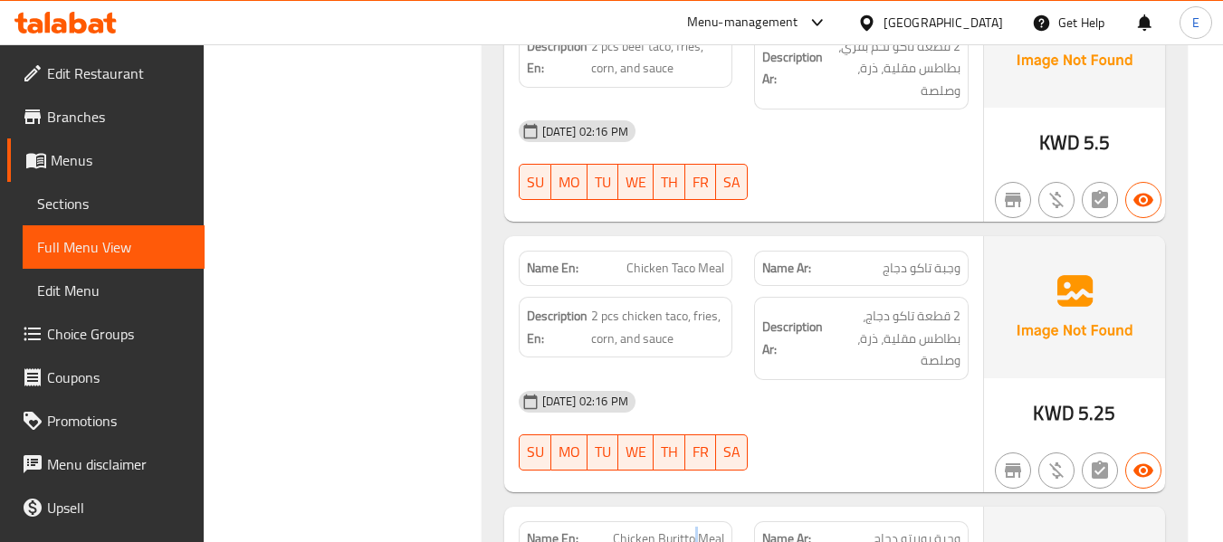
drag, startPoint x: 597, startPoint y: 145, endPoint x: 722, endPoint y: 164, distance: 126.4
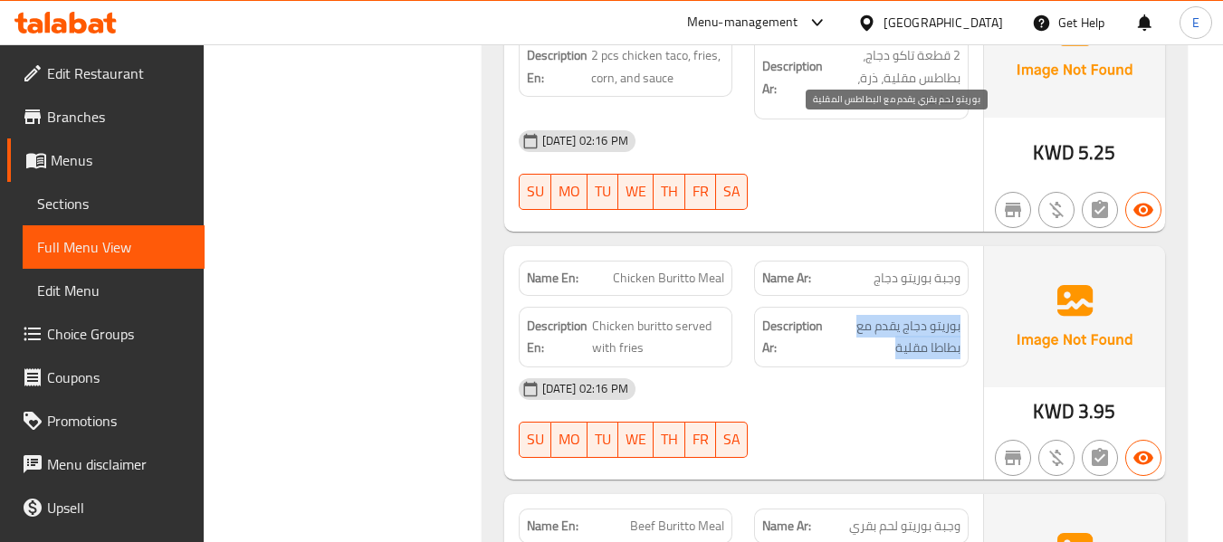
scroll to position [18472, 0]
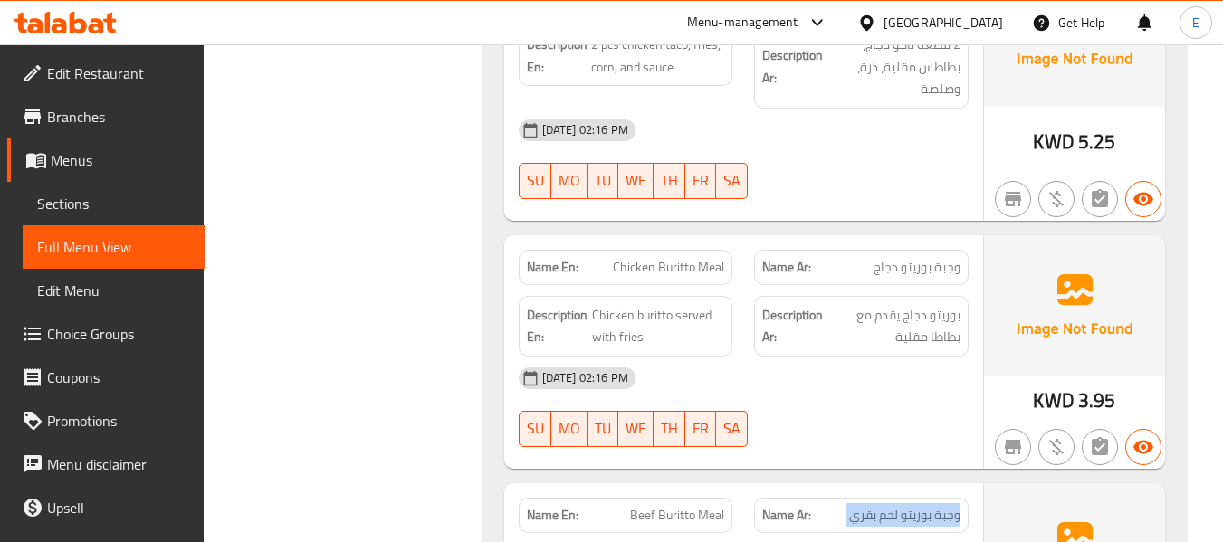
drag, startPoint x: 601, startPoint y: 120, endPoint x: 725, endPoint y: 143, distance: 126.3
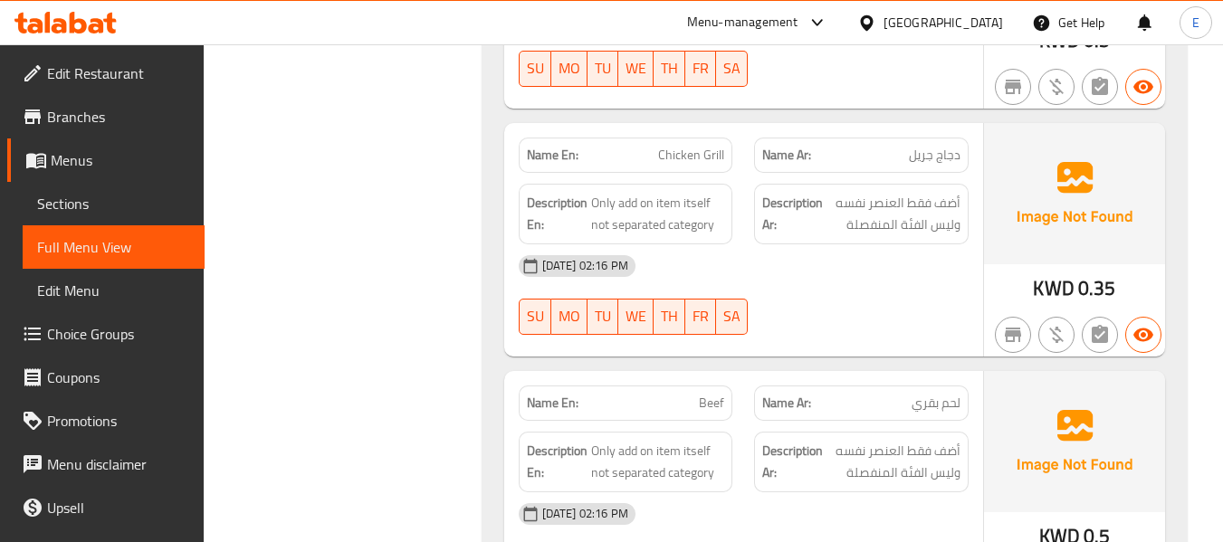
scroll to position [20466, 0]
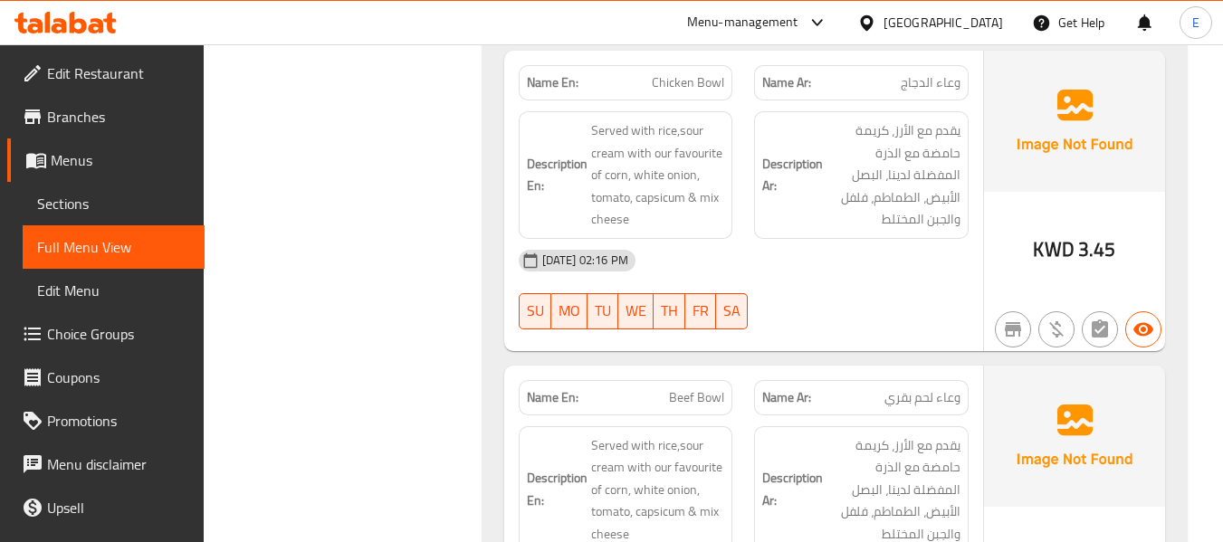
copy span "Build your own bowl"
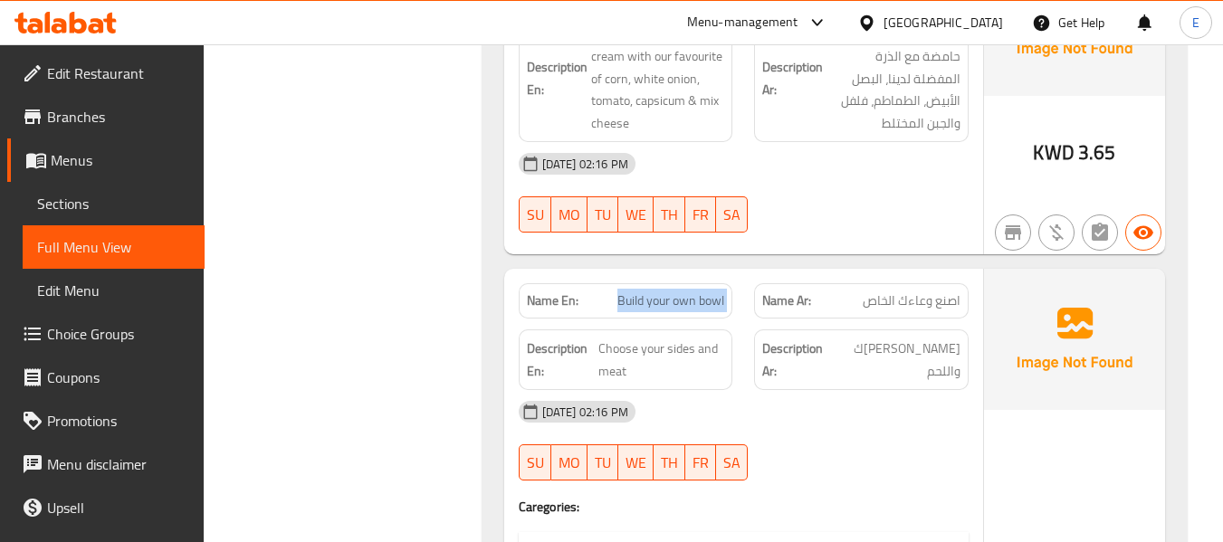
scroll to position [12118, 0]
